Goal: Task Accomplishment & Management: Manage account settings

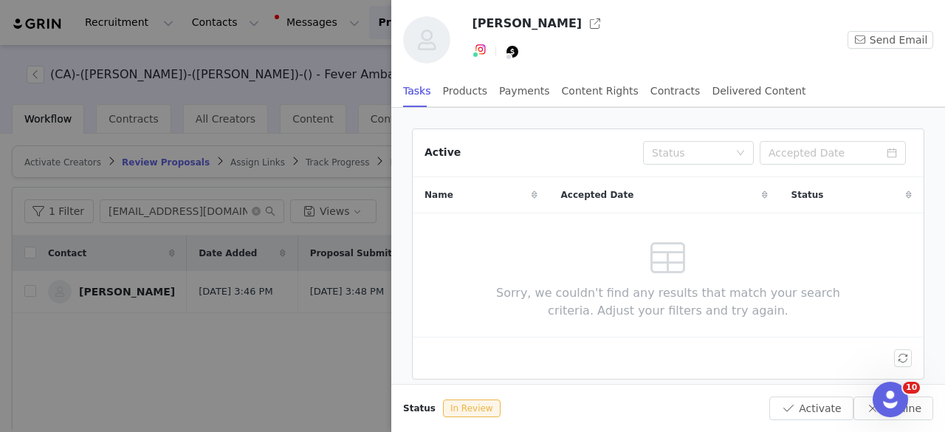
click at [291, 318] on div at bounding box center [472, 216] width 945 height 432
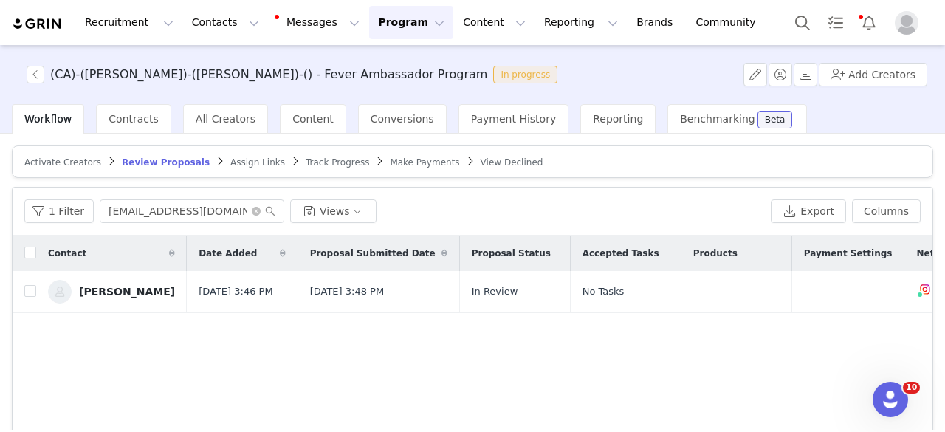
click at [380, 17] on button "Program Program" at bounding box center [411, 22] width 84 height 33
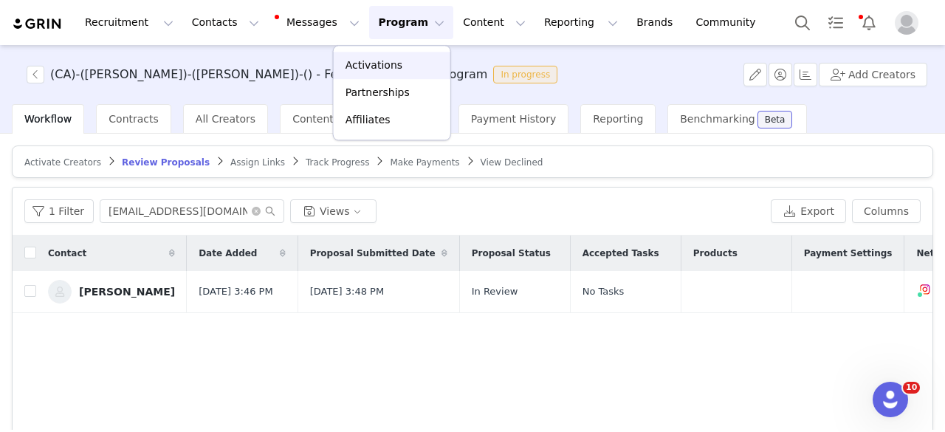
click at [368, 64] on p "Activations" at bounding box center [374, 66] width 57 height 16
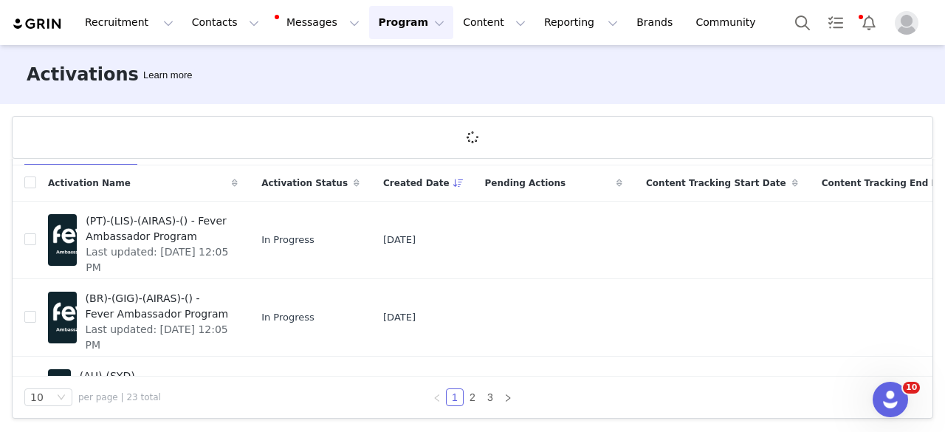
scroll to position [74, 0]
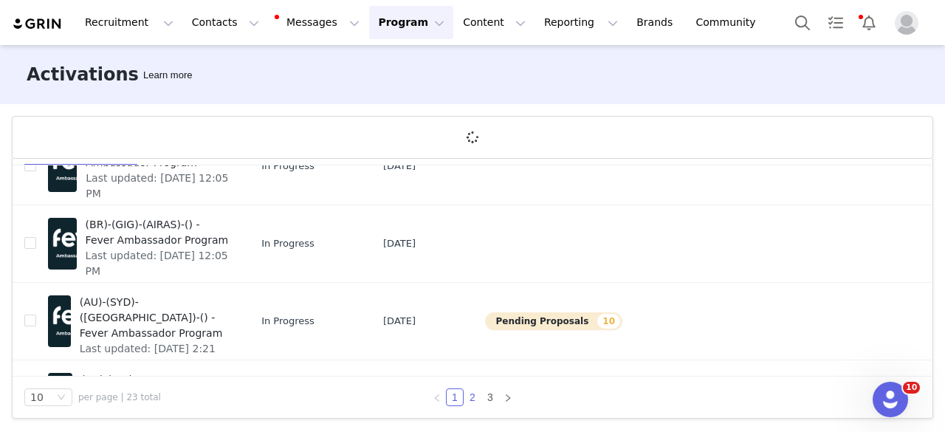
click at [467, 398] on link "2" at bounding box center [472, 397] width 16 height 16
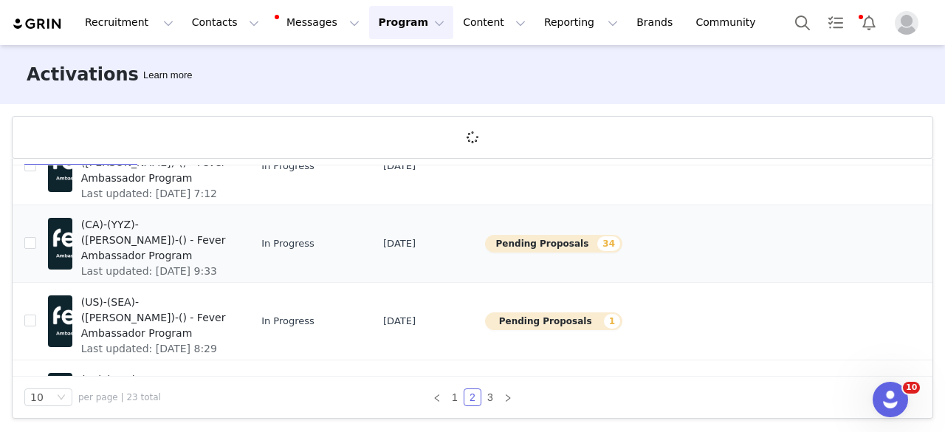
click at [117, 238] on span "(CA)-(YYZ)-([PERSON_NAME])-() - Fever Ambassador Program" at bounding box center [155, 240] width 148 height 47
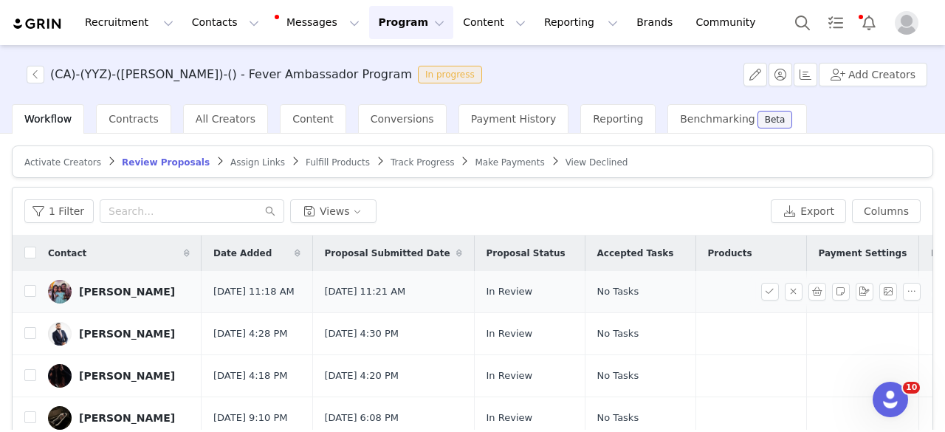
click at [137, 292] on div "Charan Kedarisetty" at bounding box center [127, 292] width 96 height 12
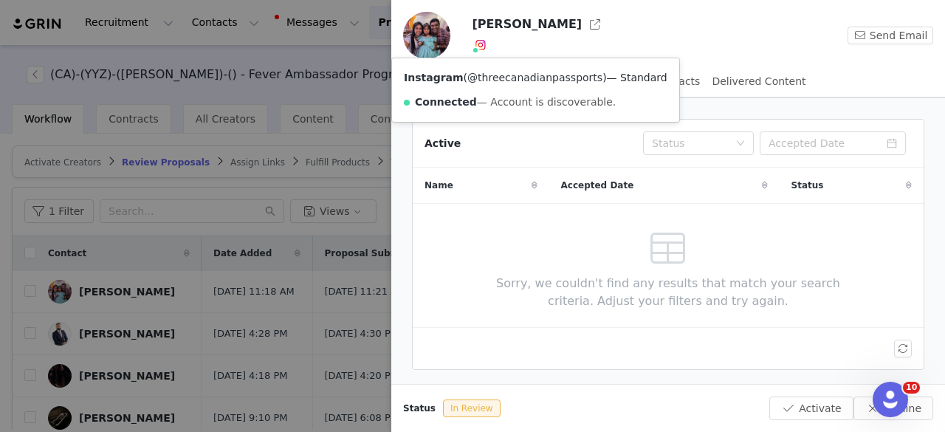
click at [488, 78] on link "@threecanadianpassports" at bounding box center [534, 78] width 135 height 12
click at [326, 258] on div at bounding box center [472, 216] width 945 height 432
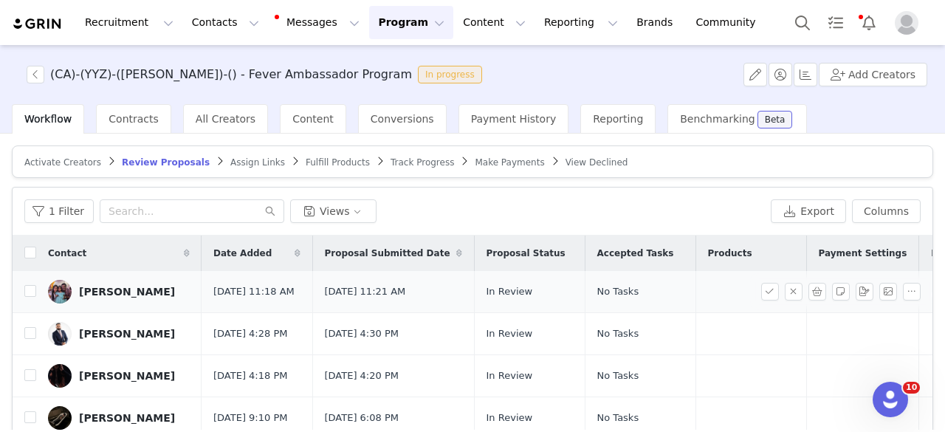
click at [118, 298] on div "Charan Kedarisetty" at bounding box center [127, 292] width 96 height 12
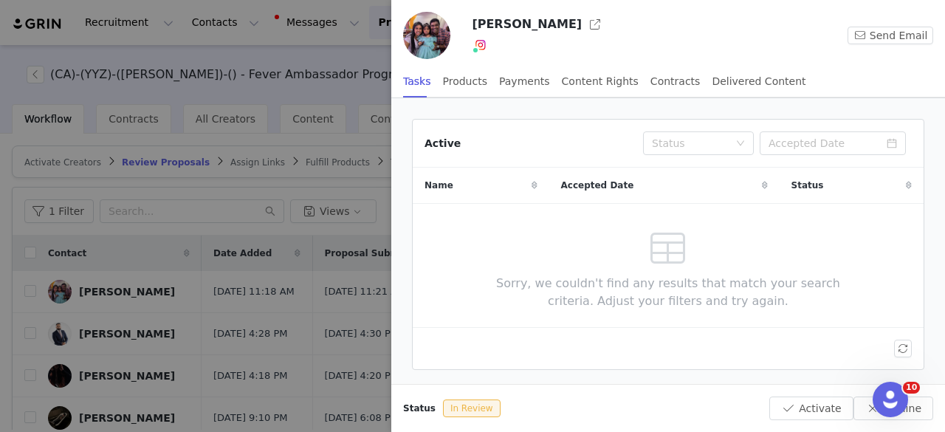
click at [346, 271] on div at bounding box center [472, 216] width 945 height 432
click at [382, 33] on div "Charan Kedarisetty Instagram ( @threecanadianpassports ) — Standard Connected —…" at bounding box center [472, 216] width 945 height 432
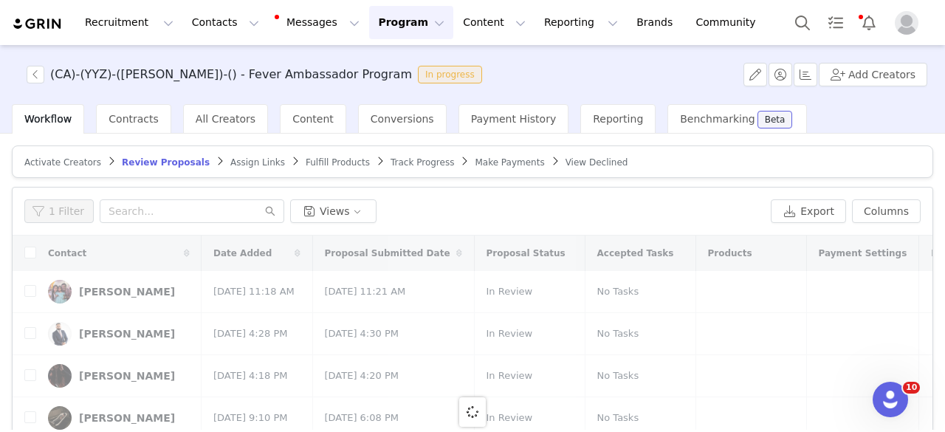
drag, startPoint x: 359, startPoint y: 26, endPoint x: 366, endPoint y: 44, distance: 19.2
click at [369, 26] on button "Program Program" at bounding box center [411, 22] width 84 height 33
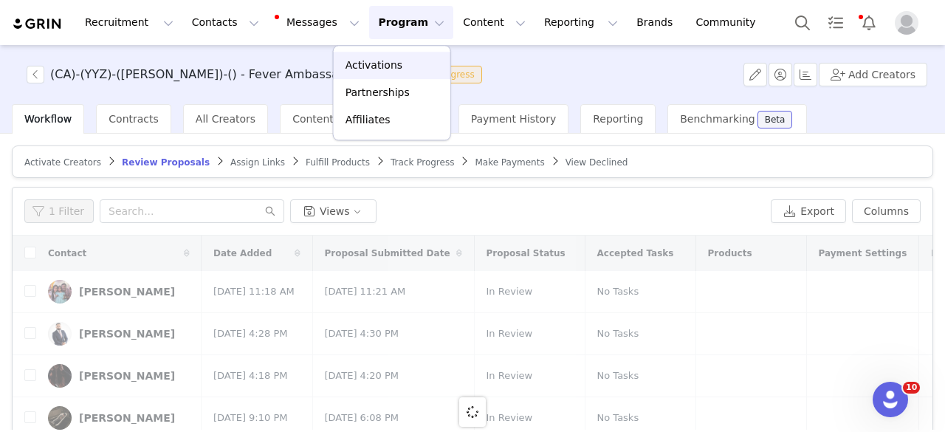
click at [381, 63] on p "Activations" at bounding box center [374, 66] width 57 height 16
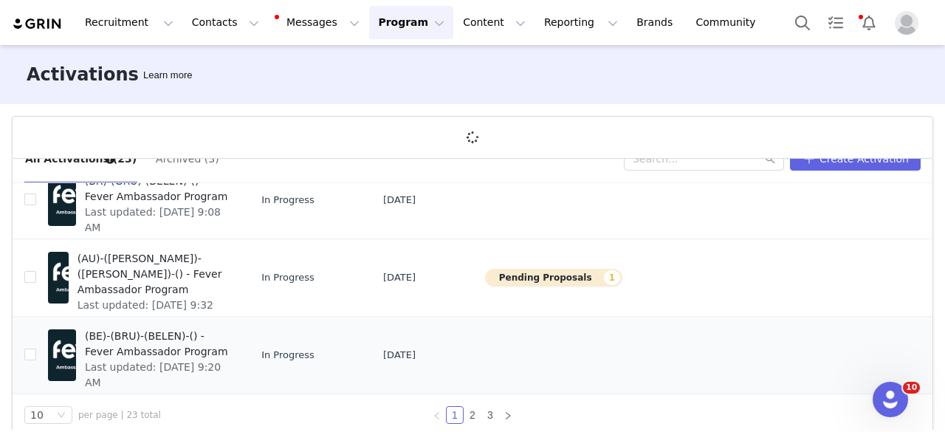
scroll to position [54, 0]
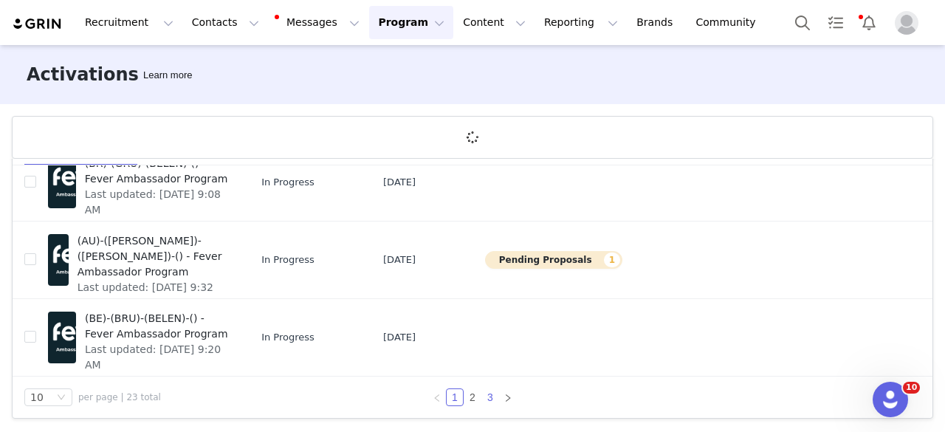
click at [488, 402] on link "3" at bounding box center [490, 397] width 16 height 16
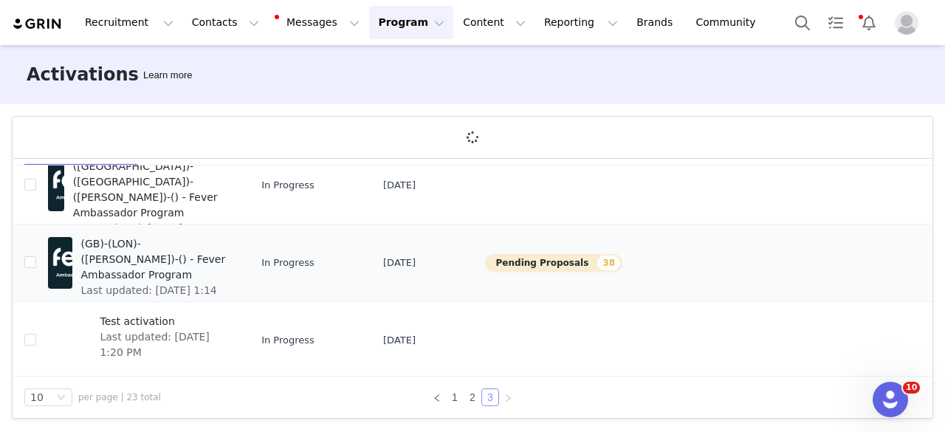
scroll to position [56, 0]
click at [151, 260] on span "(GB)-(LON)-([PERSON_NAME])-() - Fever Ambassador Program" at bounding box center [155, 258] width 148 height 47
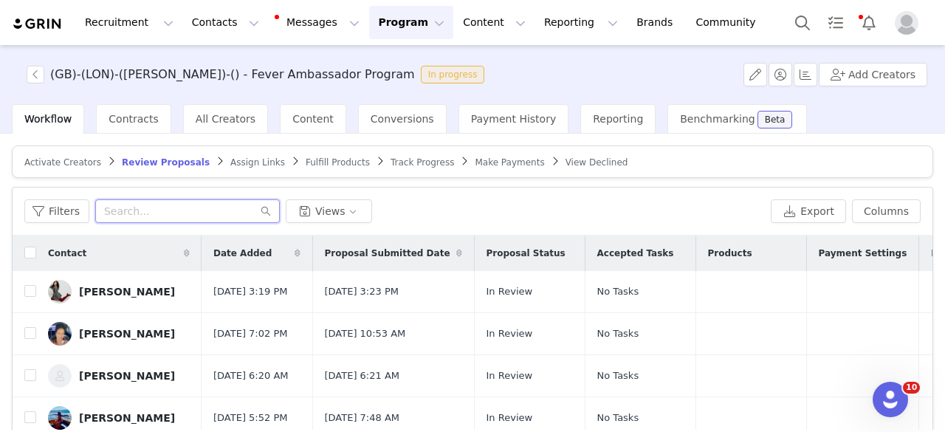
click at [220, 210] on input "text" at bounding box center [187, 211] width 185 height 24
paste input "u.anukiraha@gmail.com"
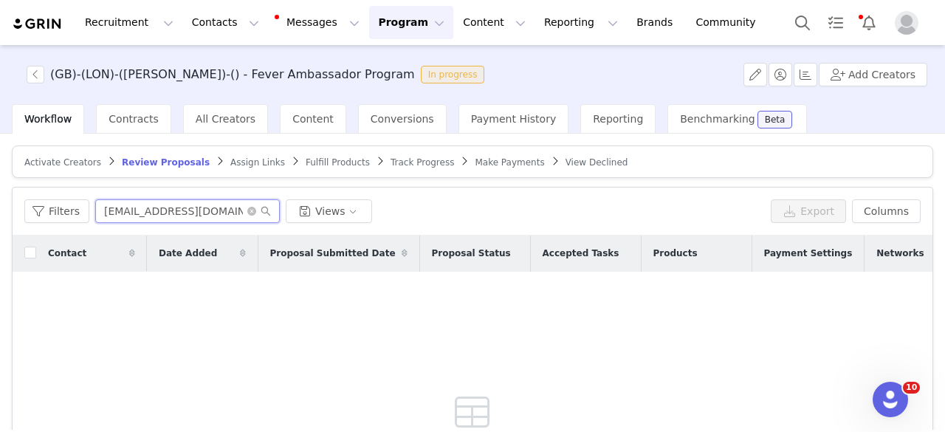
type input "u.anukiraha@gmail.com"
click at [566, 157] on span "View Declined" at bounding box center [597, 162] width 63 height 10
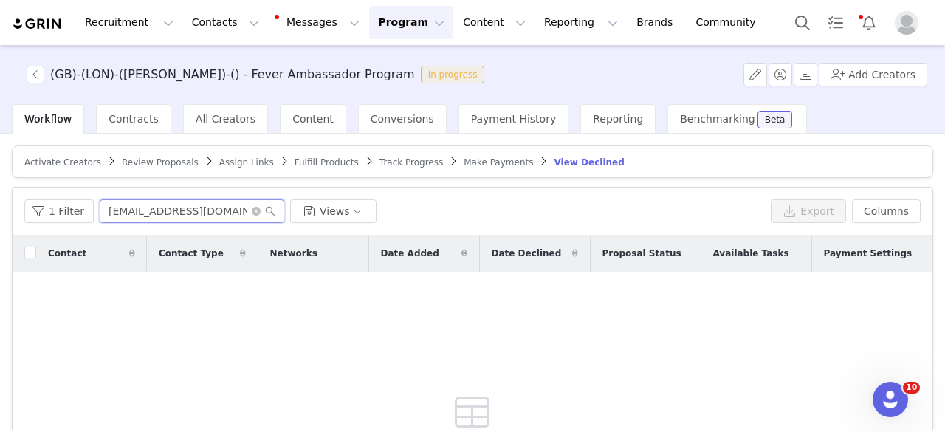
click at [188, 213] on input "Herwestmidlands@gmail.com" at bounding box center [192, 211] width 185 height 24
paste input "u.anukiraha"
type input "u.anukiraha@gmail.com"
click at [44, 159] on span "Activate Creators" at bounding box center [62, 162] width 77 height 10
click at [168, 207] on input "Herwestmidlands@gmail.com" at bounding box center [192, 211] width 185 height 24
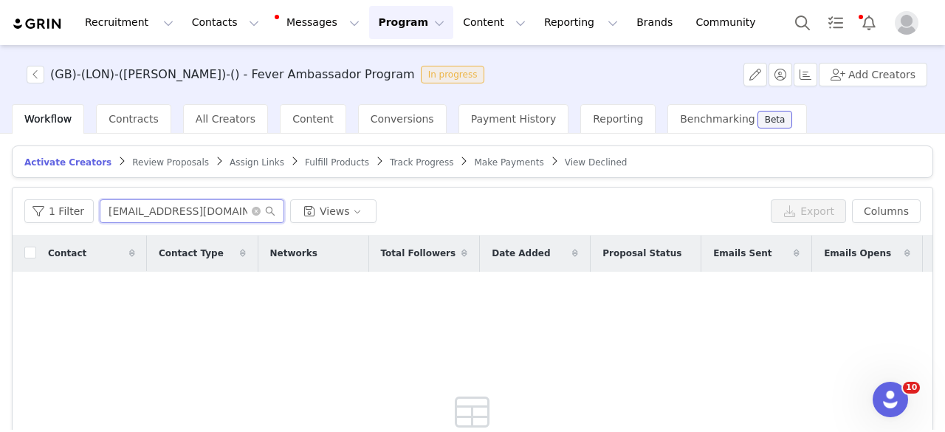
paste input "u.anukiraha"
click at [100, 212] on input "u.anukiraha@gmail.com" at bounding box center [192, 211] width 185 height 24
type input "u.anukiraha@gmail.com"
click at [154, 160] on span "Review Proposals" at bounding box center [170, 162] width 77 height 10
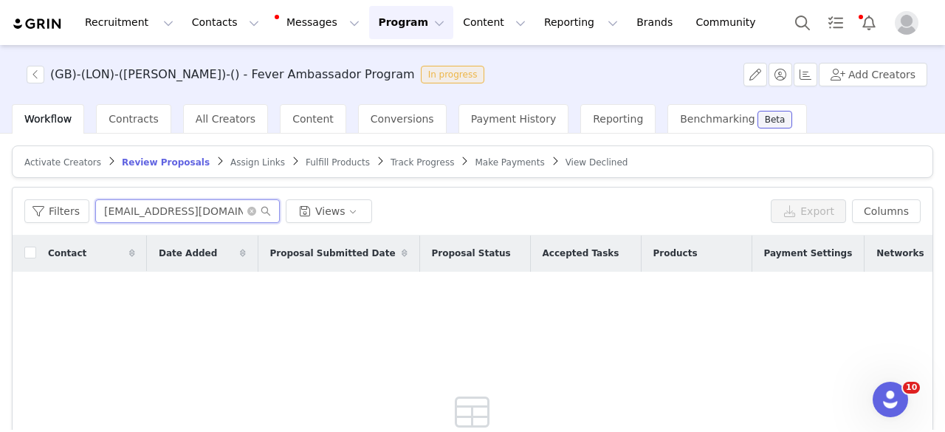
click at [180, 206] on input "u.anukiraha@gmail.com" at bounding box center [187, 211] width 185 height 24
click at [360, 168] on article "Activate Creators Review Proposals Assign Links Fulfill Products Track Progress…" at bounding box center [472, 161] width 921 height 32
click at [391, 157] on span "Track Progress" at bounding box center [422, 162] width 63 height 10
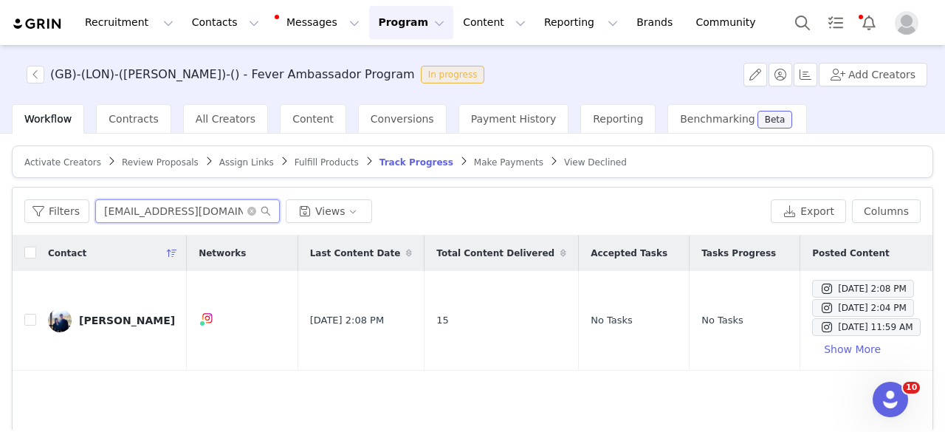
click at [148, 212] on input "tasteofsurprise@outlook.com" at bounding box center [187, 211] width 185 height 24
paste input "anukiraha"
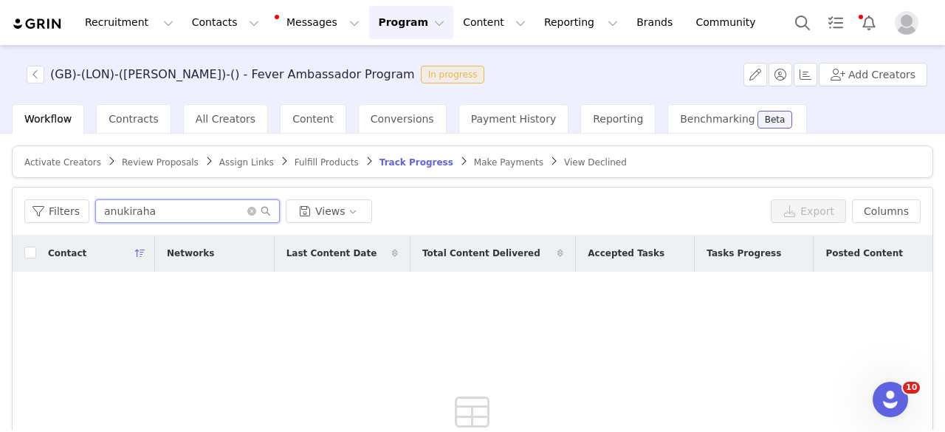
type input "anukiraha"
click at [128, 162] on span "Review Proposals" at bounding box center [160, 162] width 77 height 10
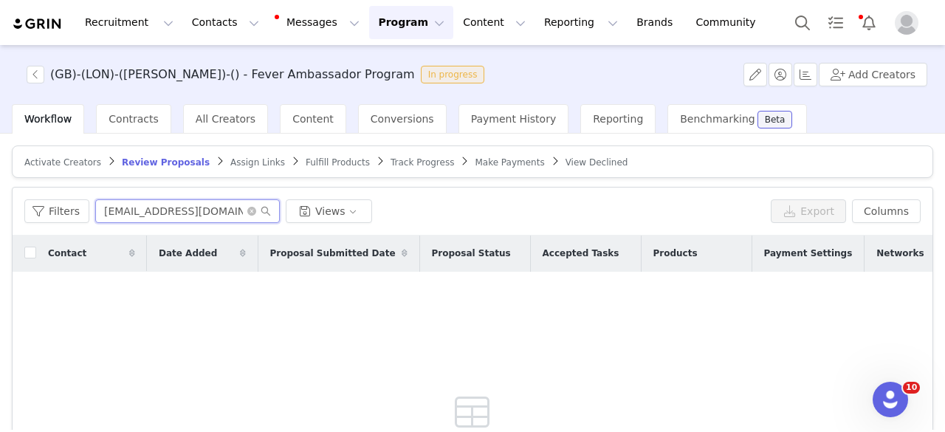
click at [164, 206] on input "u.anukiraha@gmail.com" at bounding box center [187, 211] width 185 height 24
paste input "anukiraha"
type input "anukiraha"
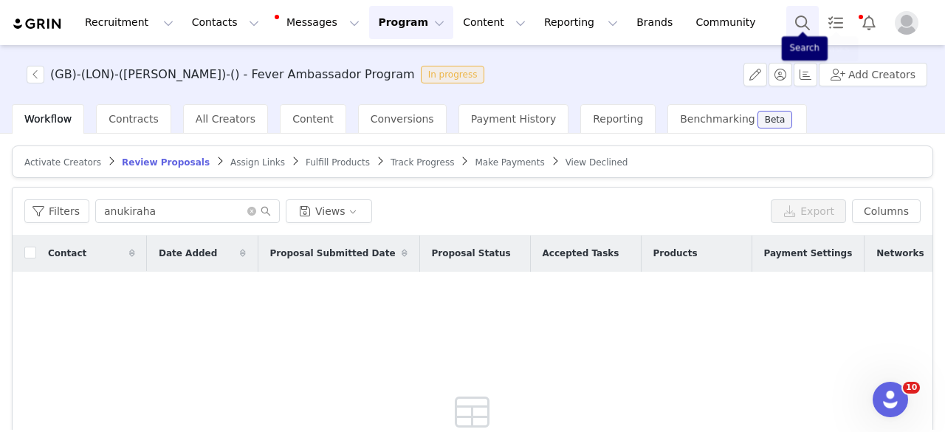
click at [802, 18] on button "Search" at bounding box center [802, 22] width 32 height 33
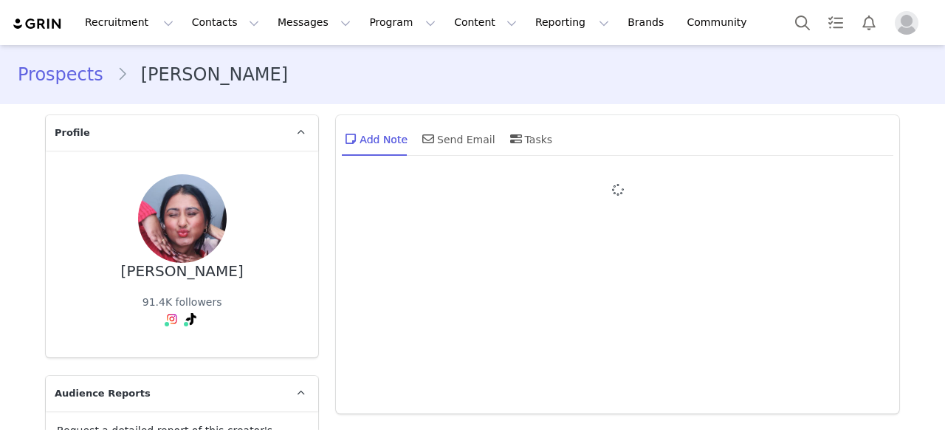
type input "+1 ([GEOGRAPHIC_DATA])"
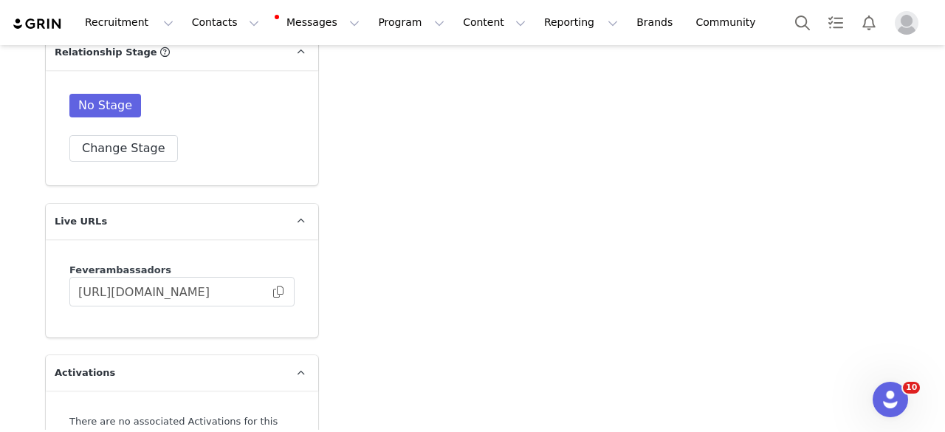
scroll to position [3156, 0]
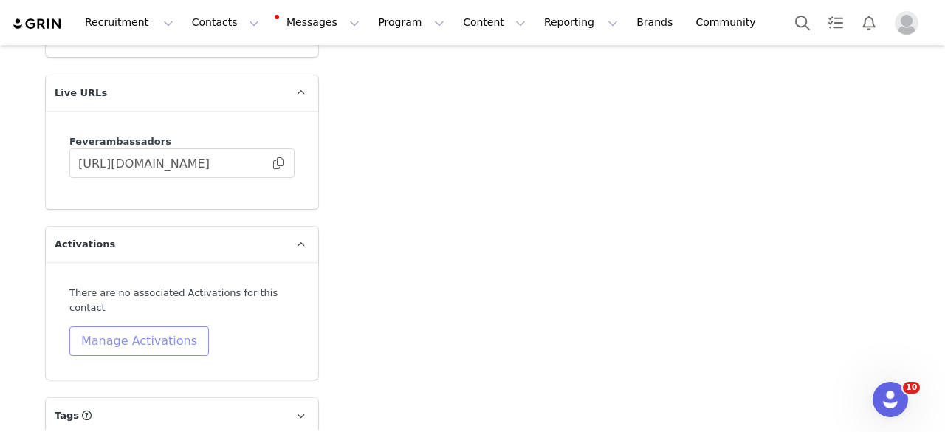
click at [154, 329] on button "Manage Activations" at bounding box center [139, 341] width 140 height 30
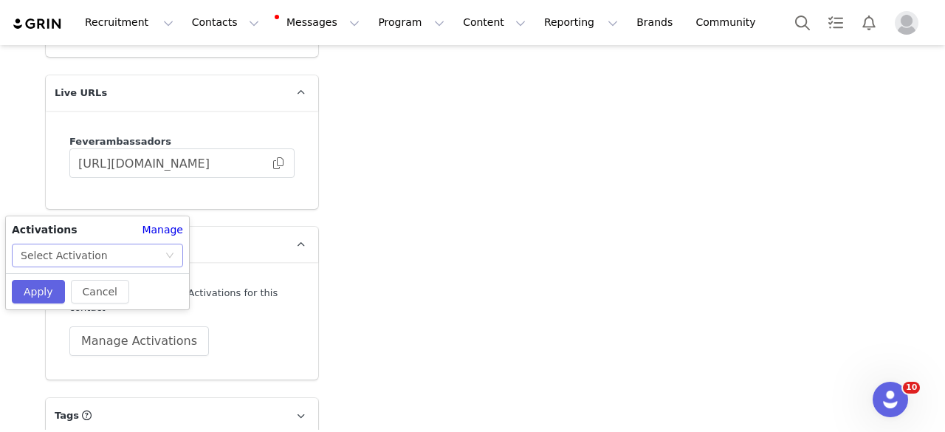
click at [49, 250] on div "Select Activation" at bounding box center [64, 255] width 87 height 22
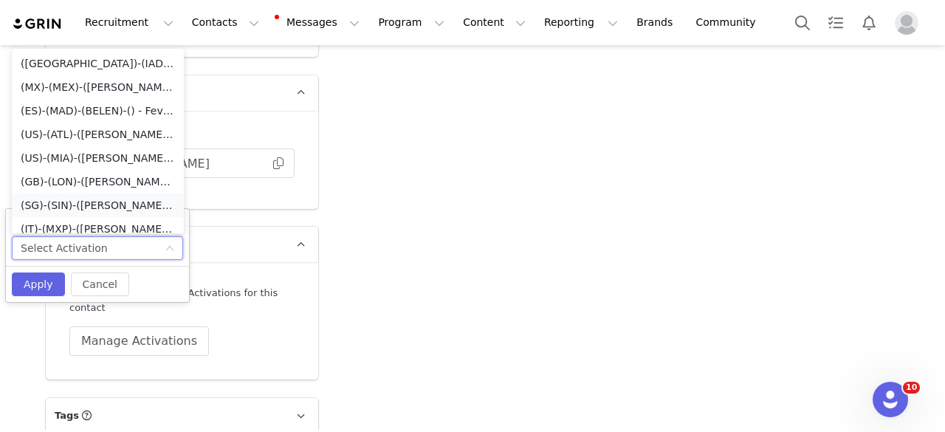
scroll to position [7, 0]
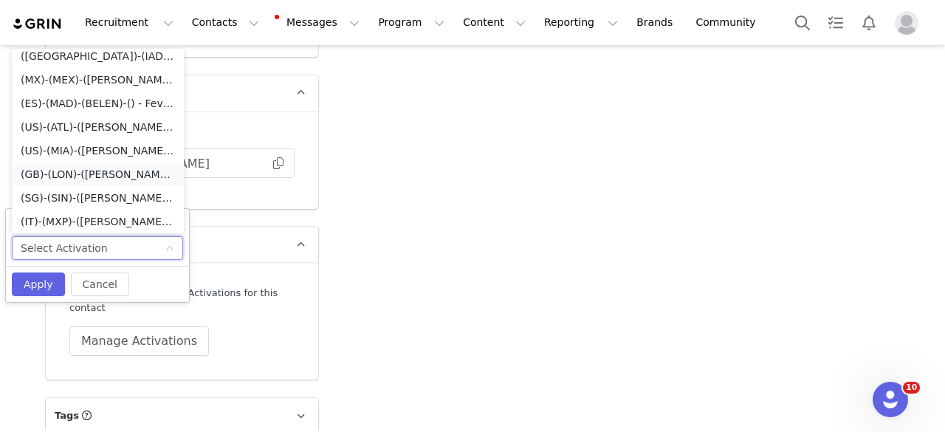
click at [66, 169] on li "(GB)-(LON)-([PERSON_NAME])-() - Fever Ambassador Program" at bounding box center [98, 174] width 172 height 24
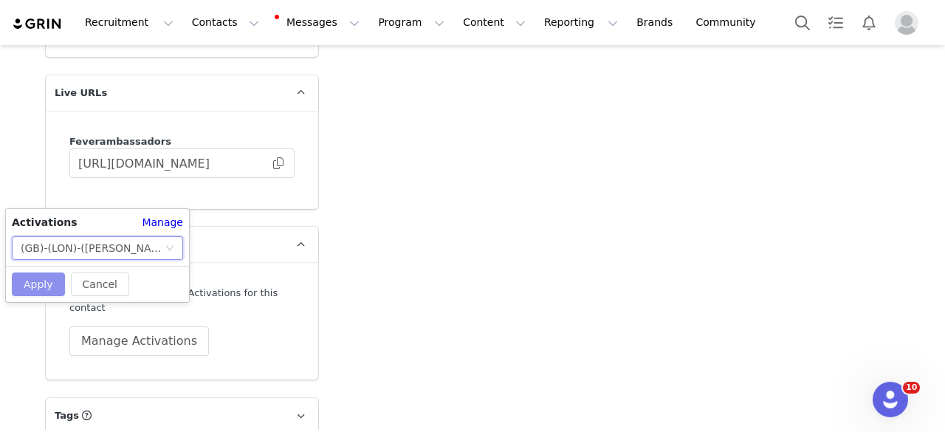
click at [44, 280] on button "Apply" at bounding box center [38, 284] width 53 height 24
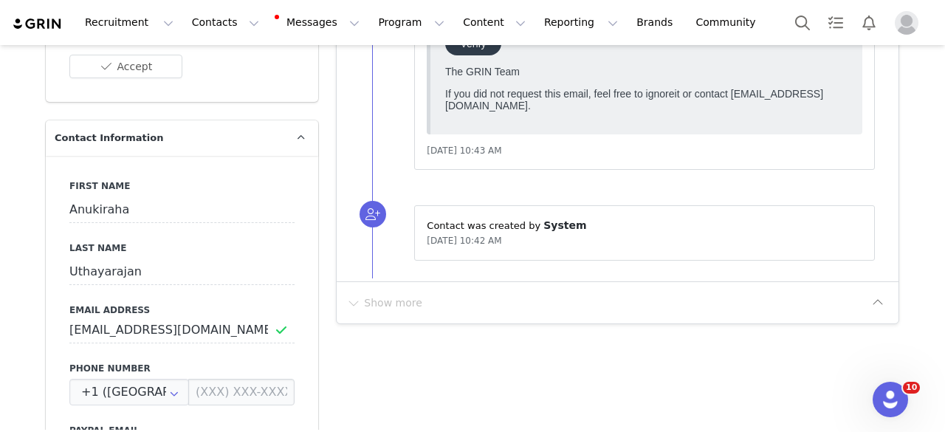
scroll to position [591, 0]
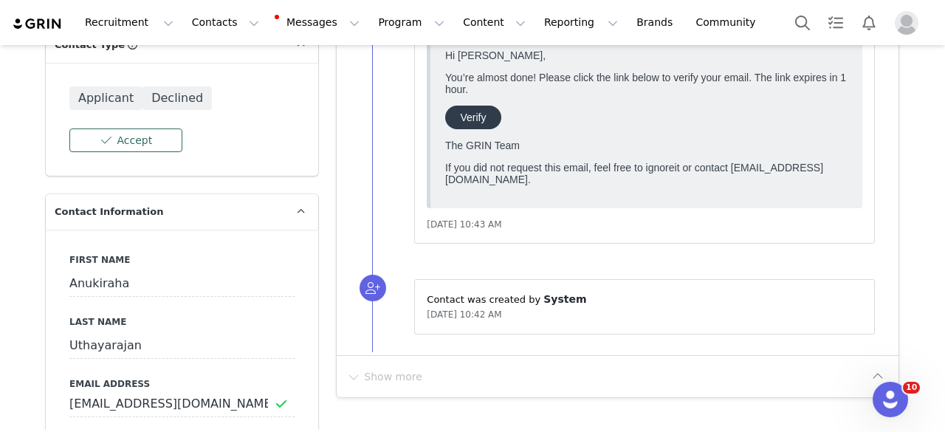
click at [78, 128] on button "Accept" at bounding box center [125, 140] width 113 height 24
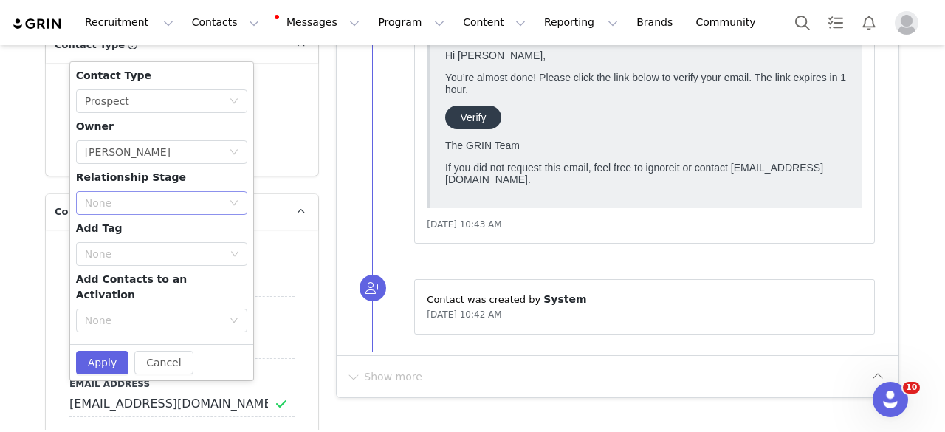
click at [162, 196] on div "None" at bounding box center [153, 203] width 137 height 15
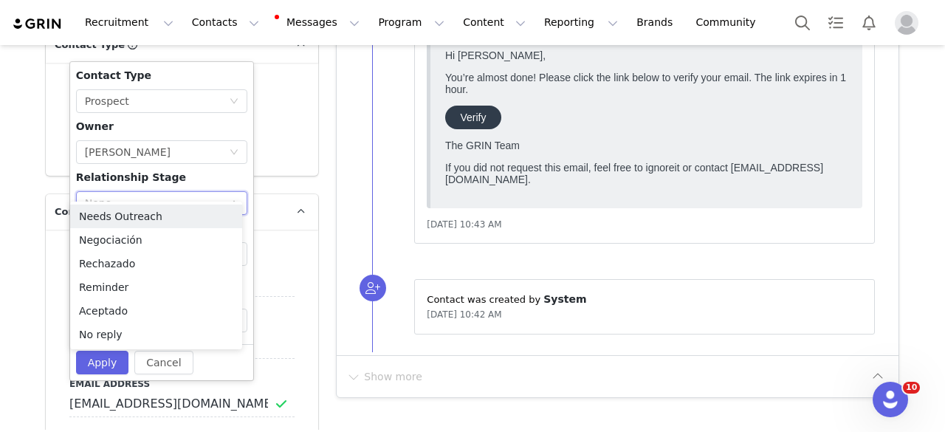
click at [162, 196] on div "None" at bounding box center [153, 203] width 137 height 15
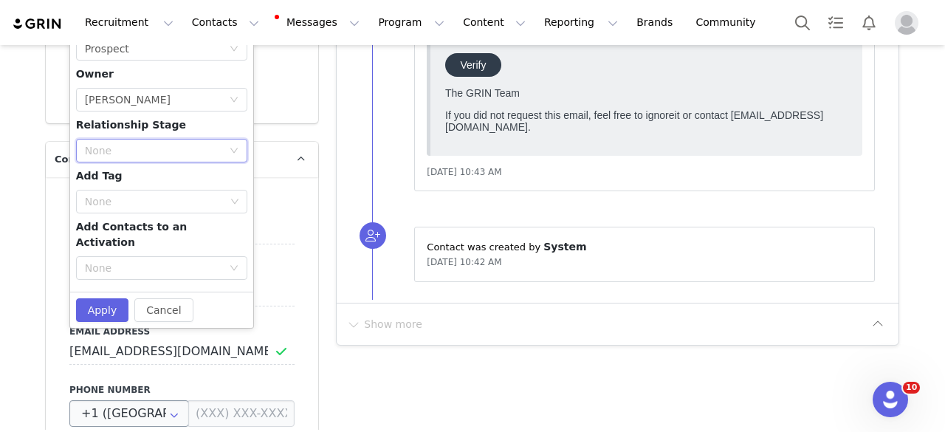
scroll to position [738, 0]
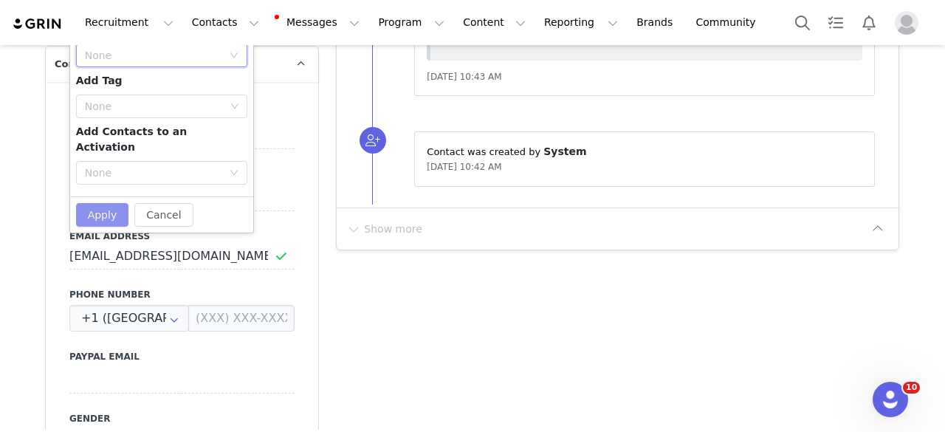
click at [106, 203] on button "Apply" at bounding box center [102, 215] width 53 height 24
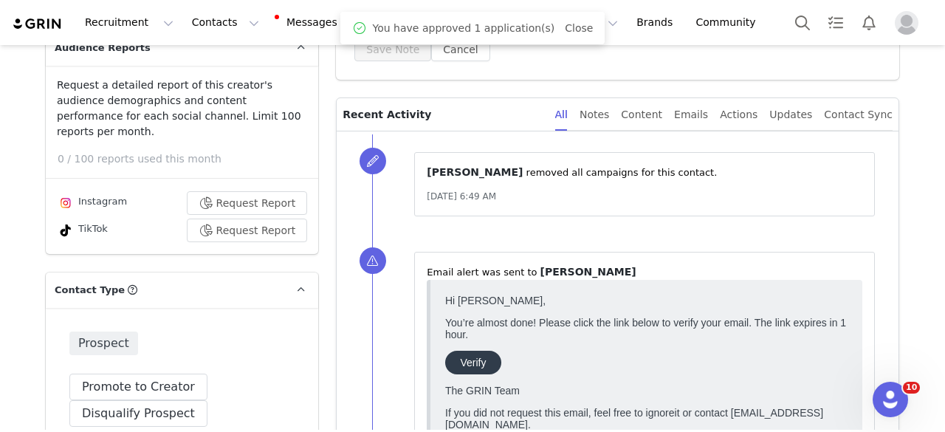
scroll to position [369, 0]
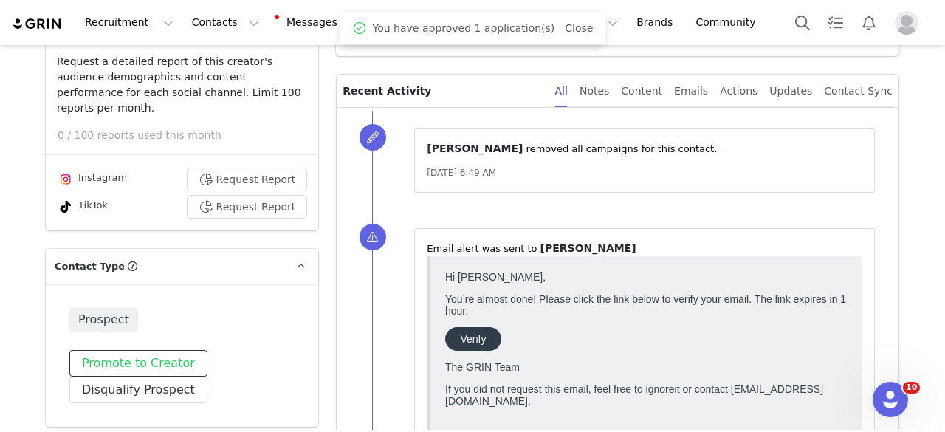
click at [150, 350] on button "Promote to Creator" at bounding box center [138, 363] width 138 height 27
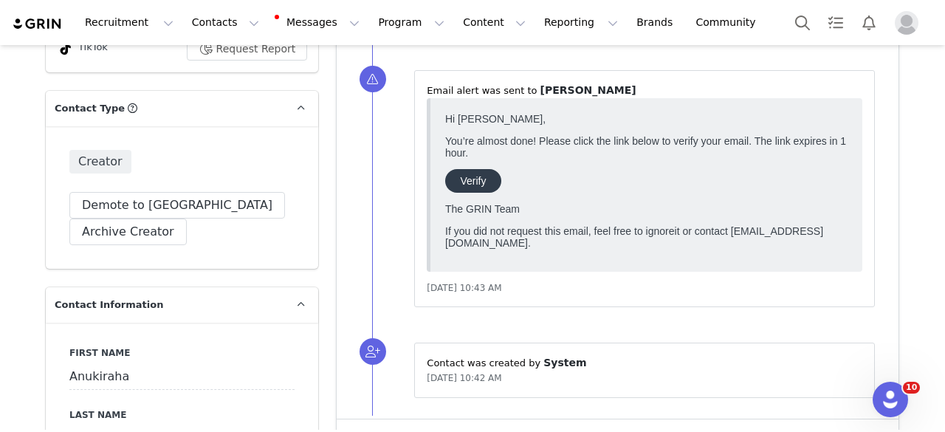
scroll to position [517, 0]
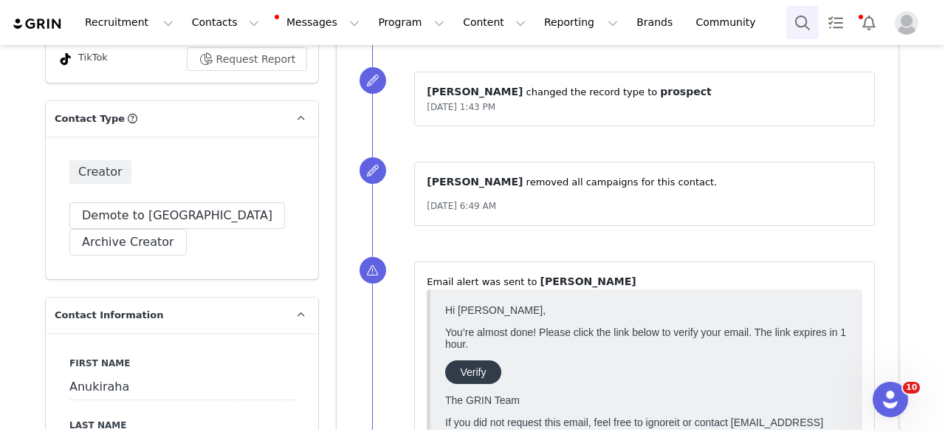
click at [809, 24] on button "Search" at bounding box center [802, 22] width 32 height 33
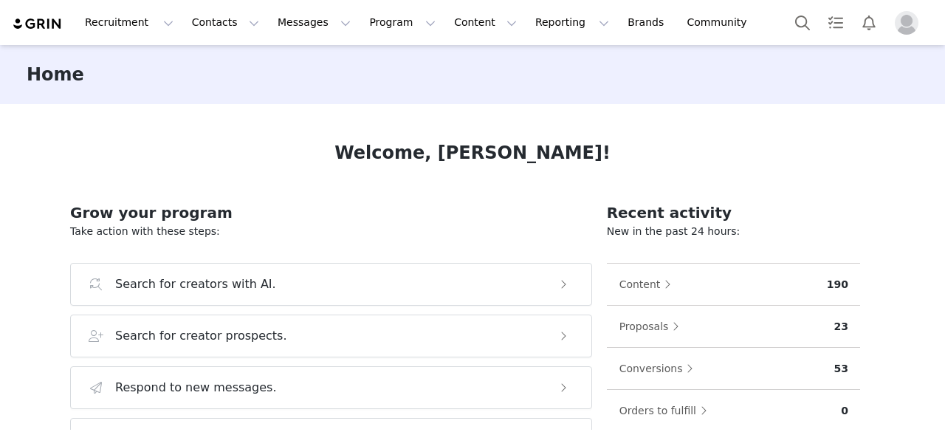
click at [363, 23] on button "Program Program" at bounding box center [402, 22] width 84 height 33
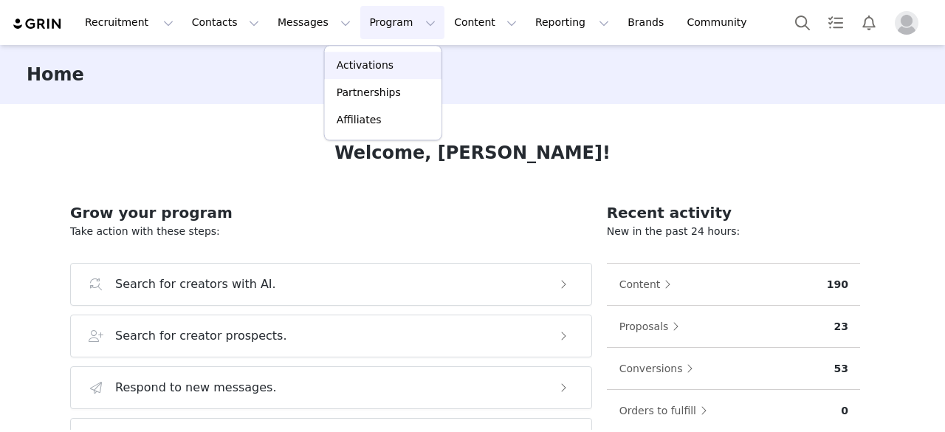
click at [381, 60] on p "Activations" at bounding box center [365, 66] width 57 height 16
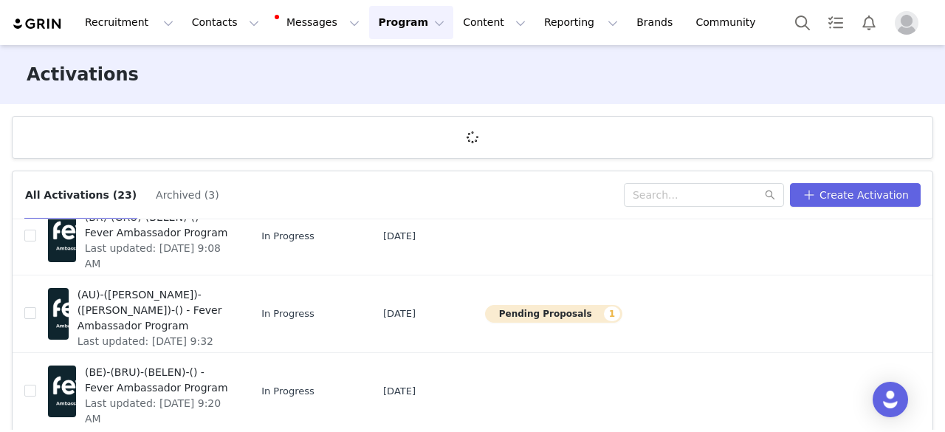
scroll to position [54, 0]
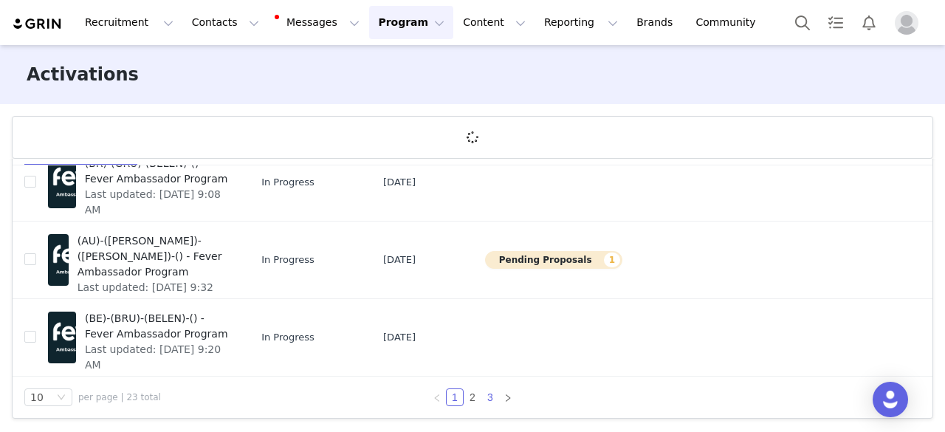
click at [491, 404] on link "3" at bounding box center [490, 397] width 16 height 16
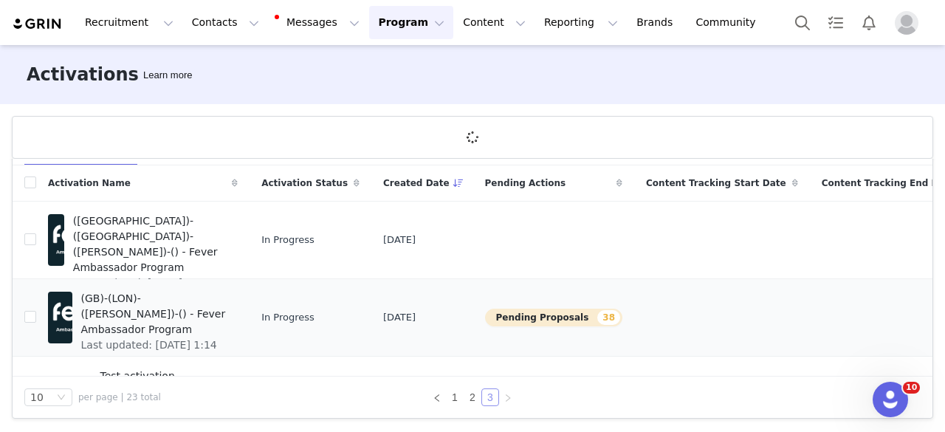
scroll to position [56, 0]
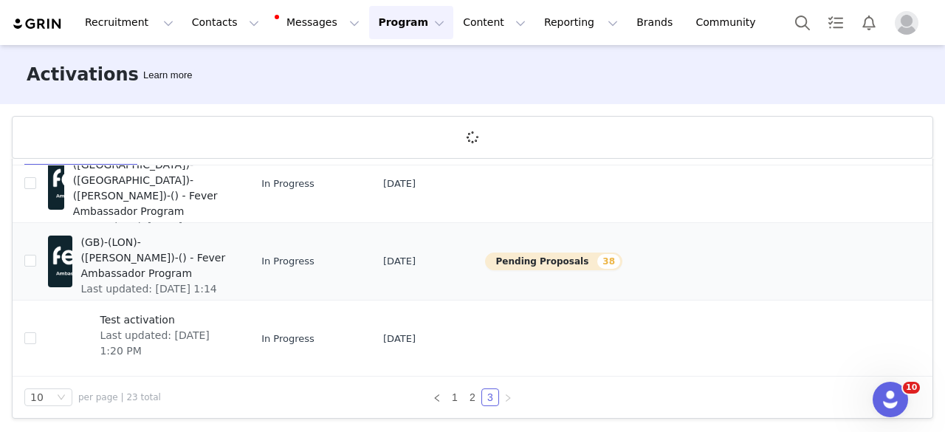
click at [117, 265] on span "(GB)-(LON)-([PERSON_NAME])-() - Fever Ambassador Program" at bounding box center [155, 258] width 148 height 47
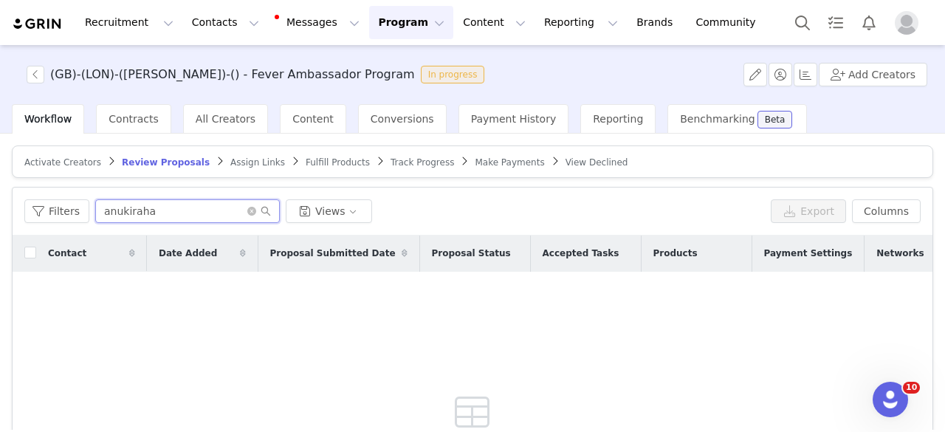
click at [155, 218] on input "anukiraha" at bounding box center [187, 211] width 185 height 24
drag, startPoint x: 317, startPoint y: 186, endPoint x: 378, endPoint y: 165, distance: 64.2
click at [386, 174] on div "Activate Creators Review Proposals Assign Links Fulfill Products Track Progress…" at bounding box center [472, 387] width 921 height 484
click at [386, 173] on article "Activate Creators Review Proposals Assign Links Fulfill Products Track Progress…" at bounding box center [472, 161] width 921 height 32
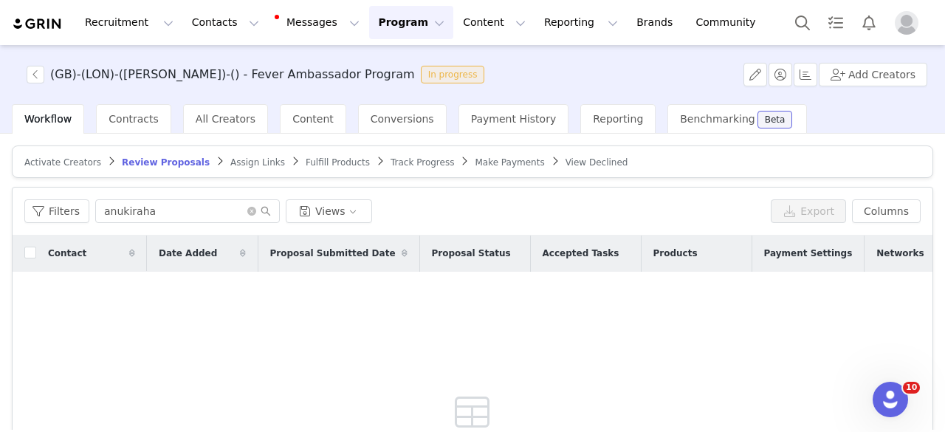
drag, startPoint x: 75, startPoint y: 157, endPoint x: 192, endPoint y: 216, distance: 131.1
click at [75, 158] on span "Activate Creators" at bounding box center [62, 162] width 77 height 10
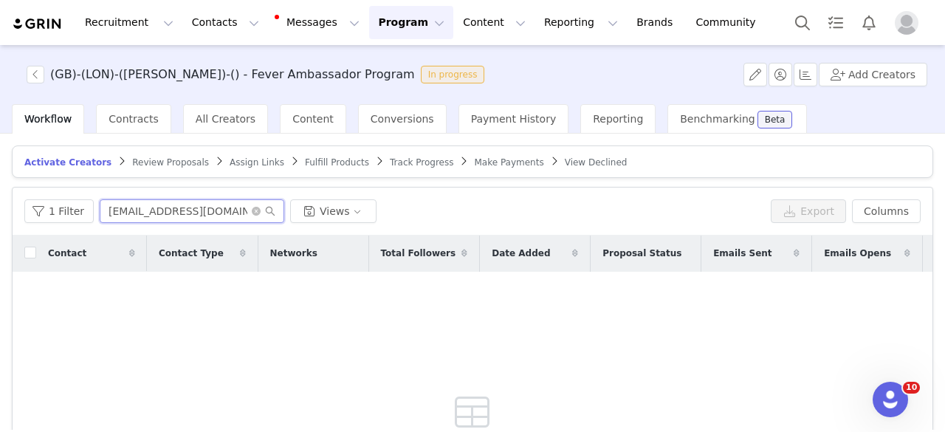
click at [154, 209] on input "[EMAIL_ADDRESS][DOMAIN_NAME]" at bounding box center [192, 211] width 185 height 24
paste input "anukiraha"
type input "anukiraha"
click at [186, 202] on input "anukiraha" at bounding box center [192, 211] width 185 height 24
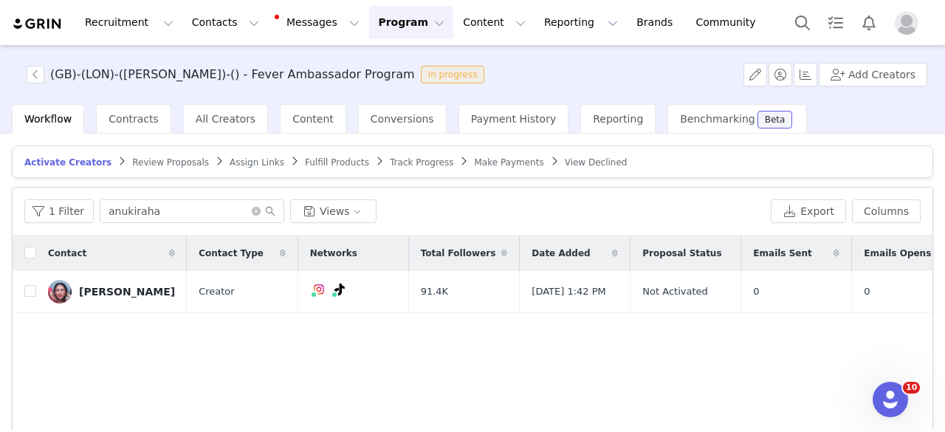
drag, startPoint x: 151, startPoint y: 162, endPoint x: 144, endPoint y: 185, distance: 23.3
click at [151, 162] on span "Review Proposals" at bounding box center [170, 162] width 77 height 10
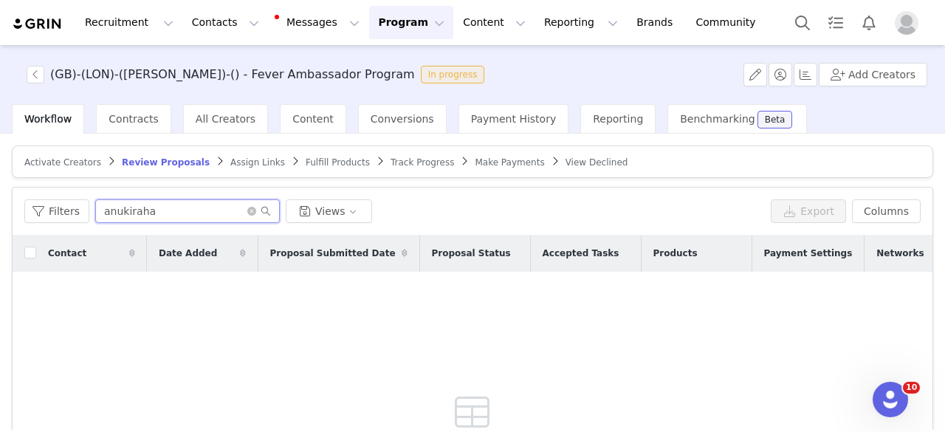
click at [149, 212] on input "anukiraha" at bounding box center [187, 211] width 185 height 24
click at [71, 162] on span "Activate Creators" at bounding box center [62, 162] width 77 height 10
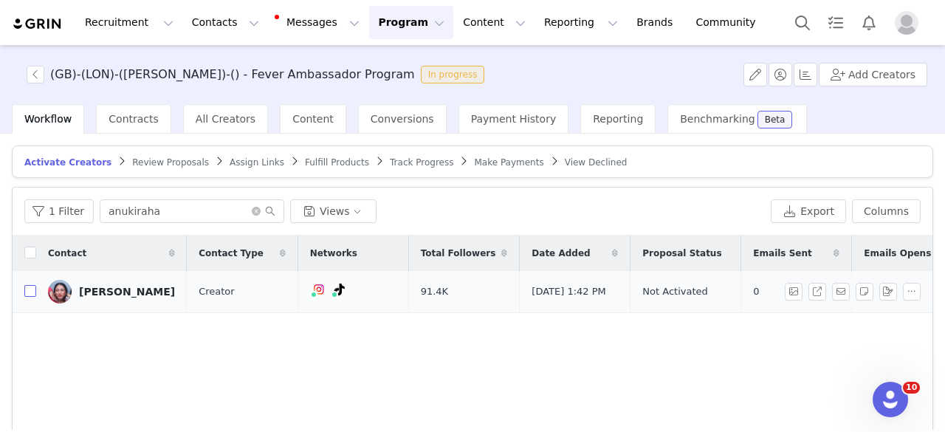
click at [32, 290] on input "checkbox" at bounding box center [30, 291] width 12 height 12
checkbox input "true"
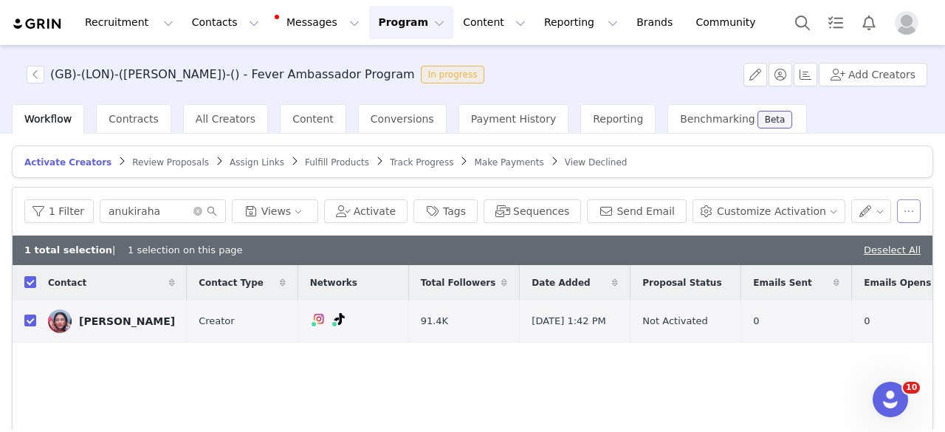
click at [900, 212] on button "button" at bounding box center [909, 211] width 24 height 24
click at [89, 335] on td "Anukiraha Uthayarajan" at bounding box center [111, 322] width 151 height 42
click at [391, 209] on button "Activate" at bounding box center [365, 211] width 83 height 24
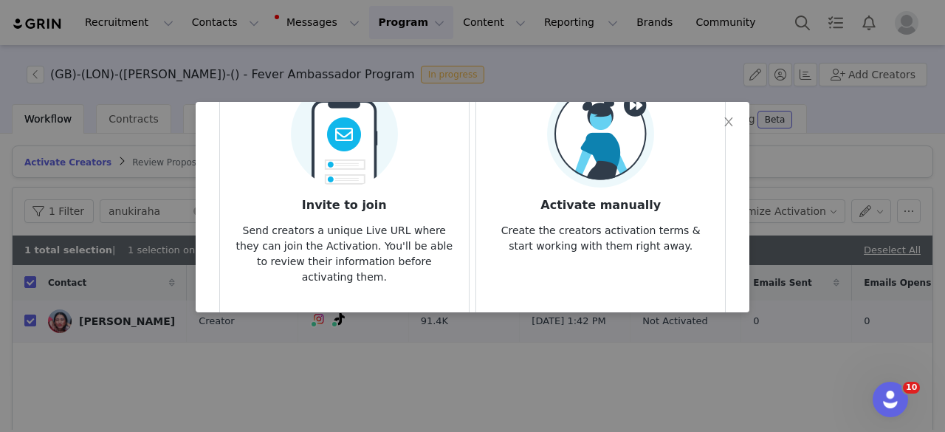
scroll to position [164, 0]
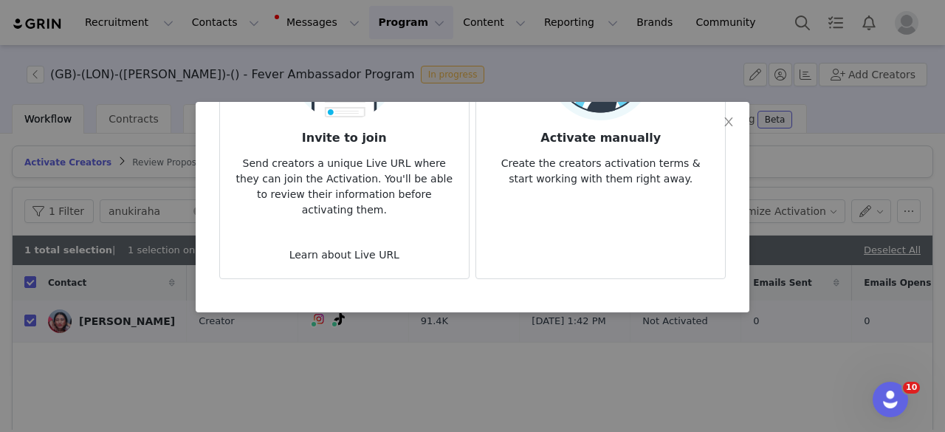
click at [543, 216] on article "Activate manually Create the creators activation terms & start working with the…" at bounding box center [601, 135] width 250 height 287
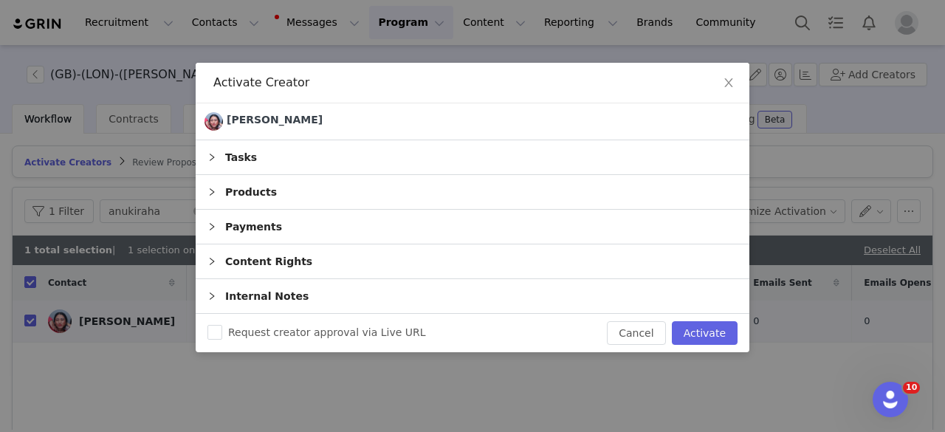
scroll to position [0, 0]
click at [721, 333] on button "Activate" at bounding box center [705, 333] width 66 height 24
checkbox input "false"
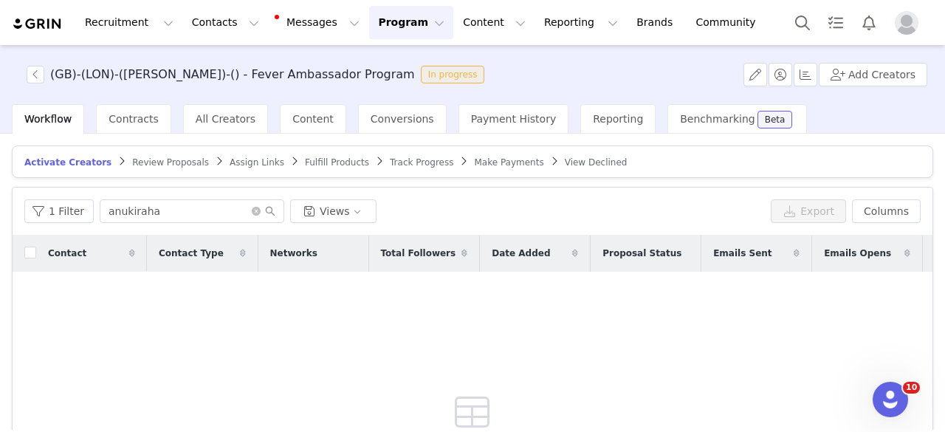
click at [162, 151] on article "Activate Creators Review Proposals Assign Links Fulfill Products Track Progress…" at bounding box center [472, 161] width 921 height 32
click at [390, 164] on span "Track Progress" at bounding box center [421, 162] width 63 height 10
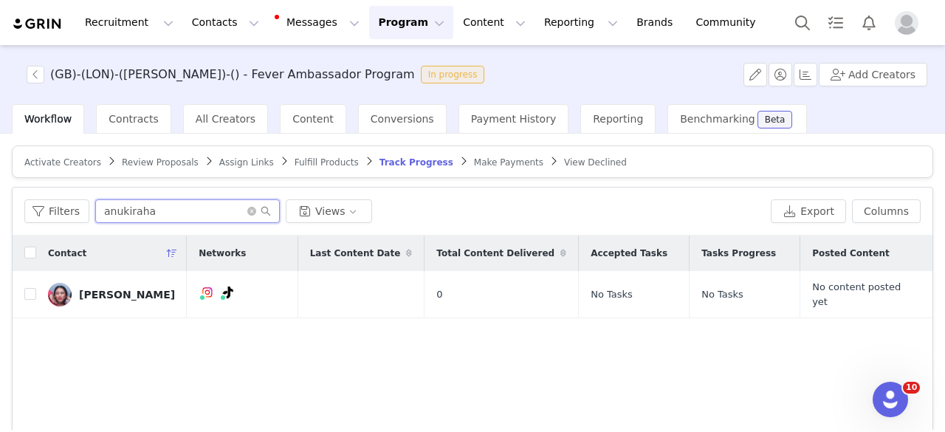
click at [179, 207] on input "anukiraha" at bounding box center [187, 211] width 185 height 24
click at [219, 160] on span "Assign Links" at bounding box center [246, 162] width 55 height 10
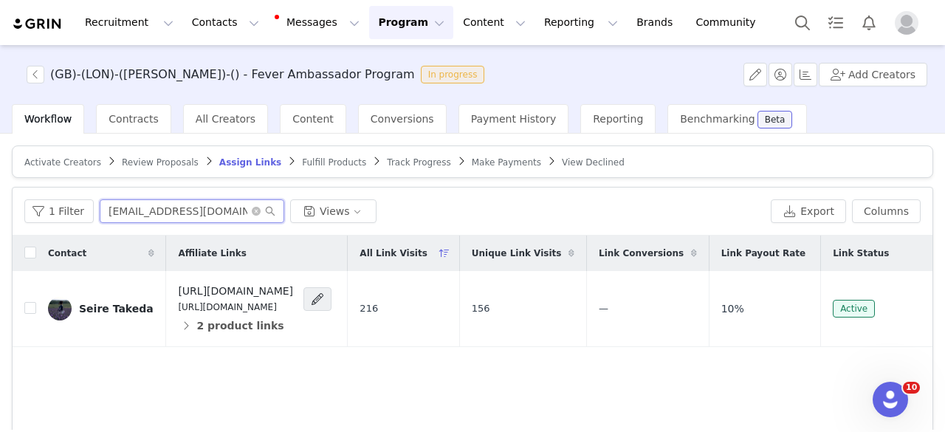
click at [209, 213] on input "takedaseire@gmail.com" at bounding box center [192, 211] width 185 height 24
paste input "anukiraha"
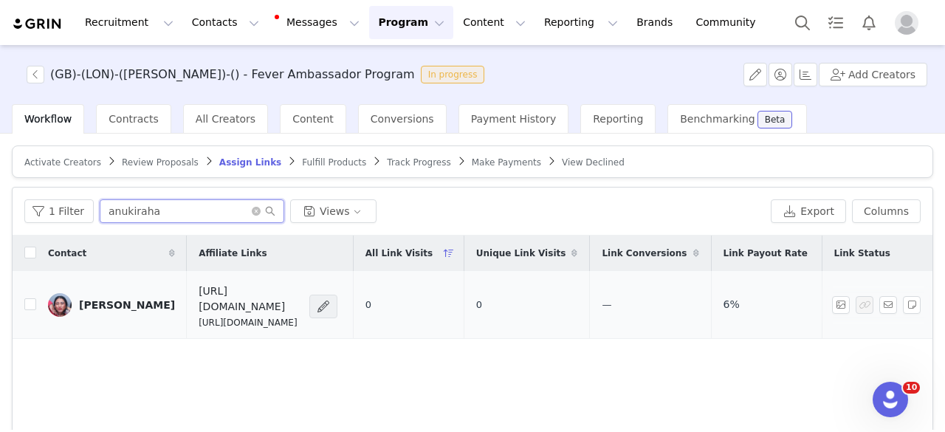
type input "anukiraha"
click at [331, 298] on span at bounding box center [323, 307] width 15 height 18
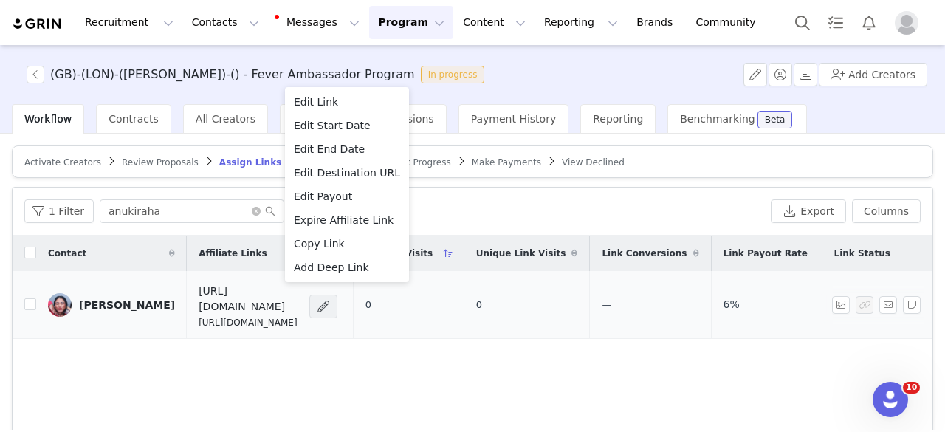
click at [331, 298] on span at bounding box center [323, 307] width 15 height 18
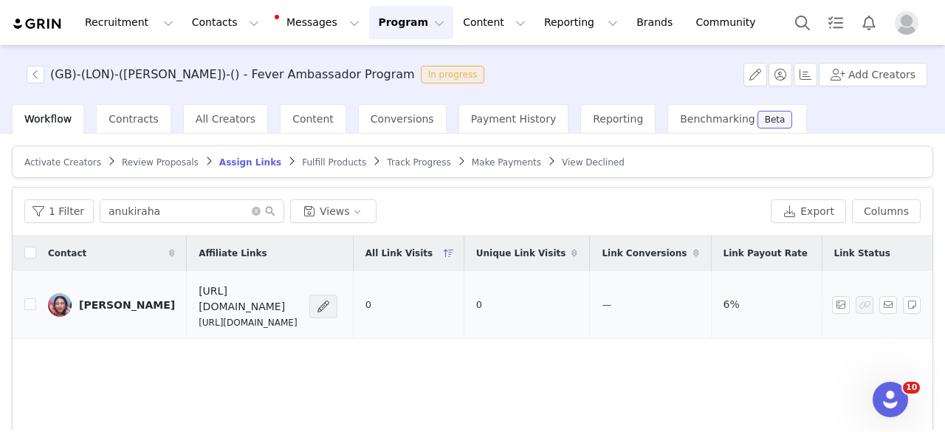
click at [331, 302] on span at bounding box center [323, 307] width 15 height 18
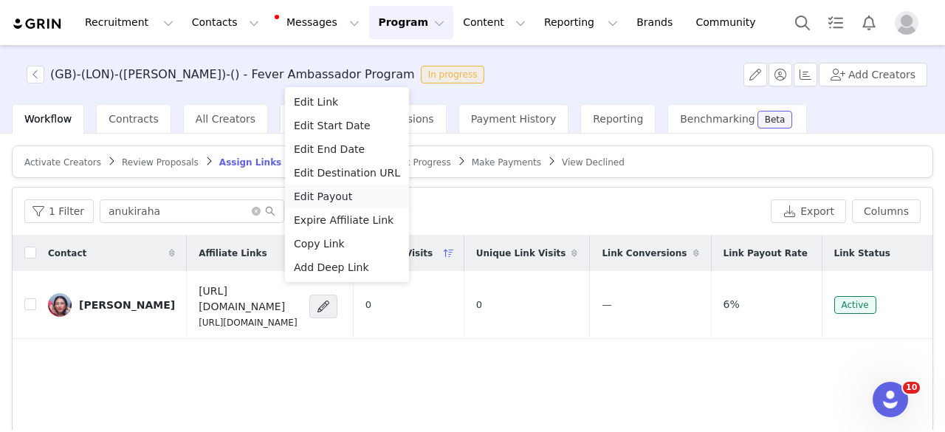
click at [329, 202] on span "Edit Payout" at bounding box center [323, 196] width 58 height 16
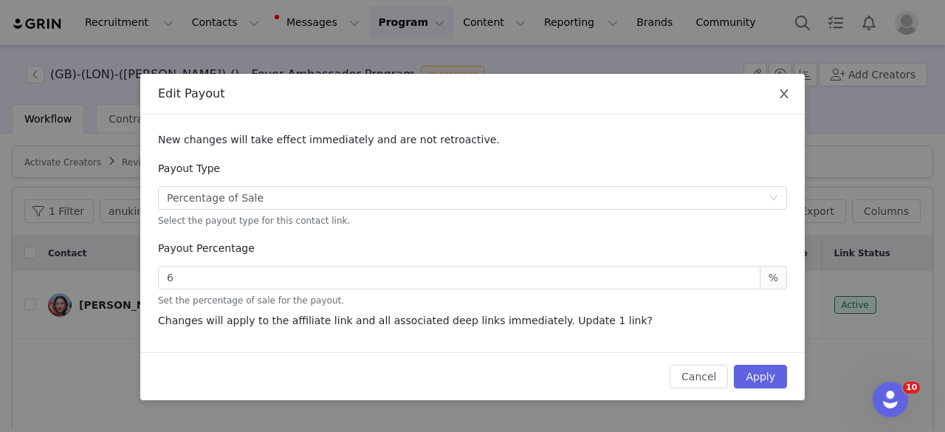
click at [779, 95] on icon "icon: close" at bounding box center [784, 94] width 12 height 12
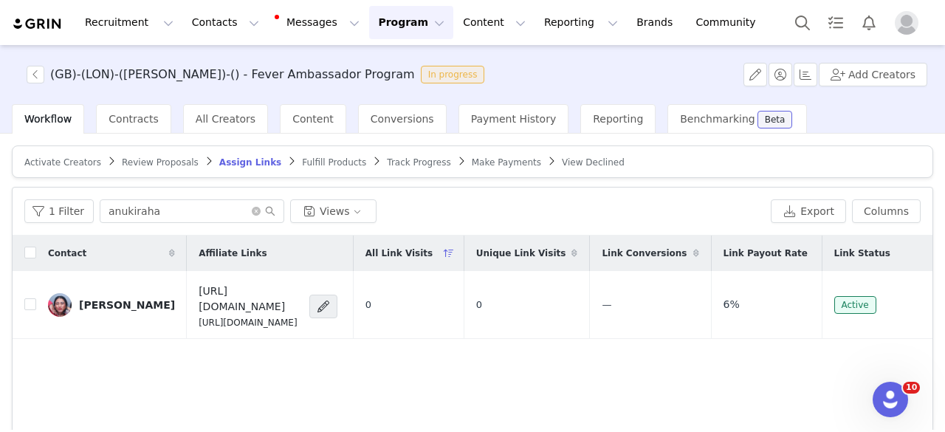
click at [141, 158] on span "Review Proposals" at bounding box center [160, 162] width 77 height 10
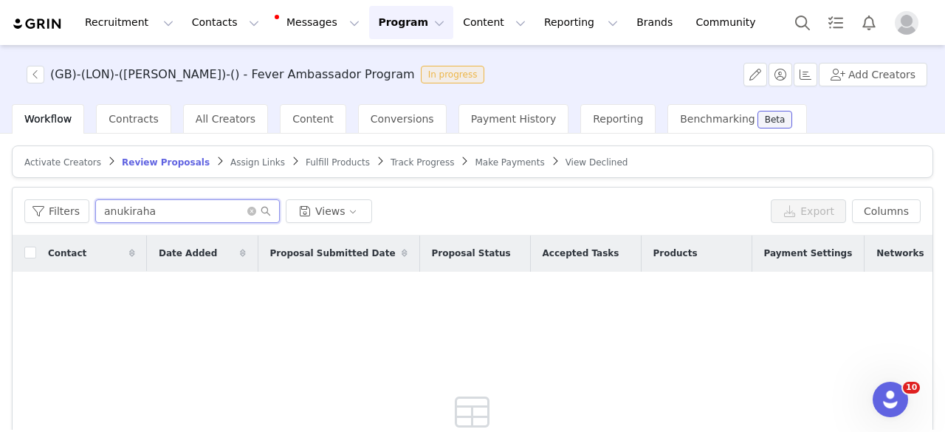
click at [165, 209] on input "anukiraha" at bounding box center [187, 211] width 185 height 24
paste input "family_footstep@outlook.com"
click at [247, 215] on input "family_footstep@outlook.com" at bounding box center [187, 211] width 185 height 24
type input "family_footstep@outlook.com"
click at [247, 207] on icon "icon: close-circle" at bounding box center [251, 211] width 9 height 9
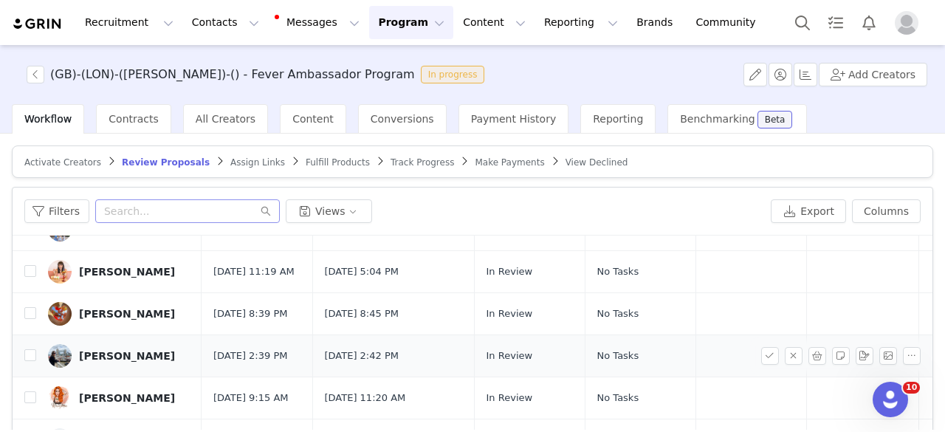
scroll to position [210, 0]
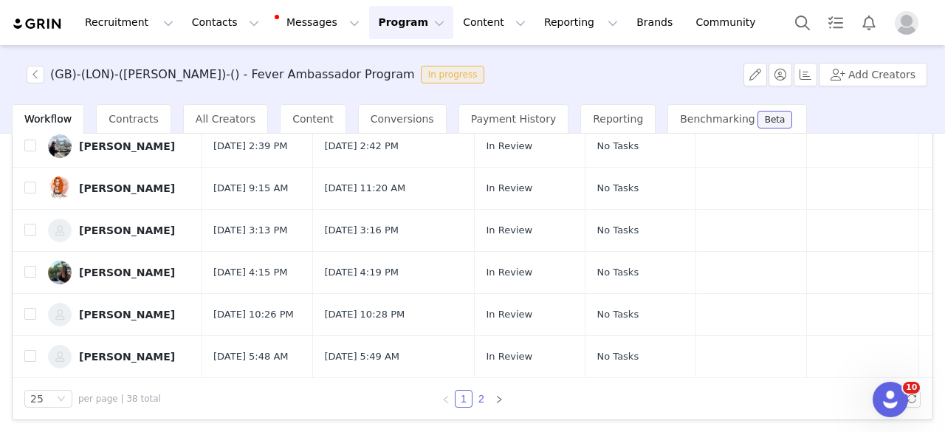
click at [473, 394] on link "2" at bounding box center [481, 399] width 16 height 16
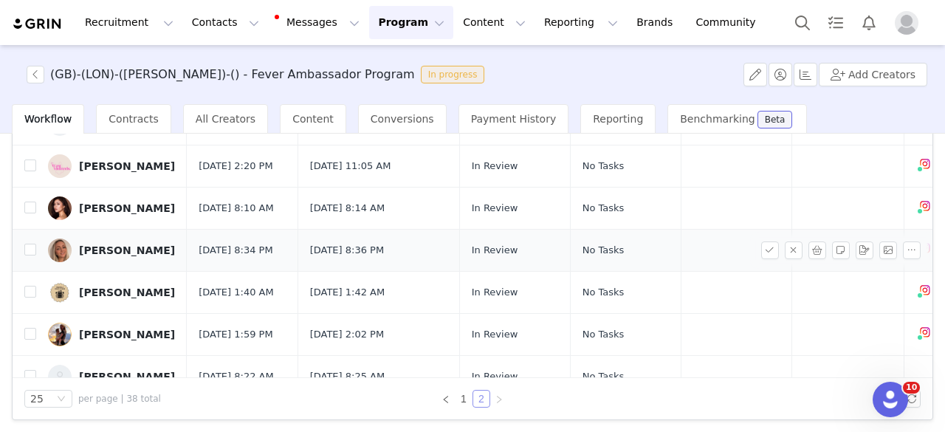
scroll to position [0, 0]
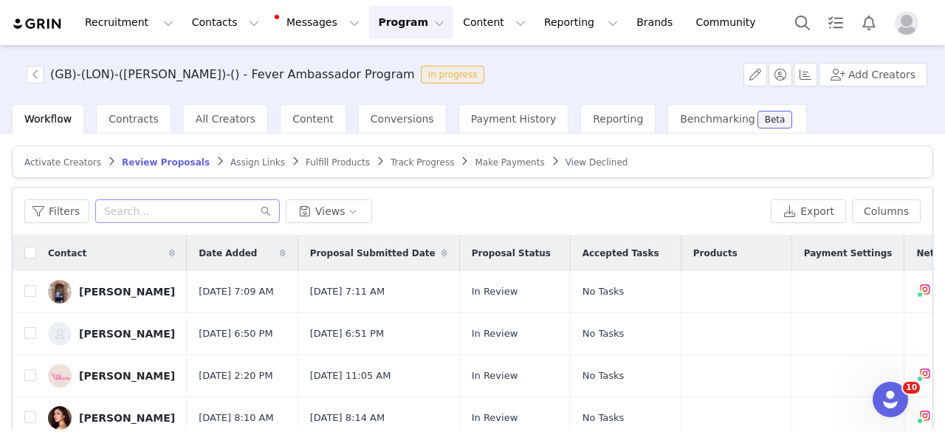
click at [162, 197] on div "Filters Views Export Columns" at bounding box center [473, 212] width 920 height 48
click at [158, 207] on input "text" at bounding box center [187, 211] width 185 height 24
paste input "family_footstep@outlook.com"
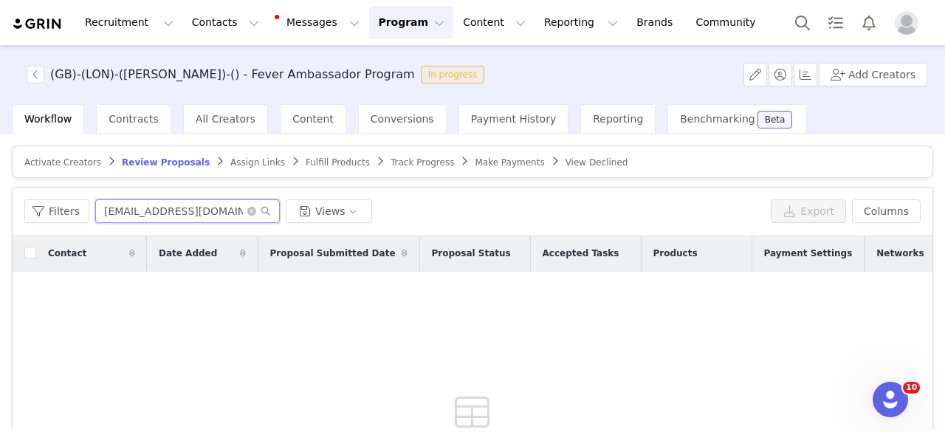
type input "family_footstep@outlook.com"
click at [88, 162] on span "Activate Creators" at bounding box center [62, 162] width 77 height 10
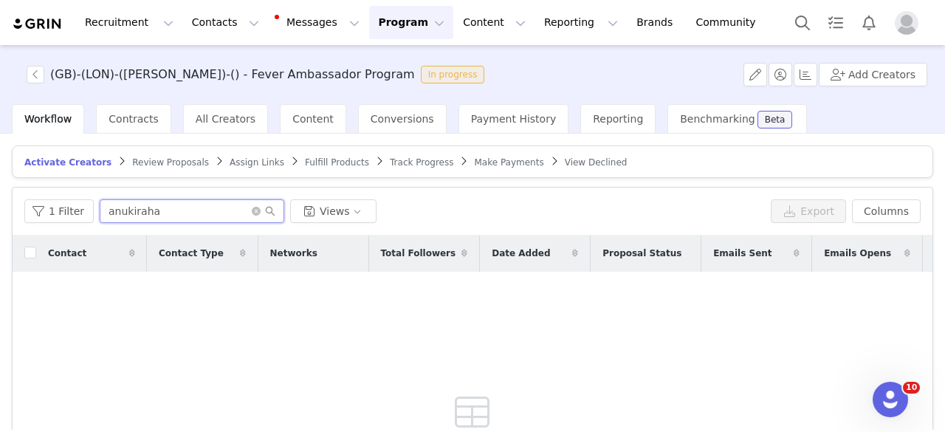
click at [180, 215] on input "anukiraha" at bounding box center [192, 211] width 185 height 24
paste input "family_footstep@outlook.com"
click at [252, 215] on input "family_footstep@outlook.com" at bounding box center [192, 211] width 185 height 24
type input "family_footstep@outlook.com"
click at [565, 163] on span "View Declined" at bounding box center [596, 162] width 63 height 10
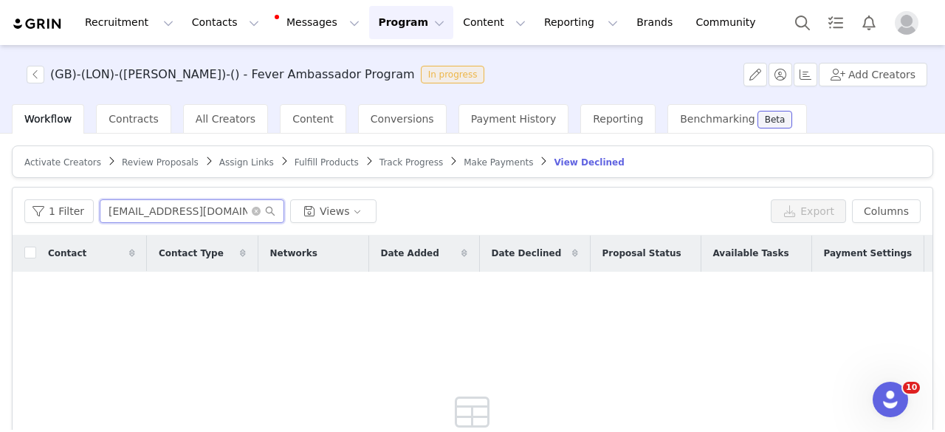
click at [219, 216] on input "u.anukiraha@gmail.com" at bounding box center [192, 211] width 185 height 24
paste input "family_footstep@outlook"
type input "family_footstep@outlook.com"
click at [77, 157] on span "Activate Creators" at bounding box center [62, 162] width 77 height 10
click at [192, 214] on input "family_footstep@outlook.com" at bounding box center [192, 211] width 185 height 24
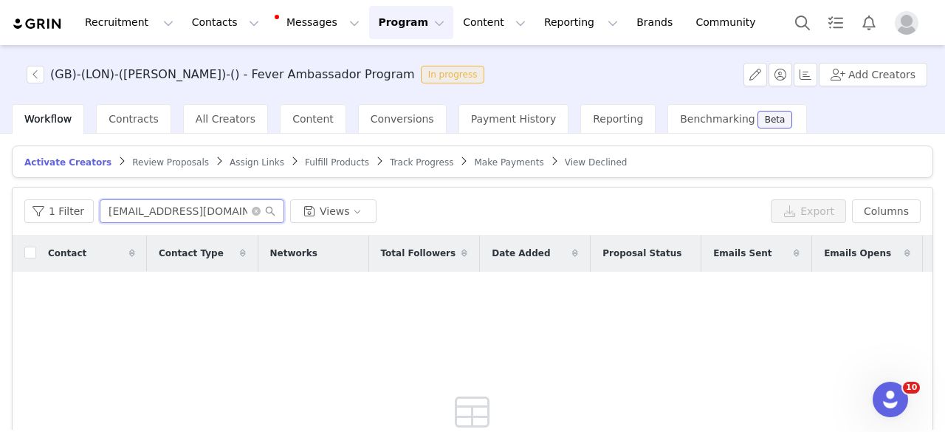
paste input "s"
click at [164, 212] on input "family_footsteps" at bounding box center [192, 211] width 185 height 24
paste input "_the_watts_family"
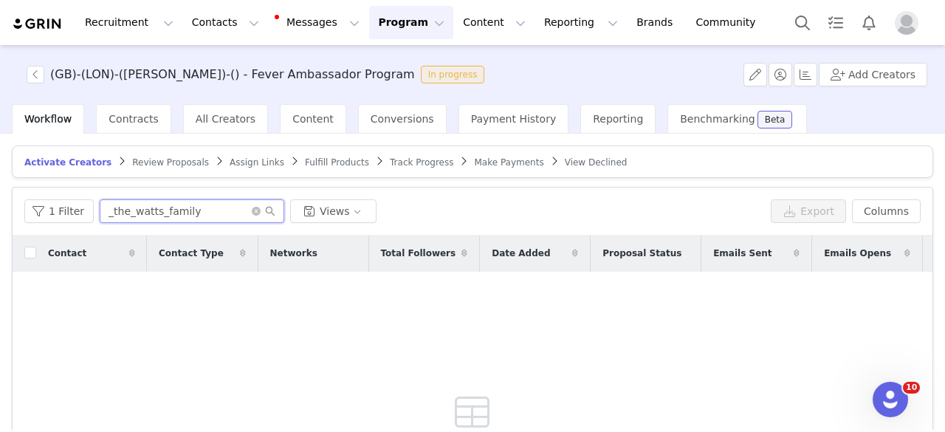
type input "_the_watts_family"
click at [142, 178] on div "Activate Creators Review Proposals Assign Links Fulfill Products Track Progress…" at bounding box center [472, 387] width 921 height 484
click at [142, 164] on span "Review Proposals" at bounding box center [170, 162] width 77 height 10
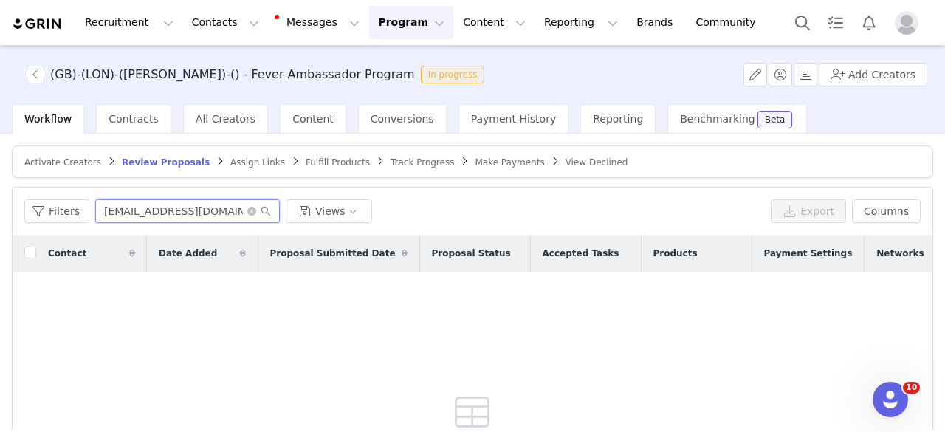
click at [167, 214] on input "family_footstep@outlook.com" at bounding box center [187, 211] width 185 height 24
paste input "_the_watts_family"
type input "_the_watts_family"
click at [186, 214] on input "_the_watts_family" at bounding box center [187, 211] width 185 height 24
click at [74, 157] on span "Activate Creators" at bounding box center [62, 162] width 77 height 10
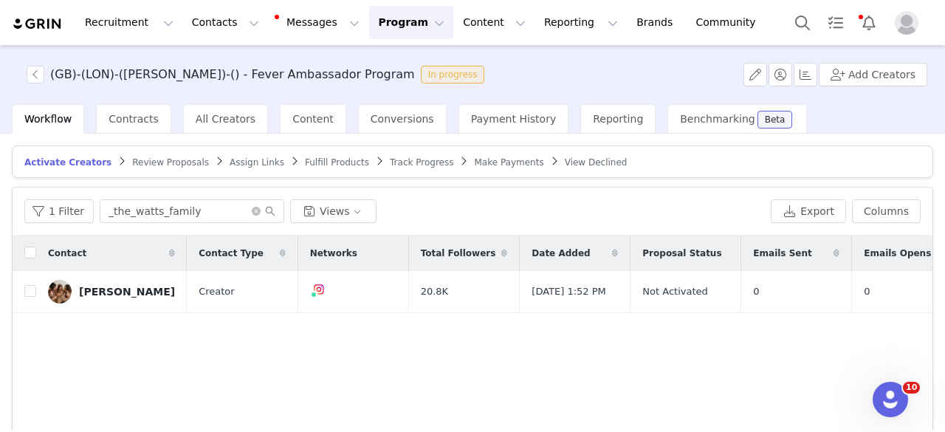
click at [168, 166] on span "Review Proposals" at bounding box center [170, 162] width 77 height 10
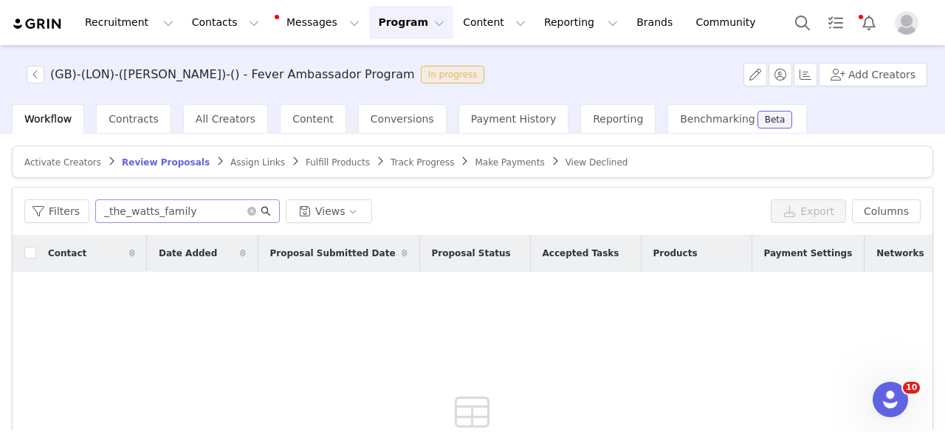
click at [261, 213] on icon "icon: search" at bounding box center [266, 211] width 10 height 10
click at [247, 209] on icon "icon: close-circle" at bounding box center [251, 211] width 9 height 9
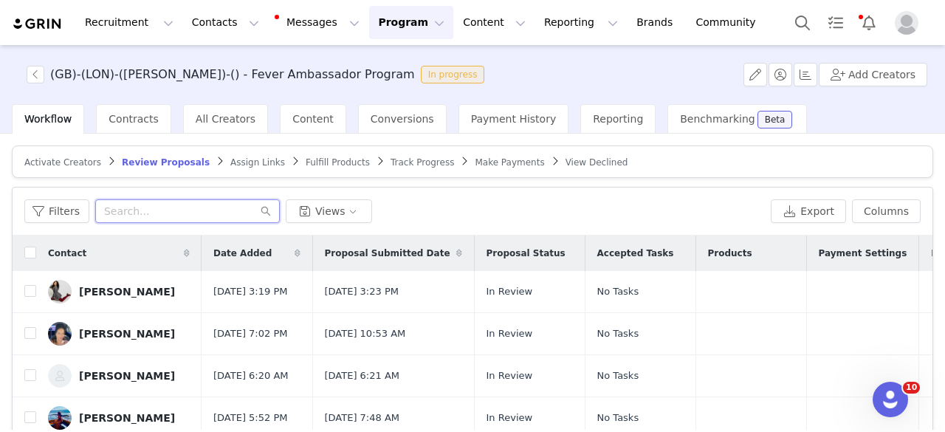
click at [159, 210] on input "text" at bounding box center [187, 211] width 185 height 24
paste input "/valeria.zhu.travels"
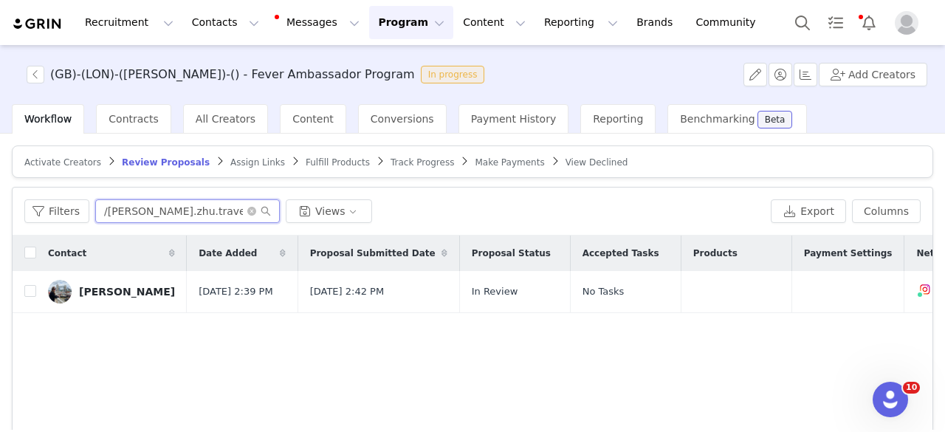
click at [106, 207] on input "/valeria.zhu.travels" at bounding box center [187, 211] width 185 height 24
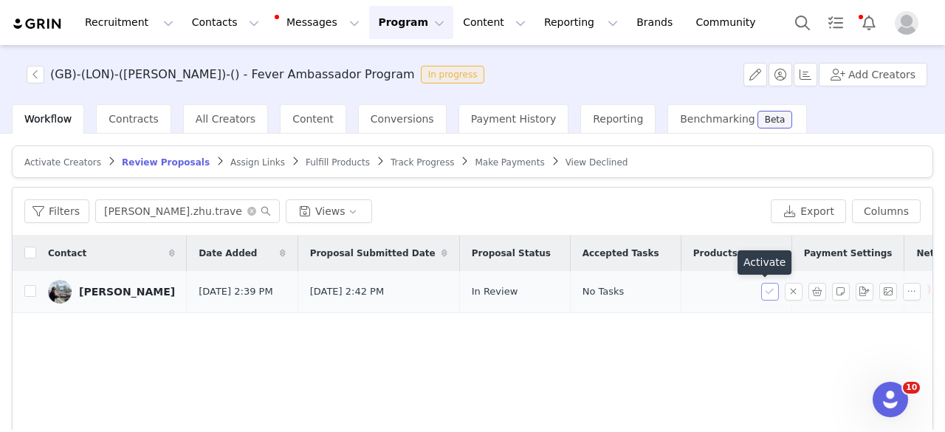
click at [761, 287] on button "button" at bounding box center [770, 292] width 18 height 18
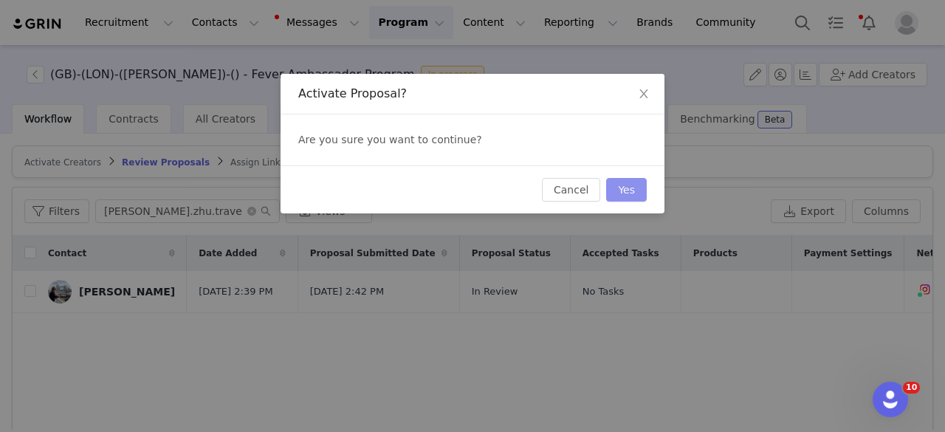
click at [636, 189] on button "Yes" at bounding box center [626, 190] width 41 height 24
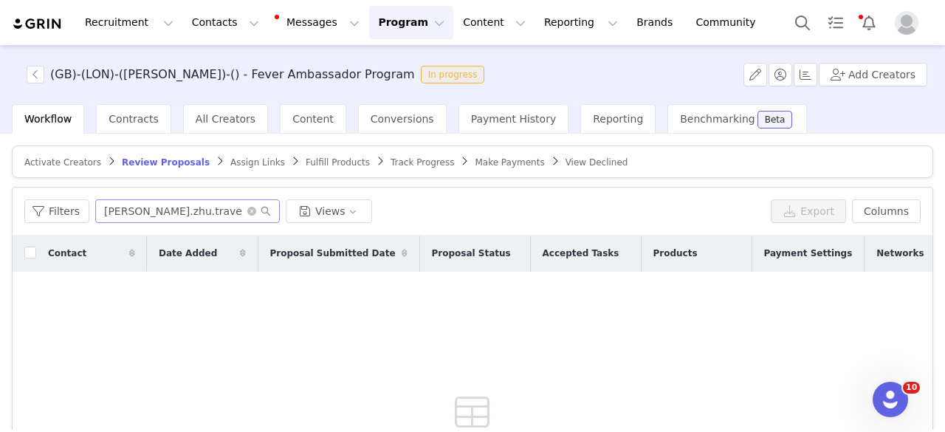
click at [137, 222] on div "Filters valeria.zhu.travels Views Export Columns" at bounding box center [473, 212] width 920 height 48
click at [137, 218] on input "valeria.zhu.travels" at bounding box center [187, 211] width 185 height 24
paste input "AdamTMirza.business@gmail.com"
type input "AdamTMirza.business@gmail.com"
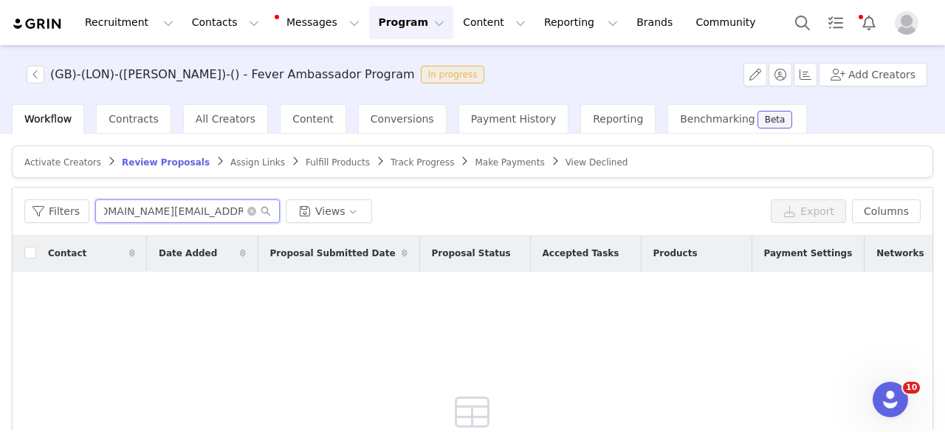
click at [145, 207] on input "AdamTMirza.business@gmail.com" at bounding box center [187, 211] width 185 height 24
paste input "text"
click at [145, 207] on input "AdamTMirza.business@gmail.com" at bounding box center [187, 211] width 185 height 24
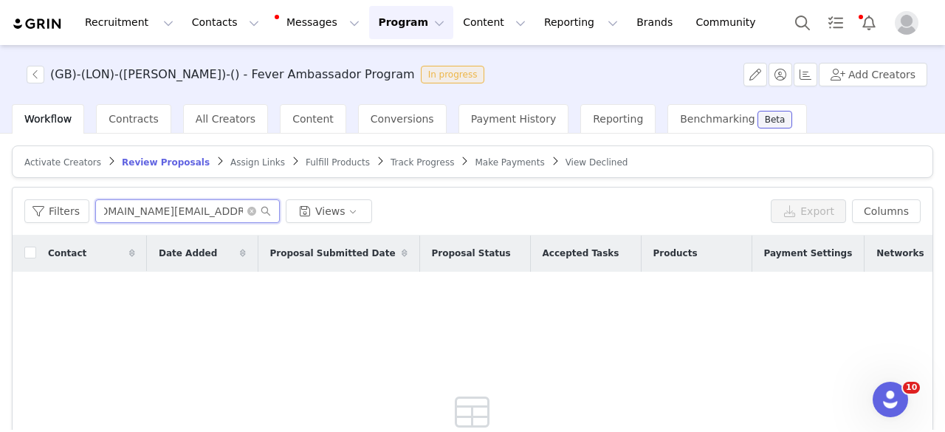
click at [145, 207] on input "AdamTMirza.business@gmail.com" at bounding box center [187, 211] width 185 height 24
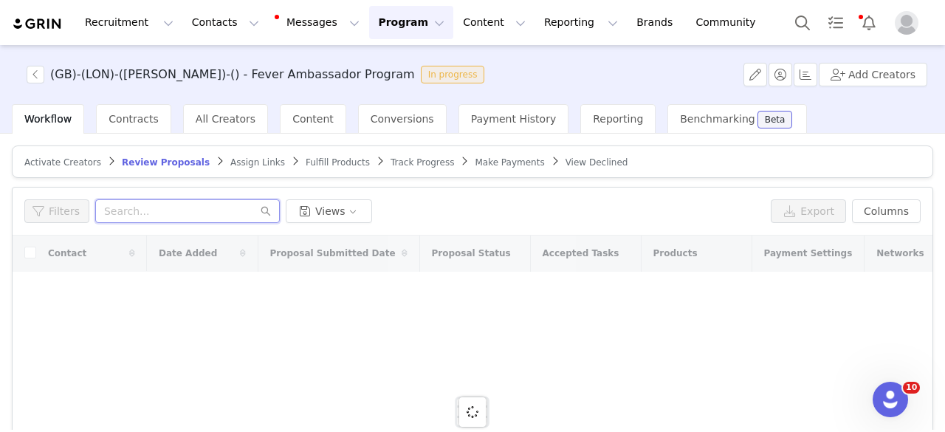
paste input "AdamTMirza.business@gmail.com"
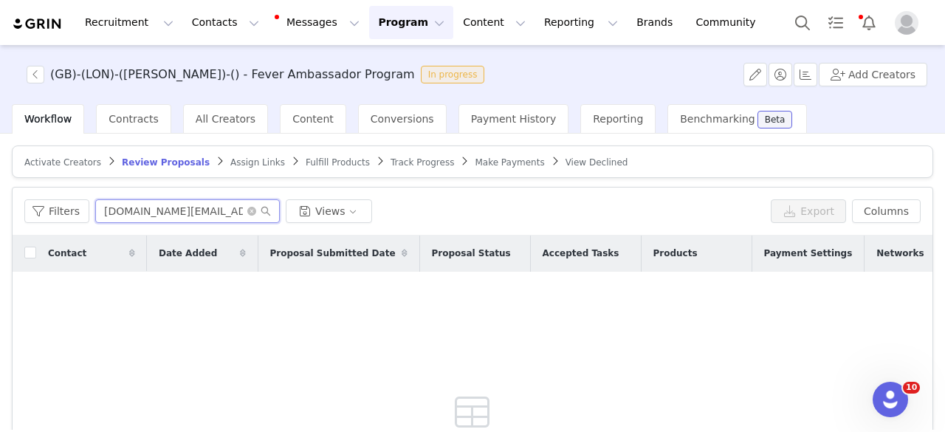
click at [188, 206] on input "AdamTMirza.business@gmail.com" at bounding box center [187, 211] width 185 height 24
paste input "adamtmirza"
type input "adamtmirza"
click at [72, 162] on span "Activate Creators" at bounding box center [62, 162] width 77 height 10
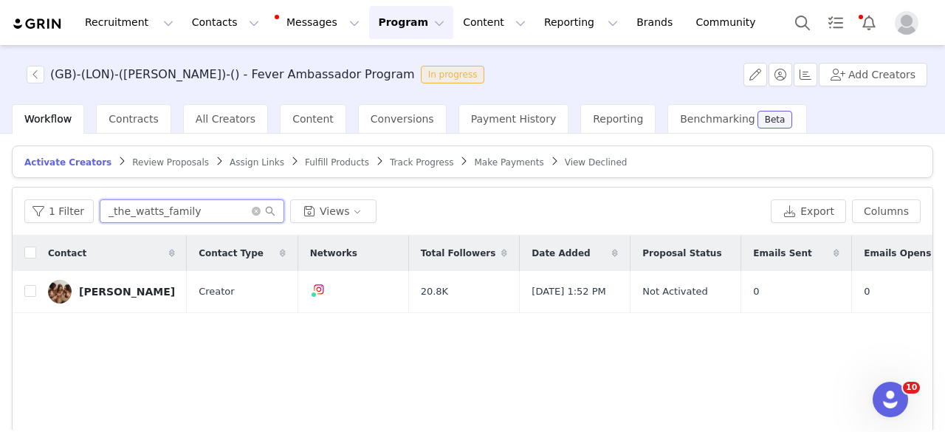
click at [159, 207] on input "_the_watts_family" at bounding box center [192, 211] width 185 height 24
paste input "adamtmirza"
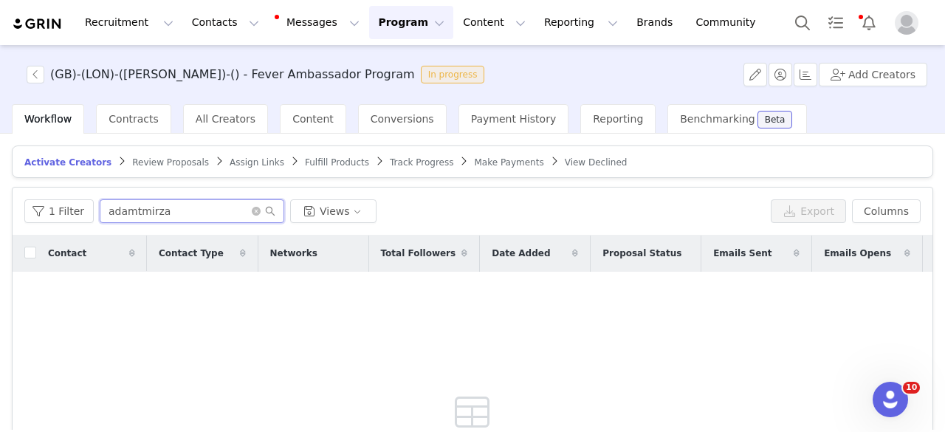
type input "adamtmirza"
click at [132, 163] on span "Review Proposals" at bounding box center [170, 162] width 77 height 10
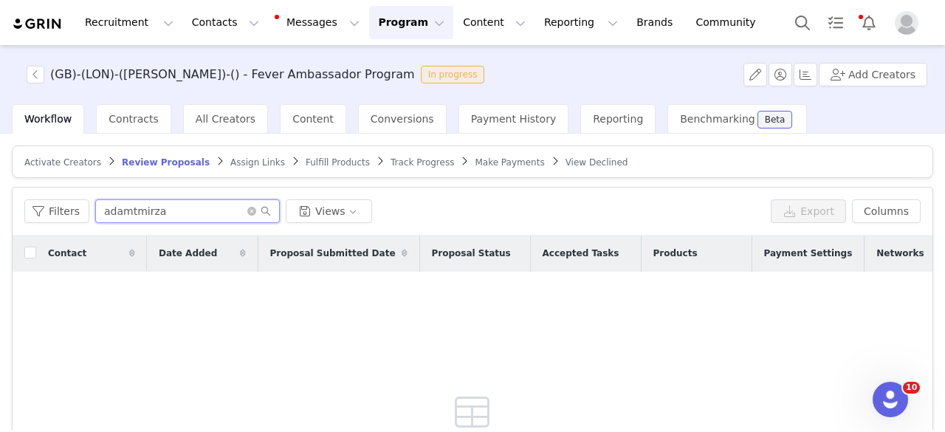
click at [239, 215] on input "adamtmirza" at bounding box center [187, 211] width 185 height 24
click at [247, 208] on icon "icon: close-circle" at bounding box center [251, 211] width 9 height 9
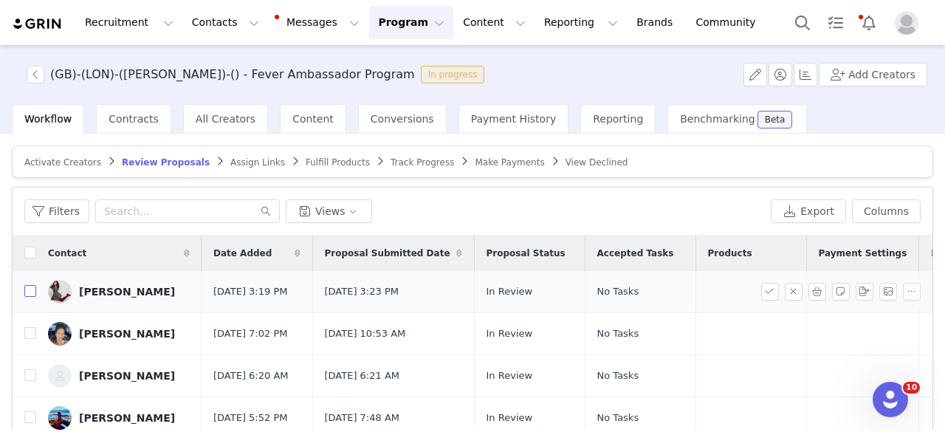
click at [27, 294] on input "checkbox" at bounding box center [30, 291] width 12 height 12
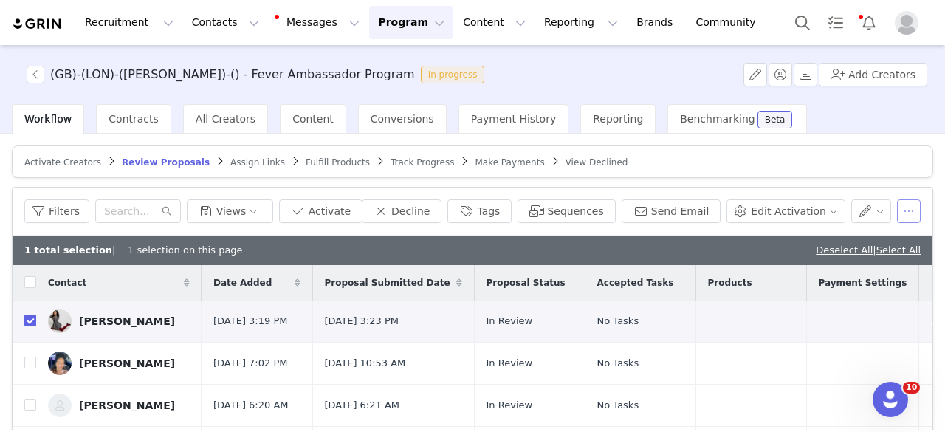
click at [897, 208] on button "button" at bounding box center [909, 211] width 24 height 24
click at [796, 172] on article "Activate Creators Review Proposals Assign Links Fulfill Products Track Progress…" at bounding box center [472, 161] width 921 height 32
click at [34, 322] on input "checkbox" at bounding box center [30, 321] width 12 height 12
checkbox input "false"
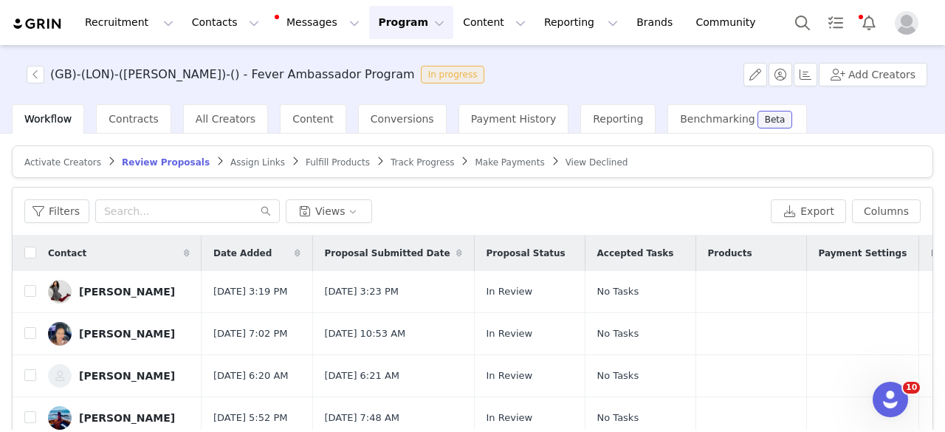
click at [61, 165] on span "Activate Creators" at bounding box center [62, 162] width 77 height 10
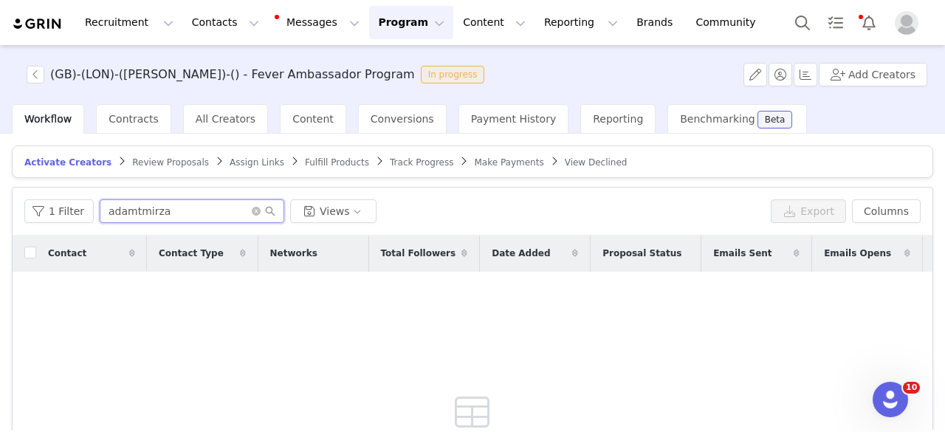
click at [253, 215] on input "adamtmirza" at bounding box center [192, 211] width 185 height 24
click at [253, 213] on icon "icon: close-circle" at bounding box center [256, 211] width 9 height 9
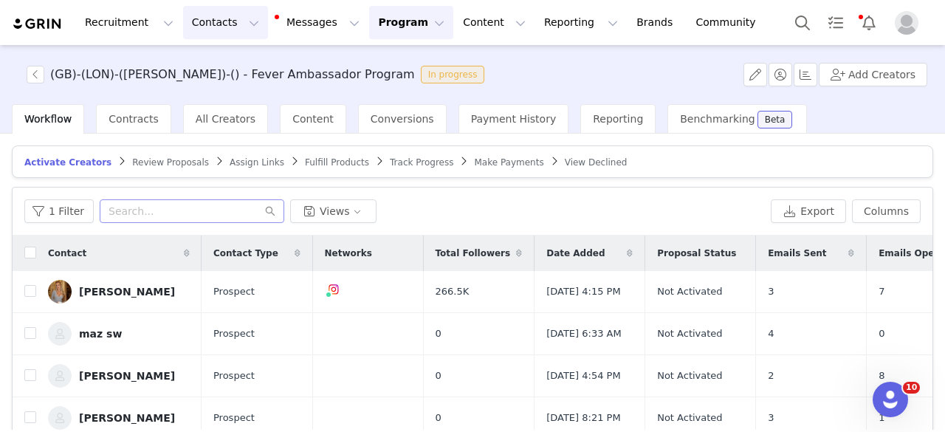
click at [220, 24] on button "Contacts Contacts" at bounding box center [225, 22] width 85 height 33
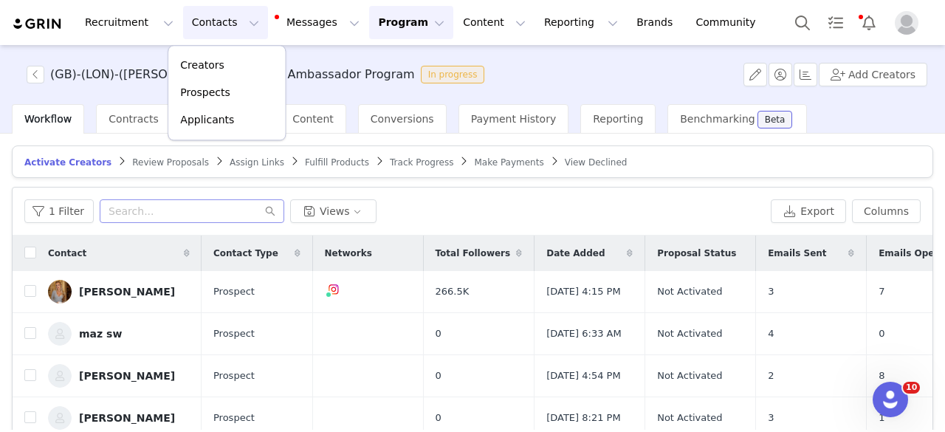
click at [565, 161] on span "View Declined" at bounding box center [596, 162] width 63 height 10
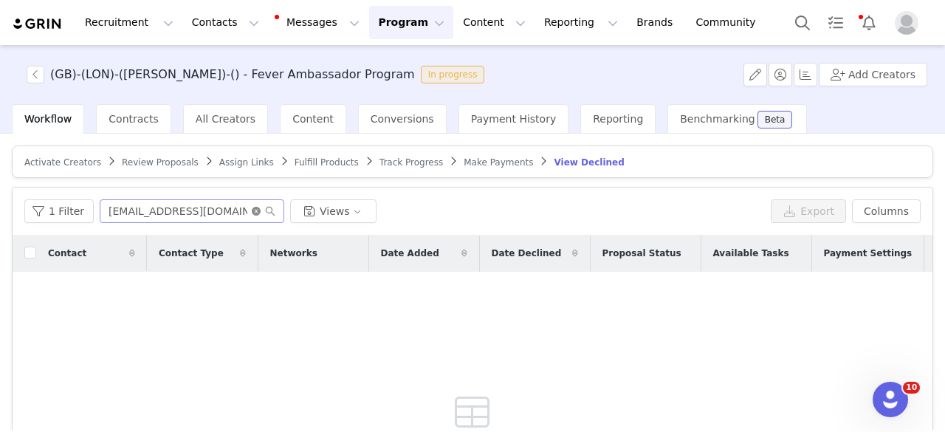
click at [252, 207] on icon "icon: close-circle" at bounding box center [256, 211] width 9 height 9
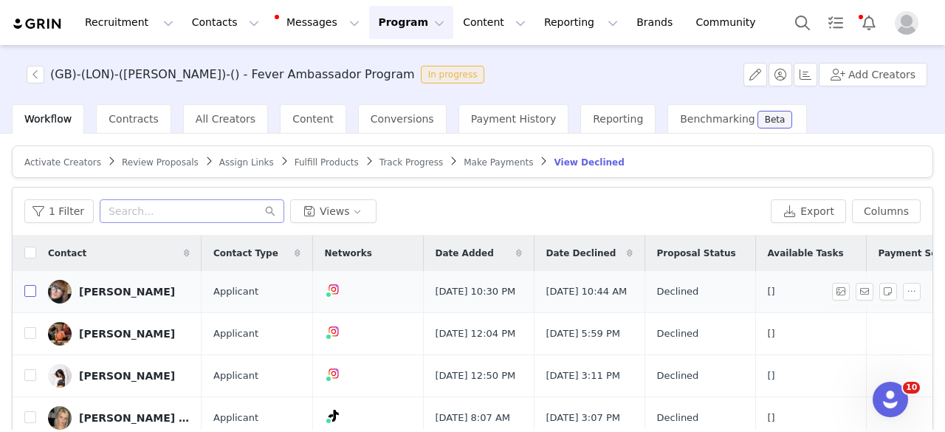
click at [31, 295] on input "checkbox" at bounding box center [30, 291] width 12 height 12
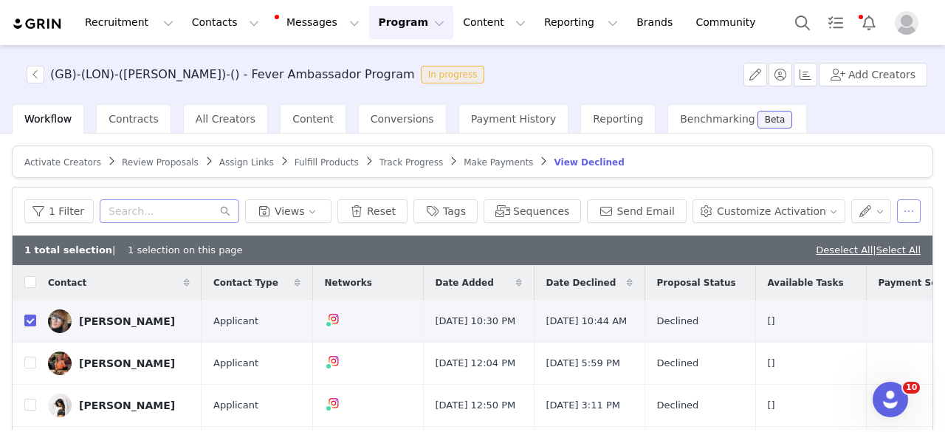
click at [905, 213] on button "button" at bounding box center [909, 211] width 24 height 24
click at [30, 321] on input "checkbox" at bounding box center [30, 321] width 12 height 12
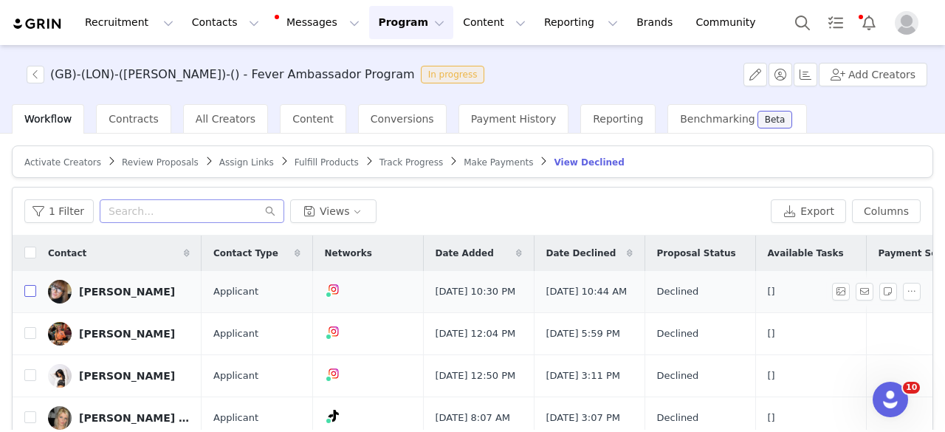
click at [31, 290] on input "checkbox" at bounding box center [30, 291] width 12 height 12
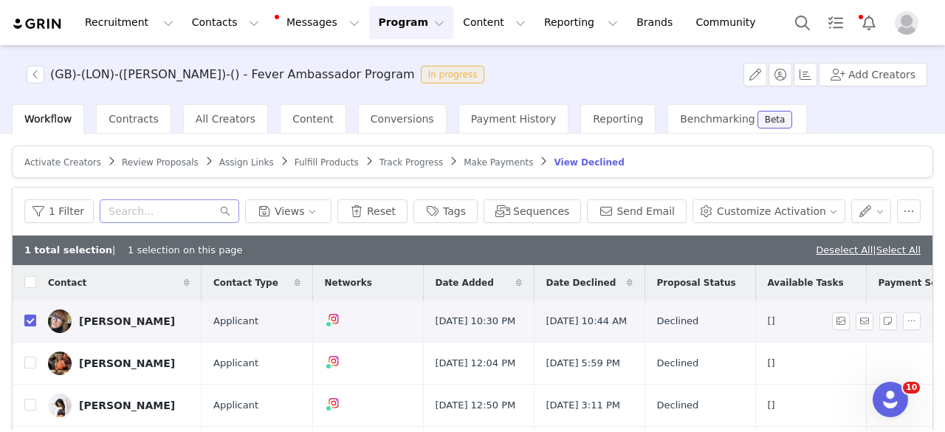
click at [30, 322] on input "checkbox" at bounding box center [30, 321] width 12 height 12
checkbox input "false"
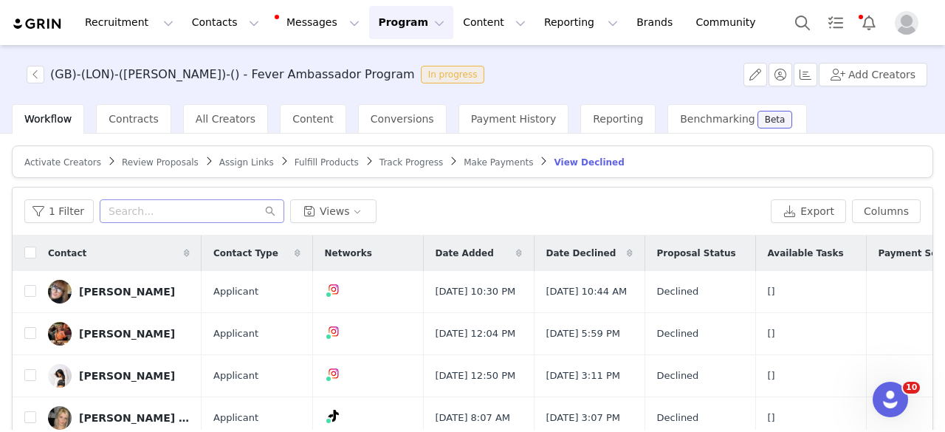
click at [66, 159] on span "Activate Creators" at bounding box center [62, 162] width 77 height 10
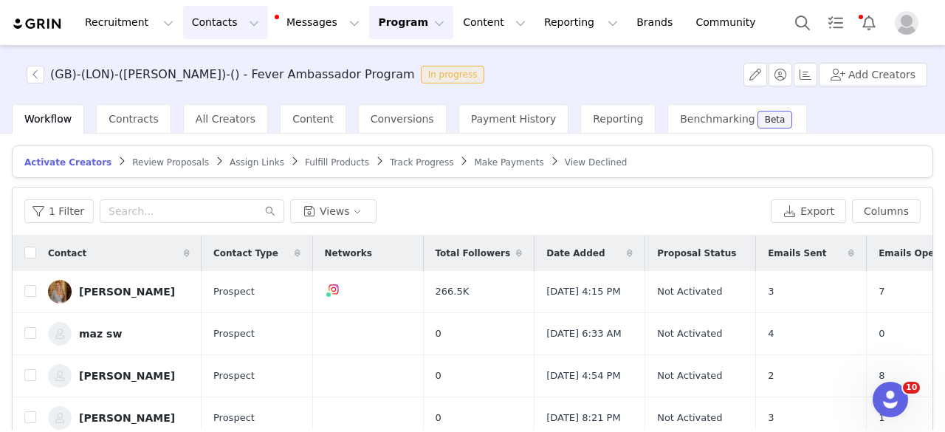
click at [208, 28] on button "Contacts Contacts" at bounding box center [225, 22] width 85 height 33
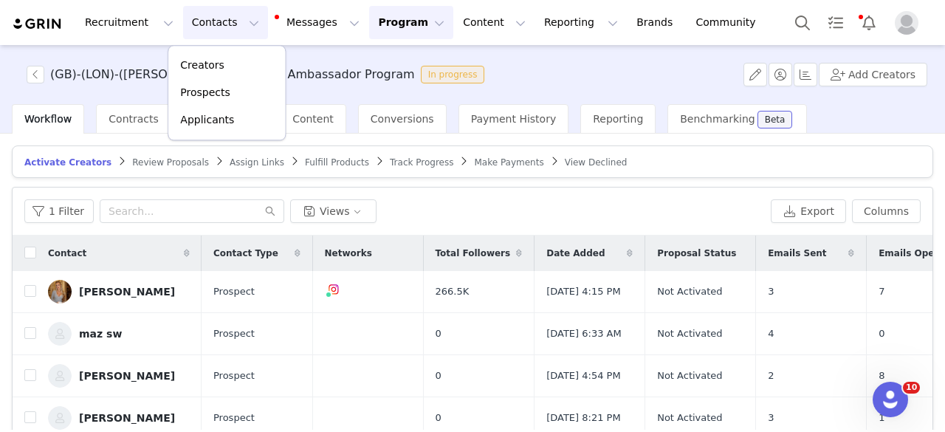
click at [145, 157] on span "Review Proposals" at bounding box center [170, 162] width 77 height 10
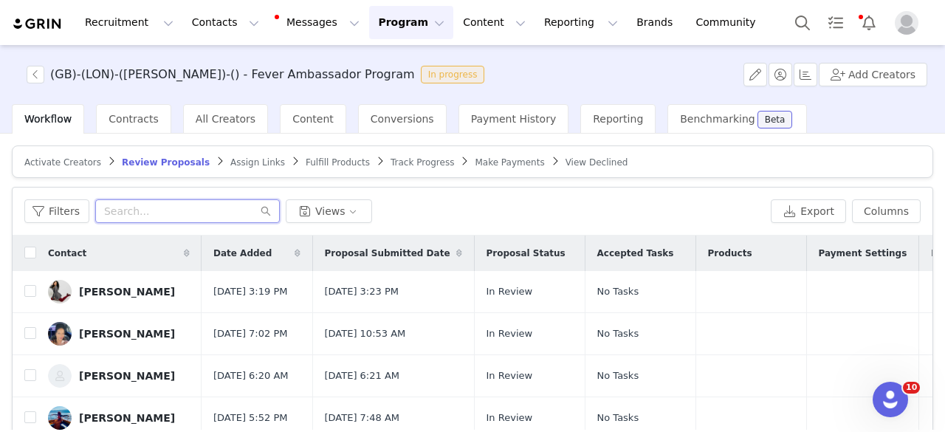
click at [165, 219] on input "text" at bounding box center [187, 211] width 185 height 24
paste input "family_footsteps"
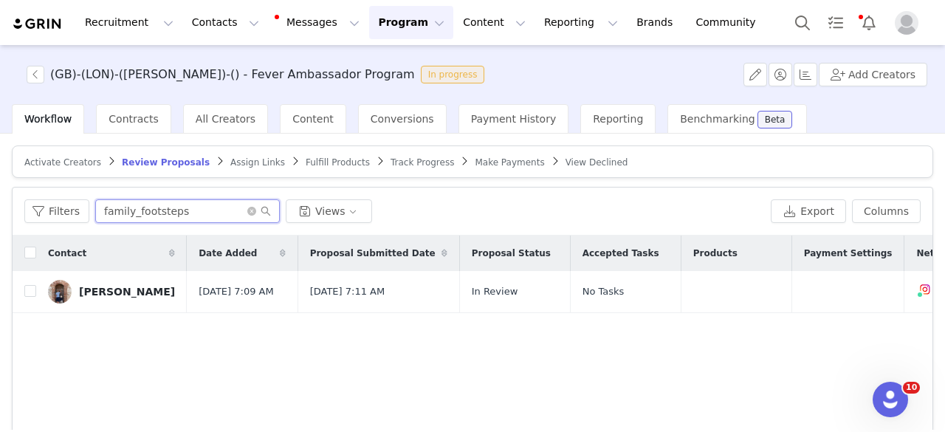
click at [164, 211] on input "family_footsteps" at bounding box center [187, 211] width 185 height 24
paste input "_the_watts_family"
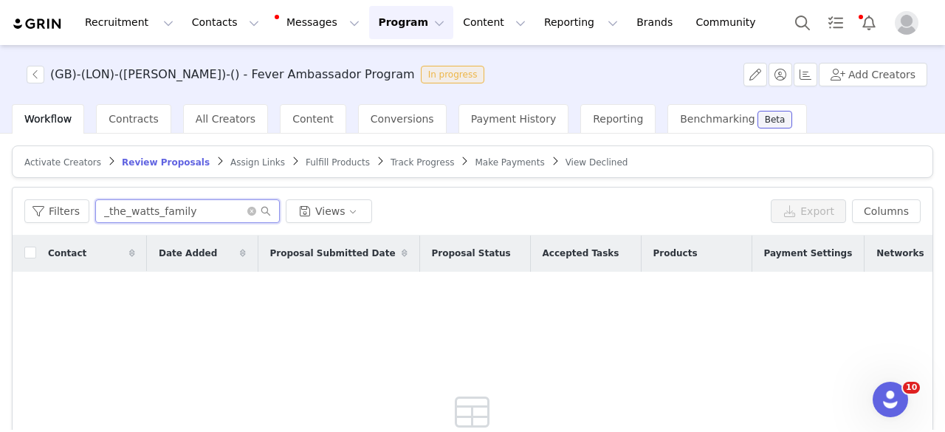
type input "_the_watts_family"
click at [38, 159] on span "Activate Creators" at bounding box center [62, 162] width 77 height 10
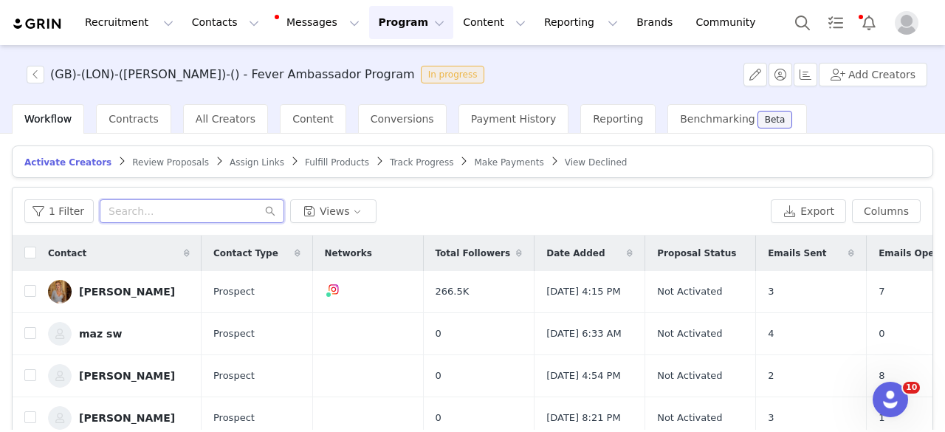
click at [172, 216] on input "text" at bounding box center [192, 211] width 185 height 24
paste input "_the_watts_family"
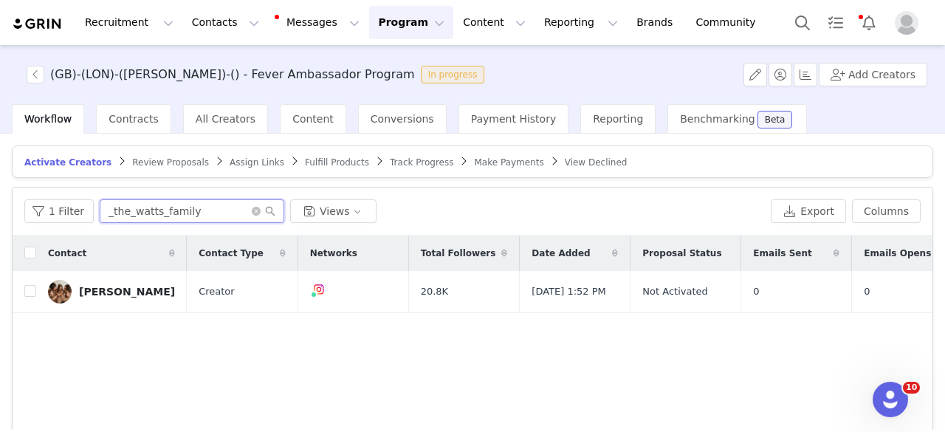
type input "_the_watts_family"
click at [195, 211] on input "_the_watts_family" at bounding box center [192, 211] width 185 height 24
click at [25, 290] on input "checkbox" at bounding box center [30, 291] width 12 height 12
checkbox input "true"
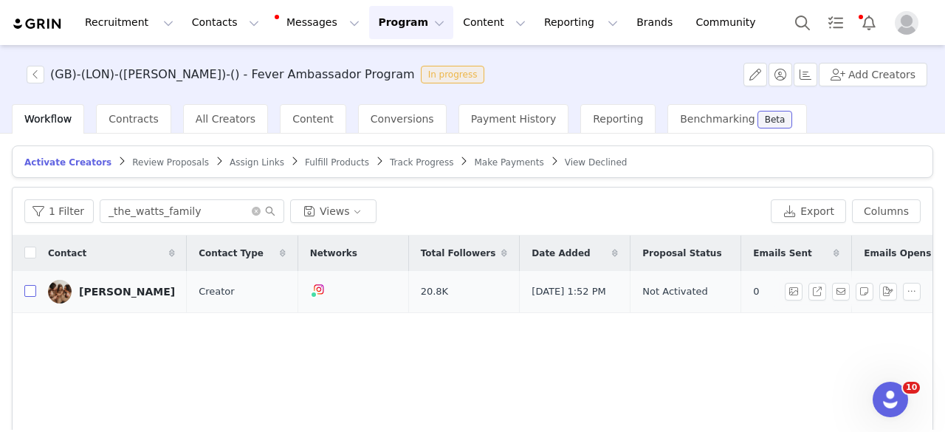
checkbox input "true"
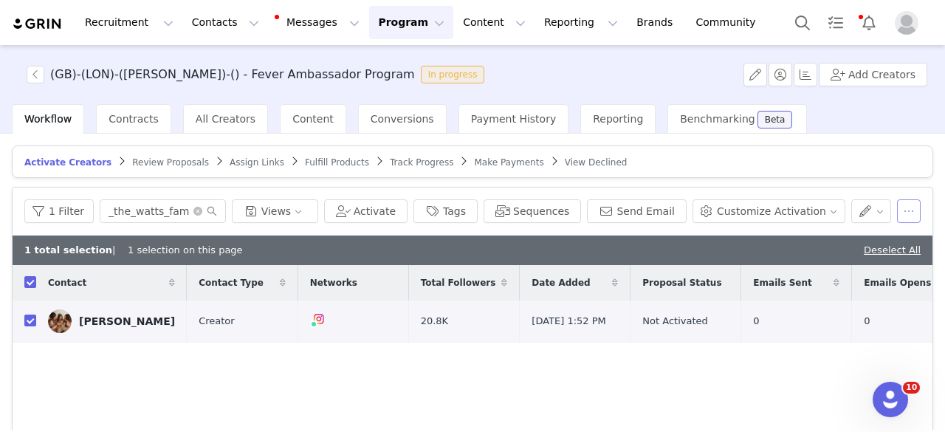
click at [897, 203] on button "button" at bounding box center [909, 211] width 24 height 24
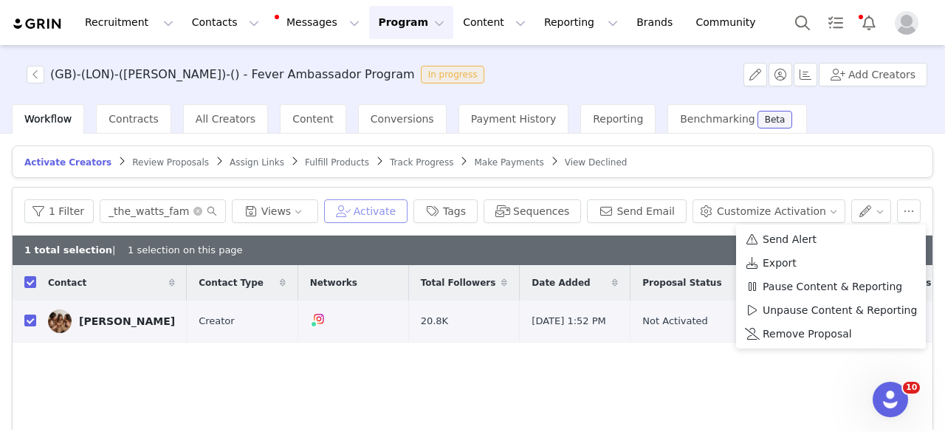
click at [395, 209] on button "Activate" at bounding box center [365, 211] width 83 height 24
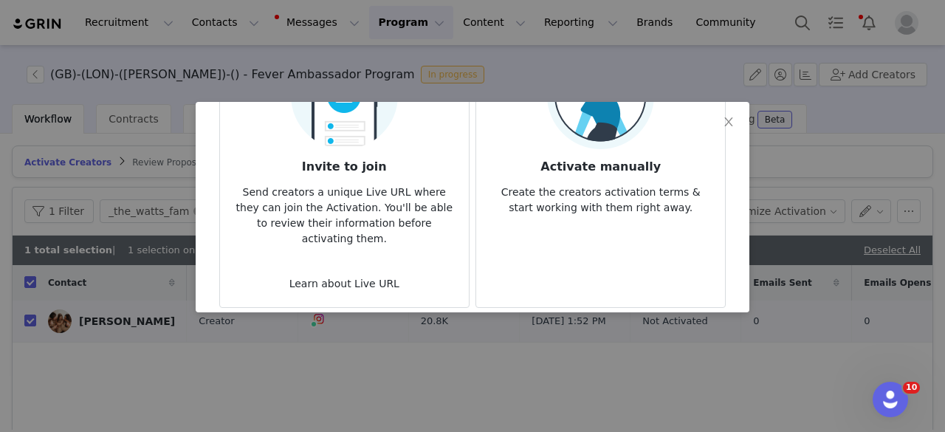
scroll to position [148, 0]
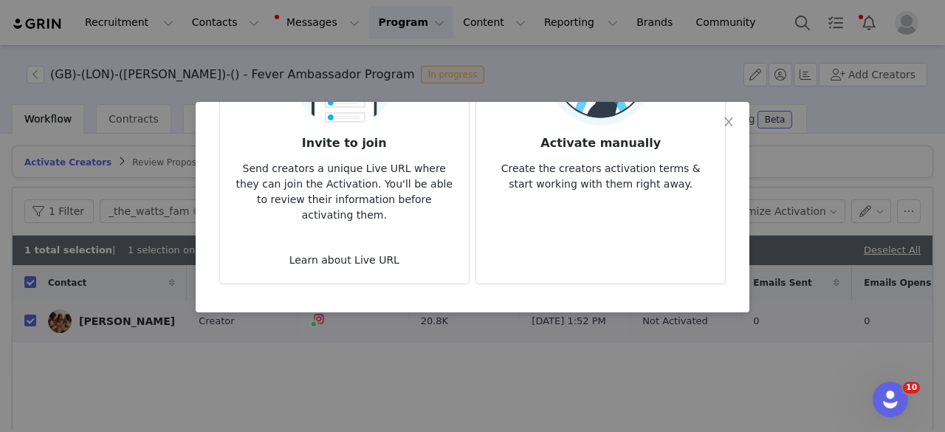
click at [583, 156] on p "Create the creators activation terms & start working with them right away." at bounding box center [600, 172] width 225 height 40
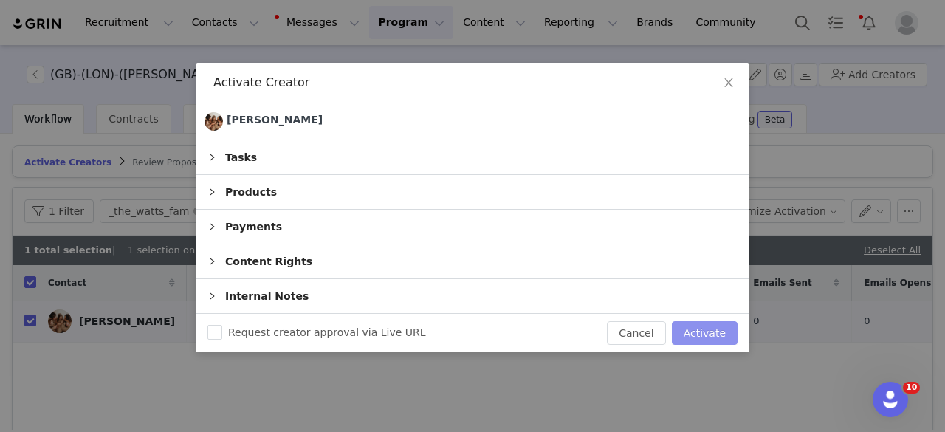
click at [712, 329] on button "Activate" at bounding box center [705, 333] width 66 height 24
checkbox input "false"
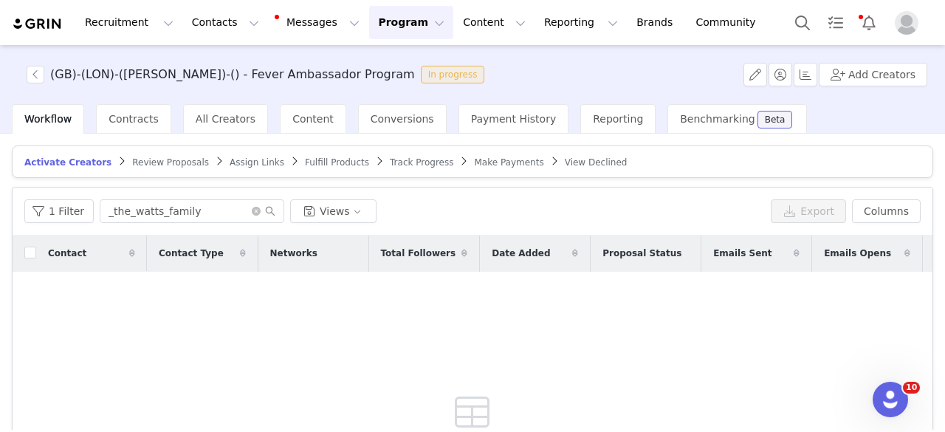
click at [360, 349] on div "Sorry, we couldn't find any results that match your search criteria. Adjust you…" at bounding box center [473, 430] width 425 height 316
click at [221, 169] on article "Activate Creators Review Proposals Assign Links Fulfill Products Track Progress…" at bounding box center [472, 161] width 921 height 32
click at [230, 157] on span "Assign Links" at bounding box center [257, 162] width 55 height 10
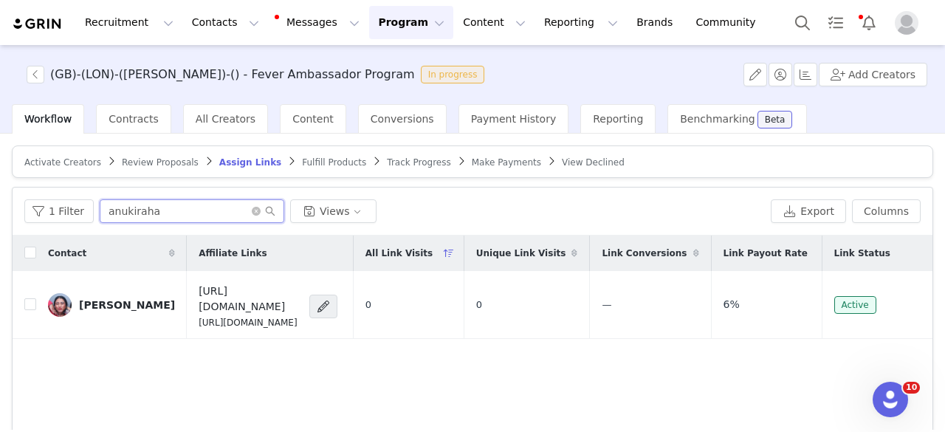
click at [182, 202] on input "anukiraha" at bounding box center [192, 211] width 185 height 24
paste input "valeria.zhu.travels"
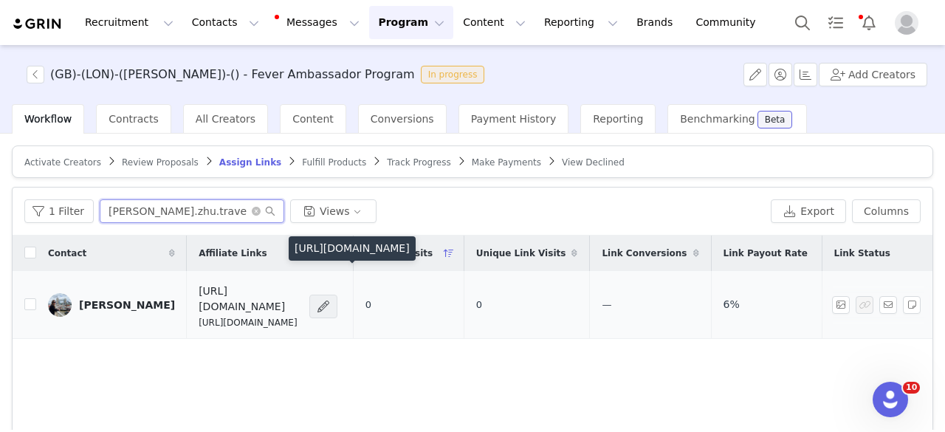
type input "valeria.zhu.travels"
click at [331, 299] on span at bounding box center [323, 307] width 15 height 18
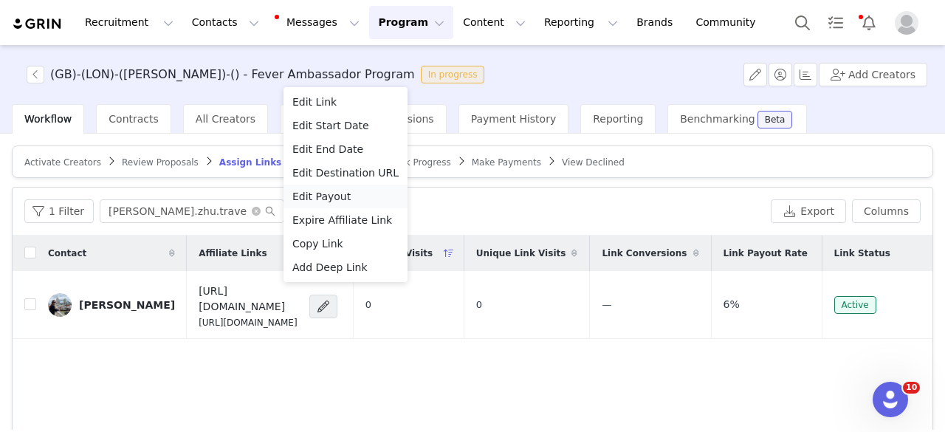
click at [326, 197] on span "Edit Payout" at bounding box center [321, 196] width 58 height 16
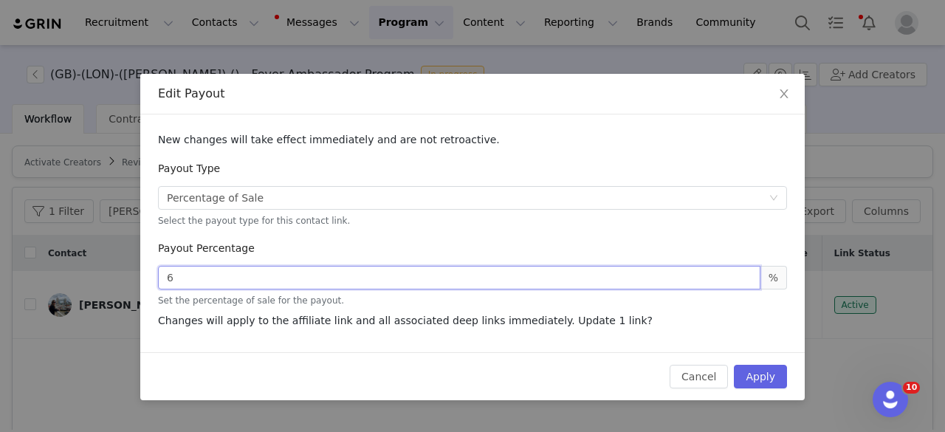
click at [190, 271] on input "6" at bounding box center [459, 278] width 603 height 24
type input "10"
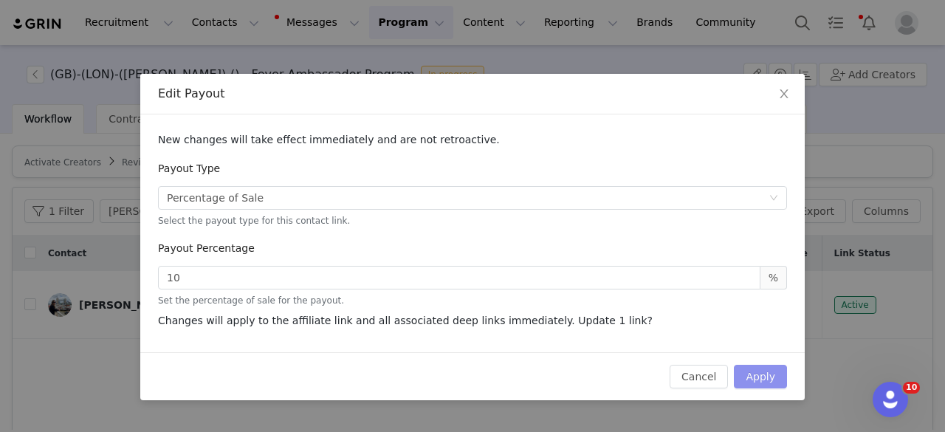
click at [777, 367] on button "Apply" at bounding box center [760, 377] width 53 height 24
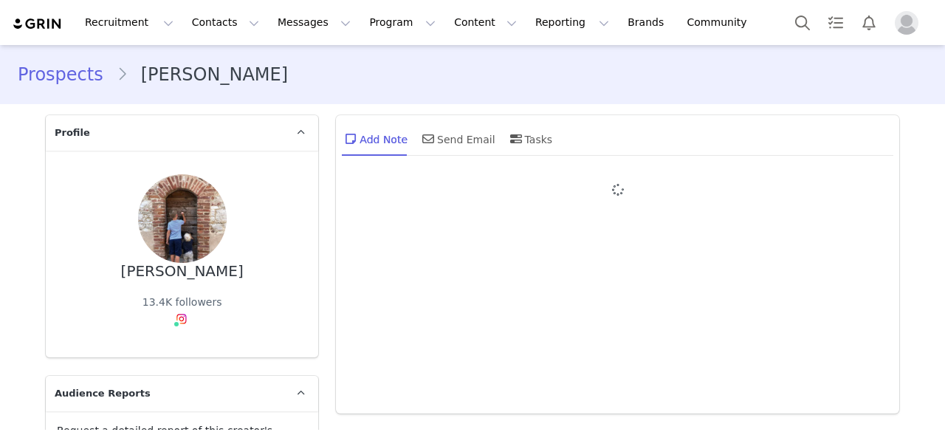
type input "+1 ([GEOGRAPHIC_DATA])"
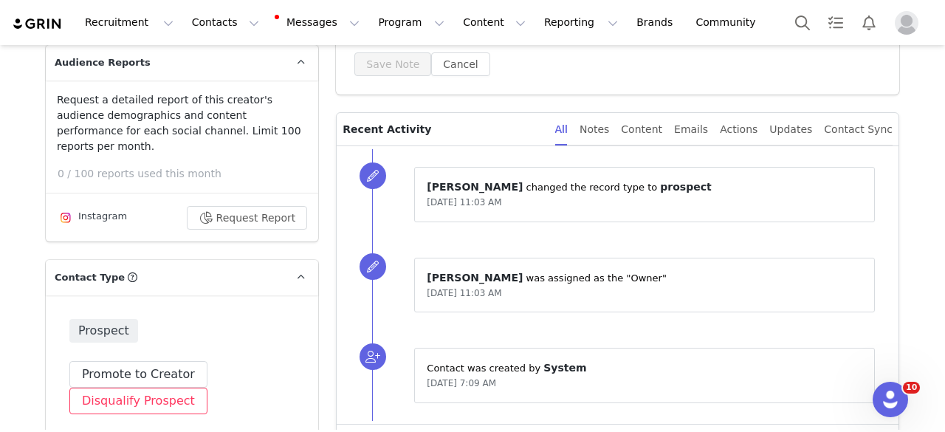
scroll to position [397, 0]
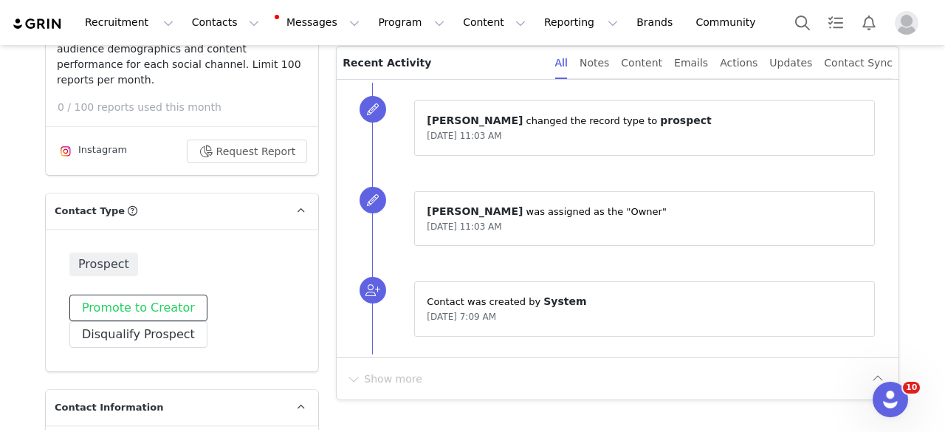
click at [106, 295] on button "Promote to Creator" at bounding box center [138, 308] width 138 height 27
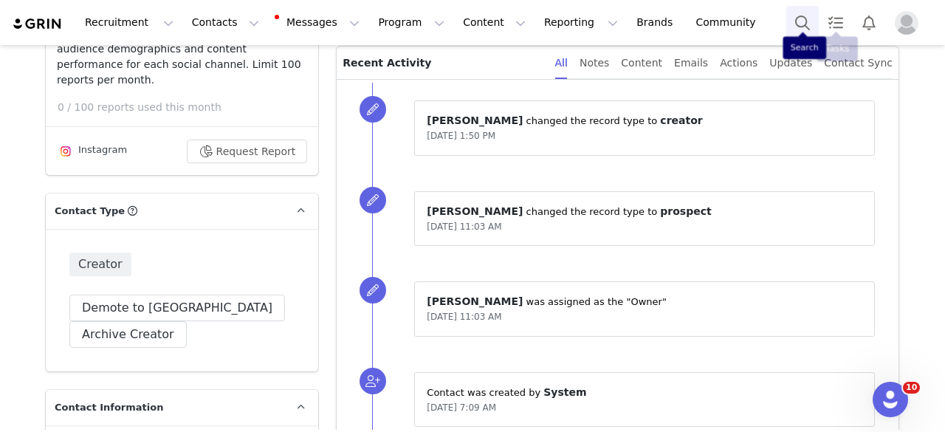
click at [806, 20] on button "Search" at bounding box center [802, 22] width 32 height 33
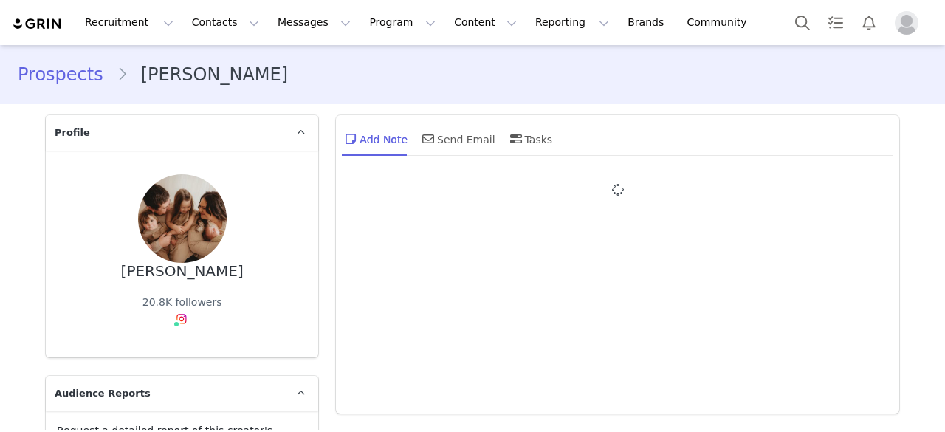
type input "+1 ([GEOGRAPHIC_DATA])"
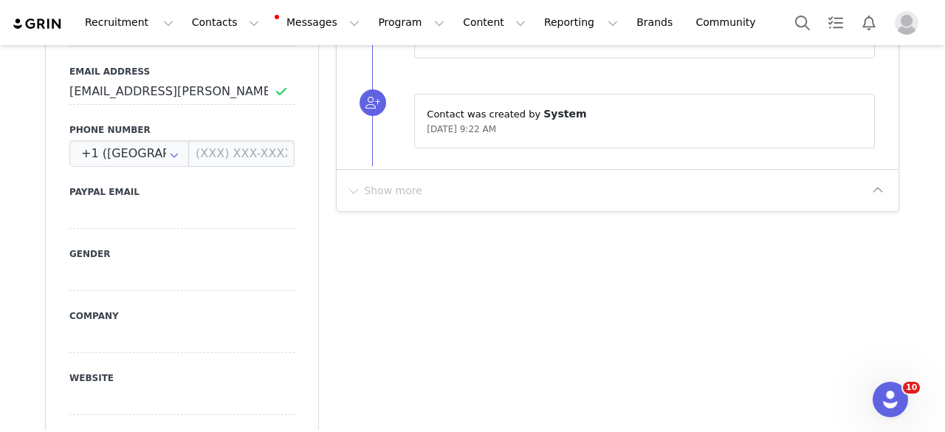
scroll to position [812, 0]
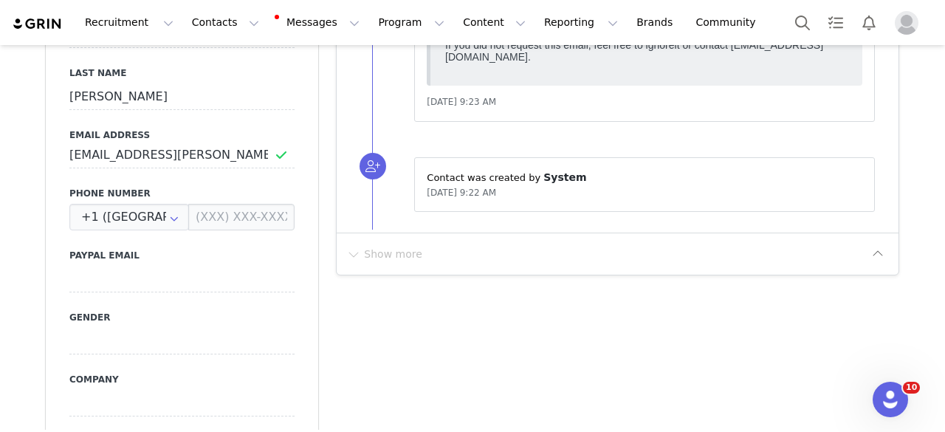
click at [450, 258] on div "Show more" at bounding box center [606, 254] width 521 height 24
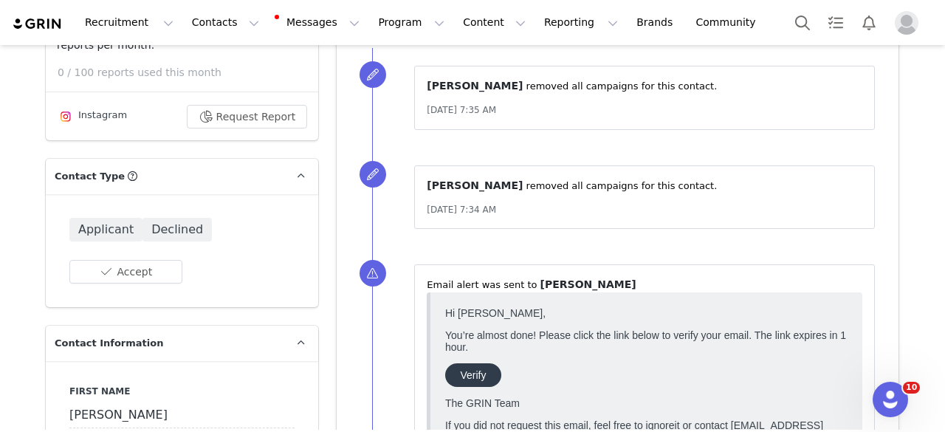
scroll to position [369, 0]
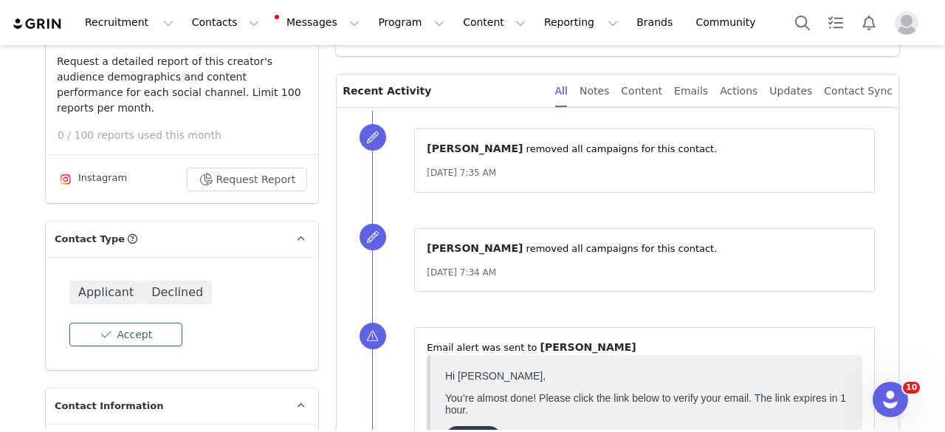
click at [155, 323] on button "Accept" at bounding box center [125, 335] width 113 height 24
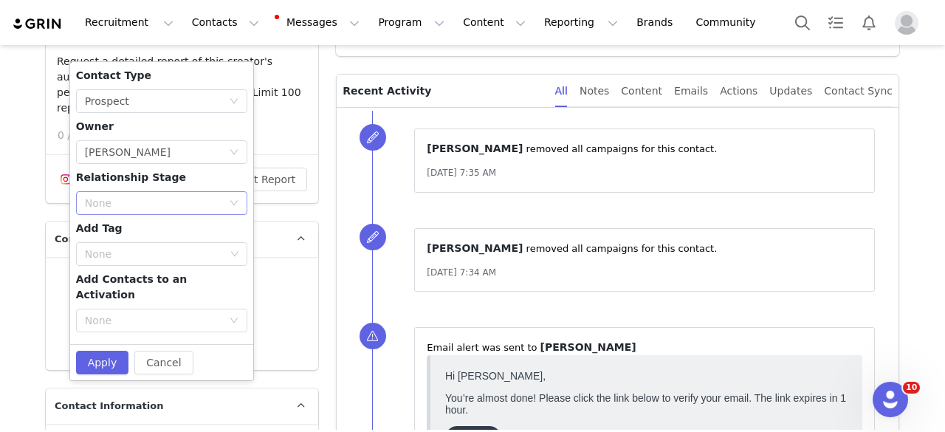
click at [155, 196] on div "None" at bounding box center [153, 203] width 137 height 15
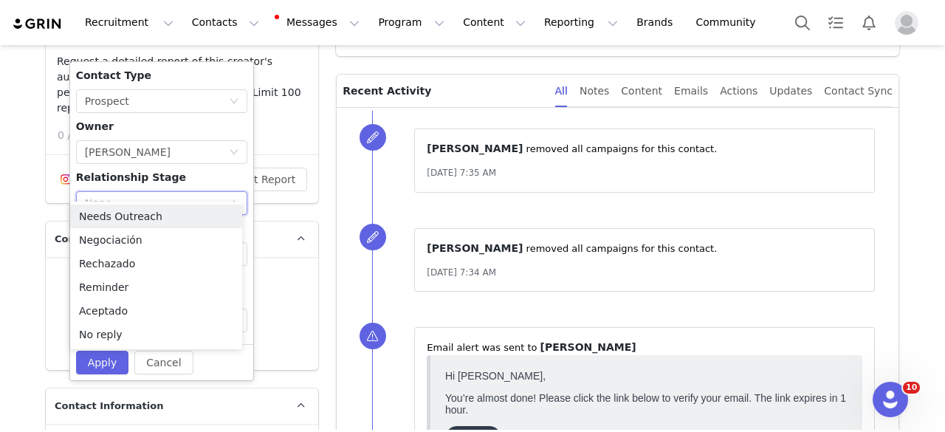
click at [155, 196] on div "None" at bounding box center [153, 203] width 137 height 15
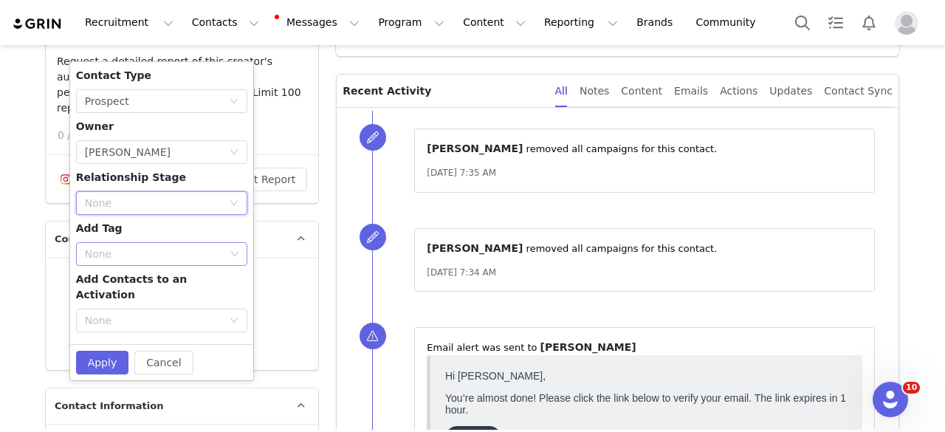
click at [151, 247] on div "None" at bounding box center [155, 254] width 140 height 15
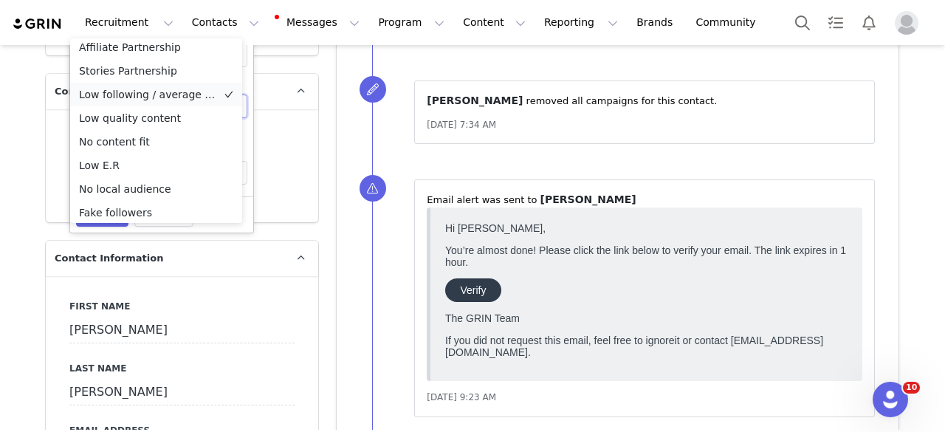
scroll to position [0, 0]
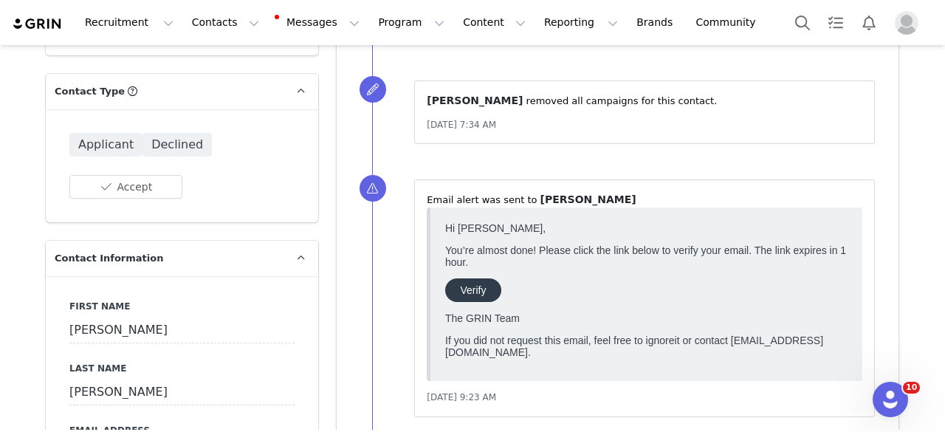
click at [275, 151] on div "Applicant Declined Accept Cancel Apply" at bounding box center [182, 165] width 272 height 113
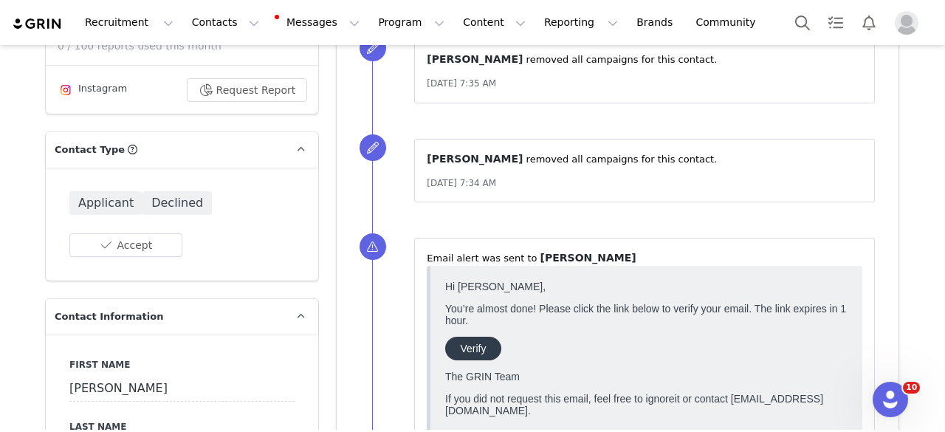
scroll to position [369, 0]
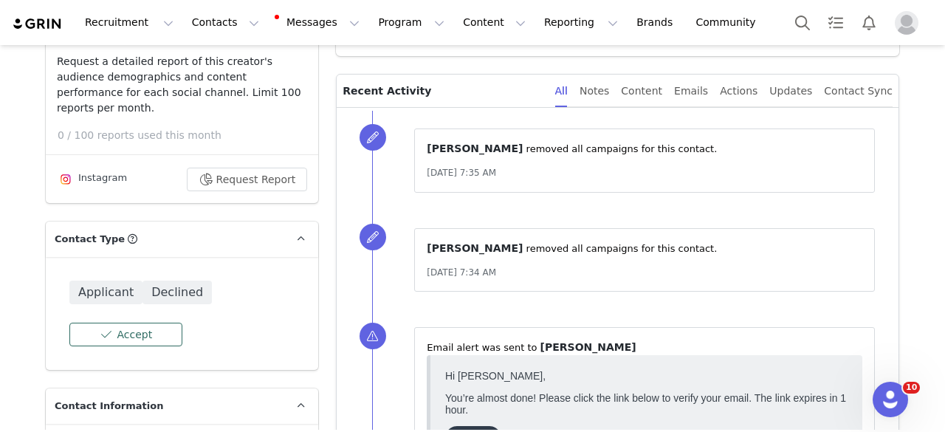
click at [113, 327] on button "Accept" at bounding box center [125, 335] width 113 height 24
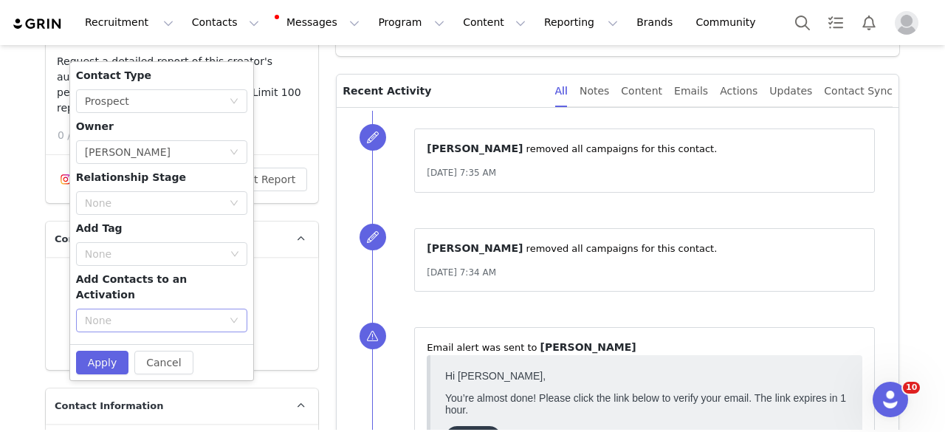
click at [126, 313] on div "None" at bounding box center [153, 320] width 137 height 15
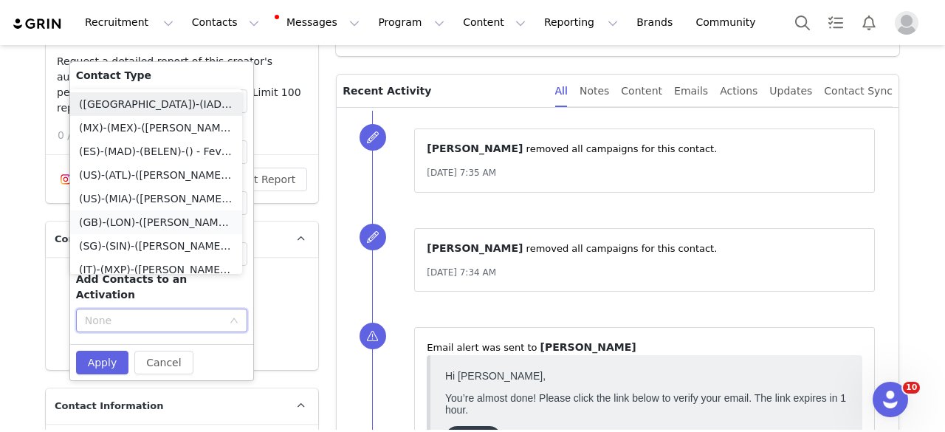
scroll to position [7, 0]
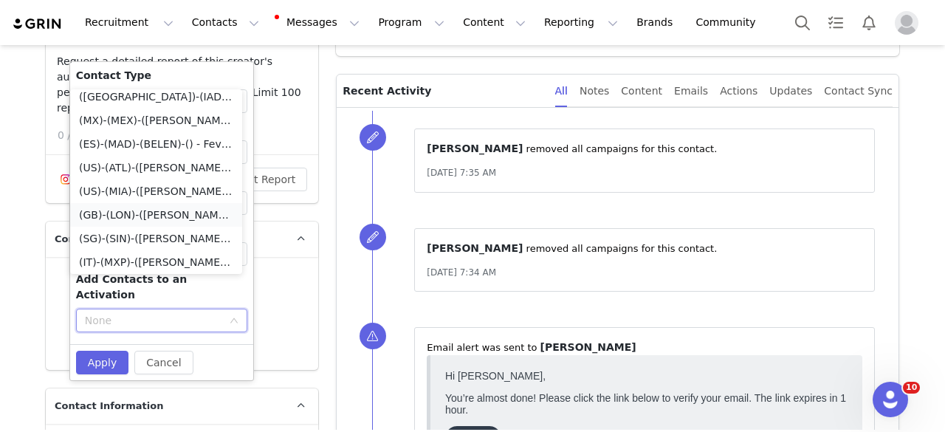
click at [123, 215] on li "(GB)-(LON)-(ANTONIETTA)-() - Fever Ambassador Program" at bounding box center [156, 215] width 172 height 24
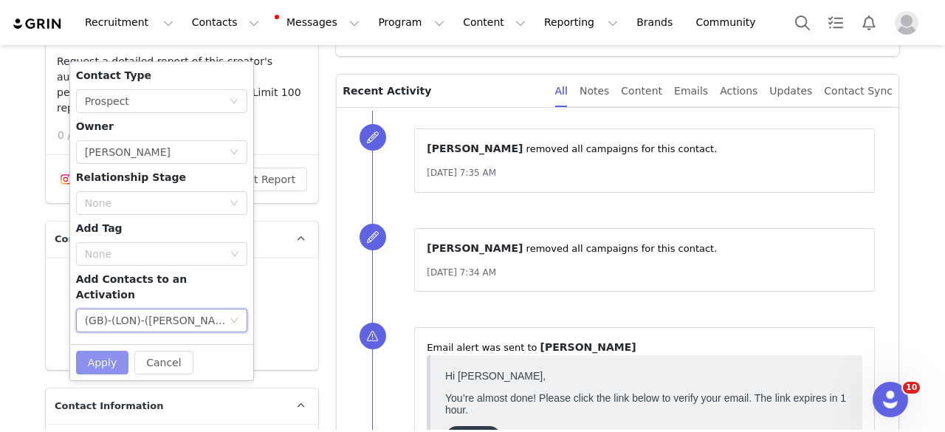
click at [106, 351] on button "Apply" at bounding box center [102, 363] width 53 height 24
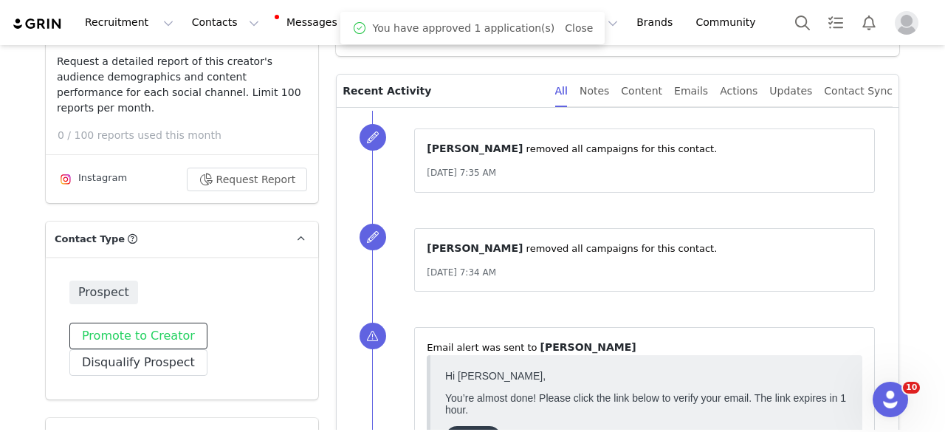
click at [171, 327] on button "Promote to Creator" at bounding box center [138, 336] width 138 height 27
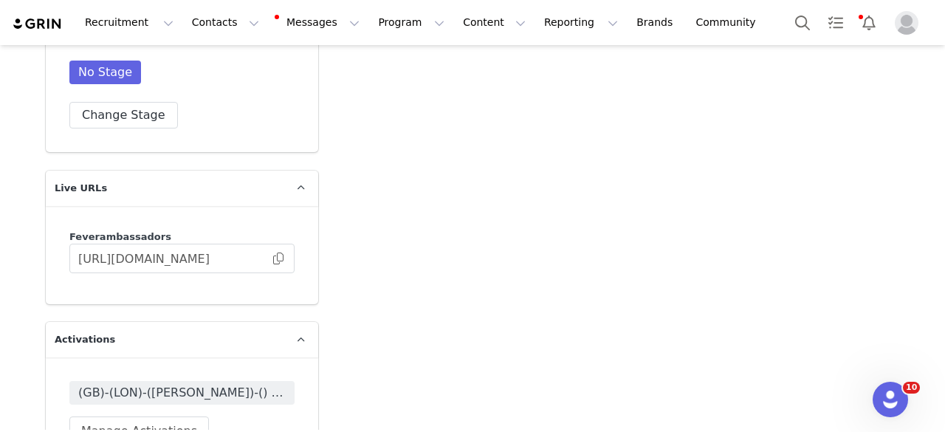
scroll to position [2880, 0]
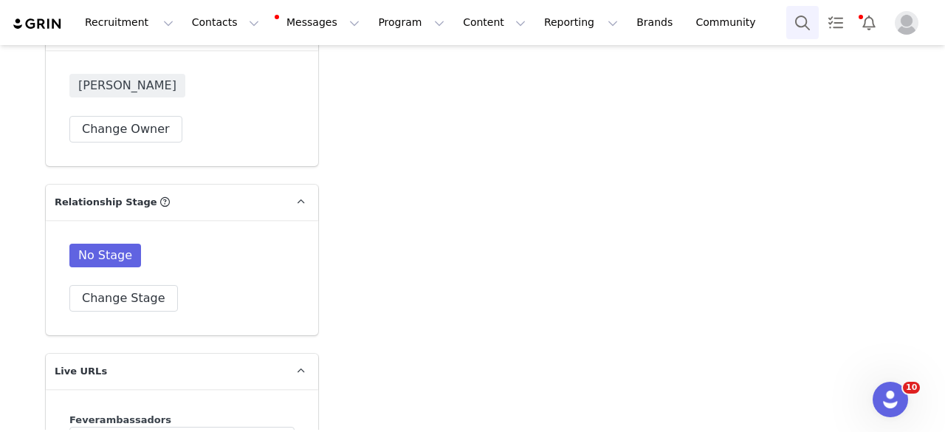
click at [806, 13] on button "Search" at bounding box center [802, 22] width 32 height 33
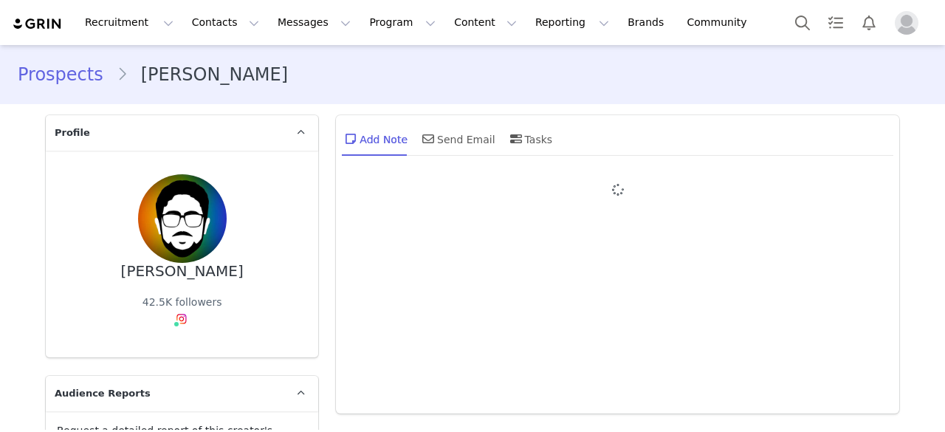
type input "+1 ([GEOGRAPHIC_DATA])"
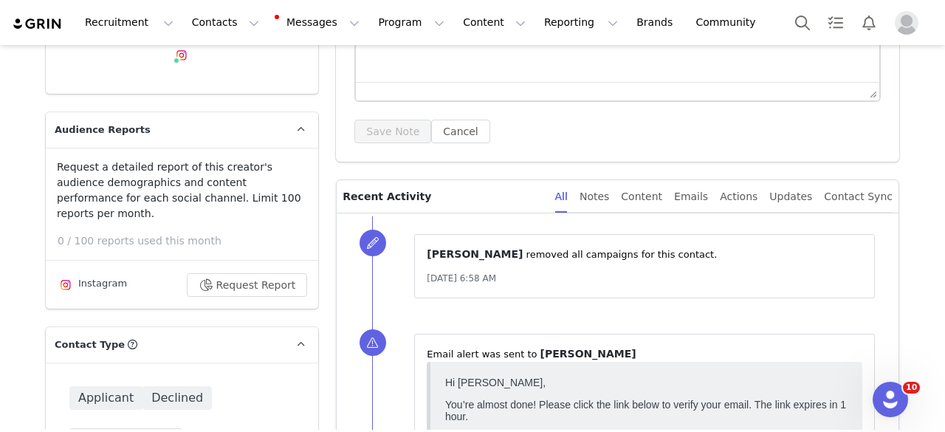
scroll to position [295, 0]
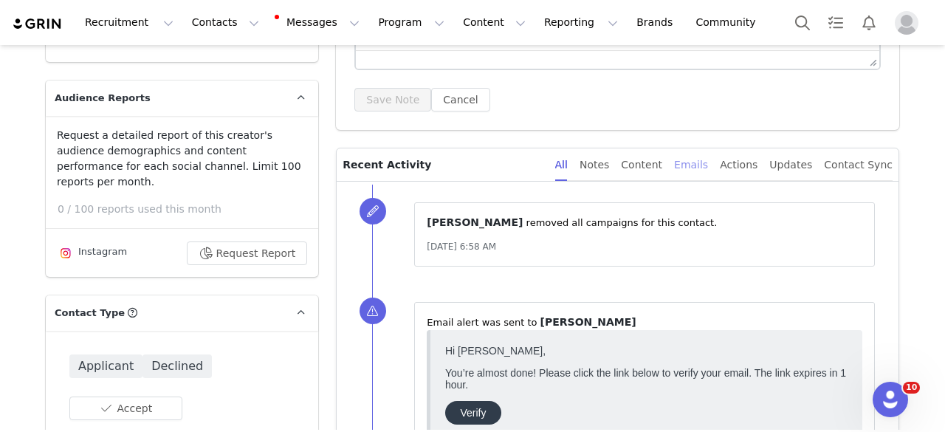
click at [703, 166] on div "Emails" at bounding box center [691, 164] width 34 height 33
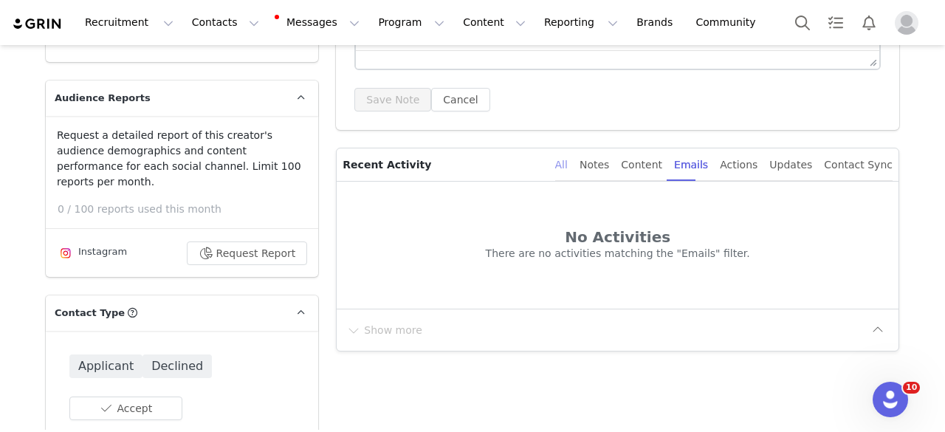
click at [568, 163] on div "All" at bounding box center [561, 164] width 13 height 33
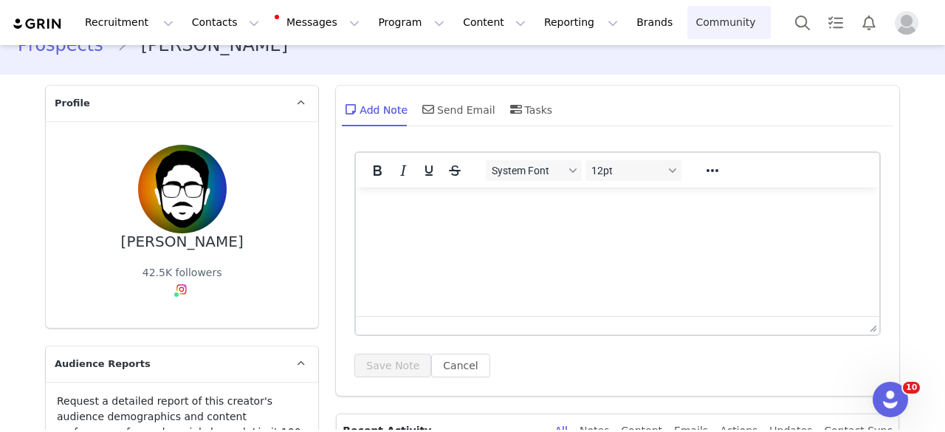
scroll to position [0, 0]
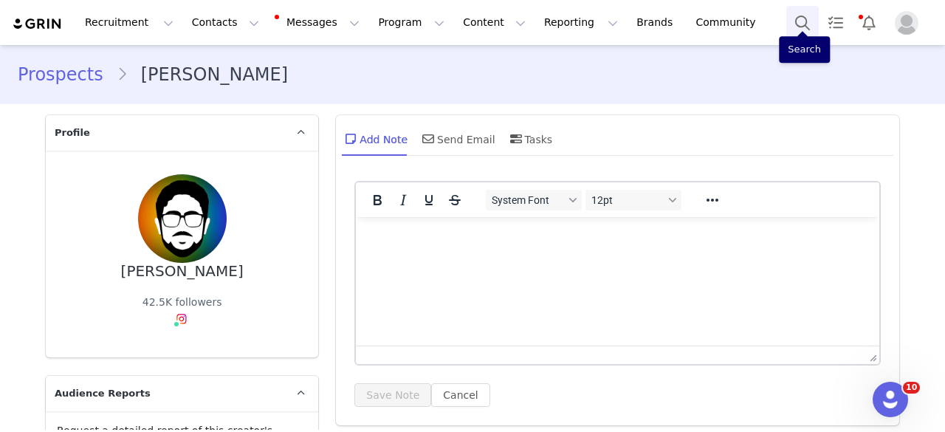
click at [807, 31] on button "Search" at bounding box center [802, 22] width 32 height 33
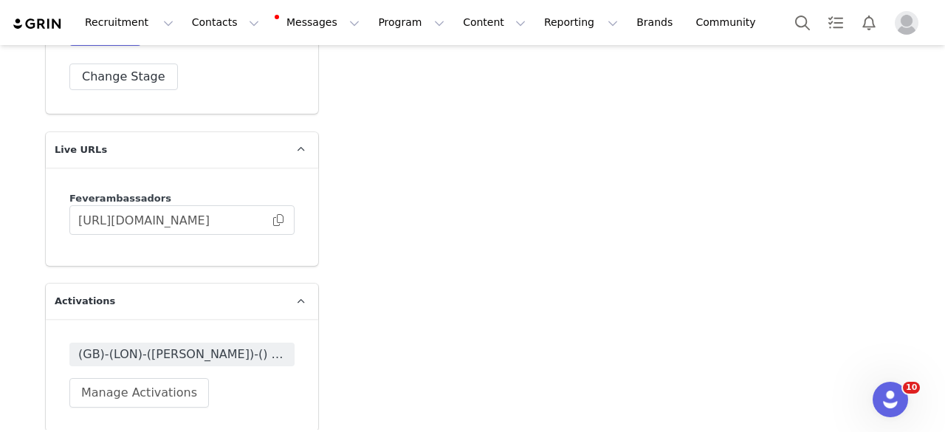
scroll to position [3175, 0]
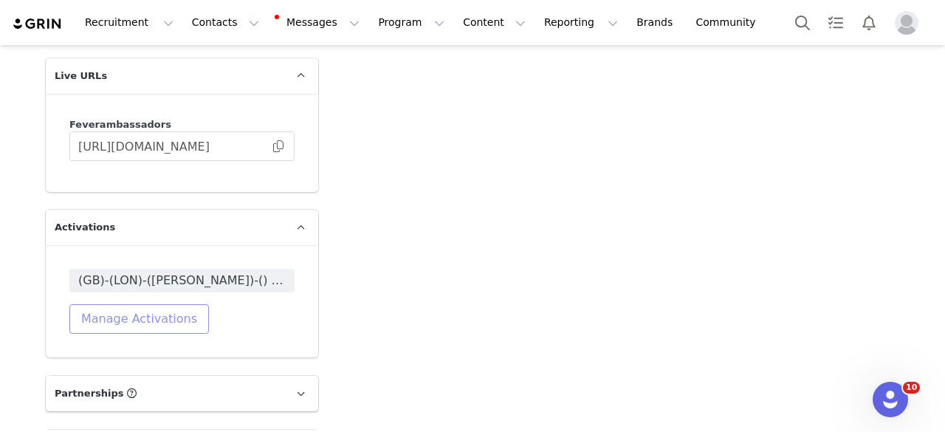
click at [108, 321] on button "Manage Activations" at bounding box center [139, 319] width 140 height 30
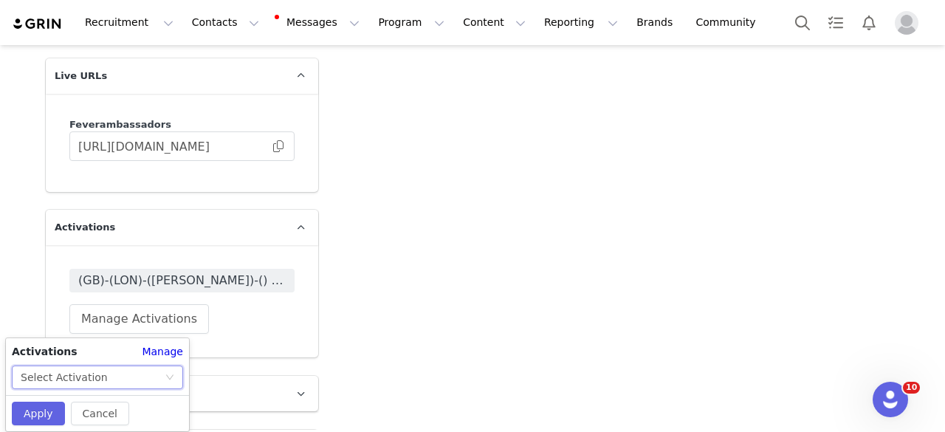
click at [90, 372] on div "Select Activation" at bounding box center [64, 377] width 87 height 22
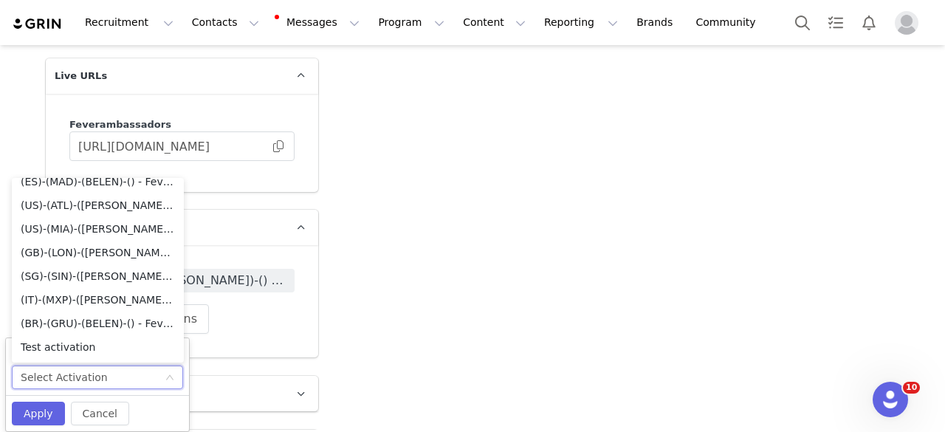
scroll to position [0, 0]
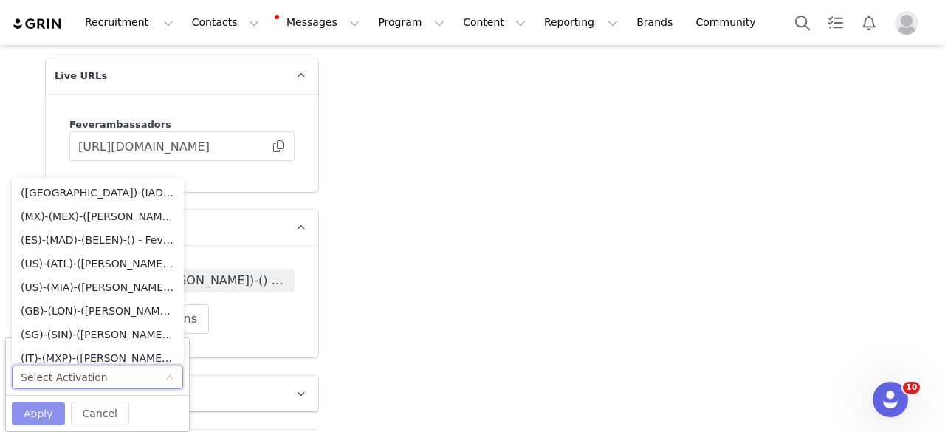
click at [41, 411] on button "Apply" at bounding box center [38, 414] width 53 height 24
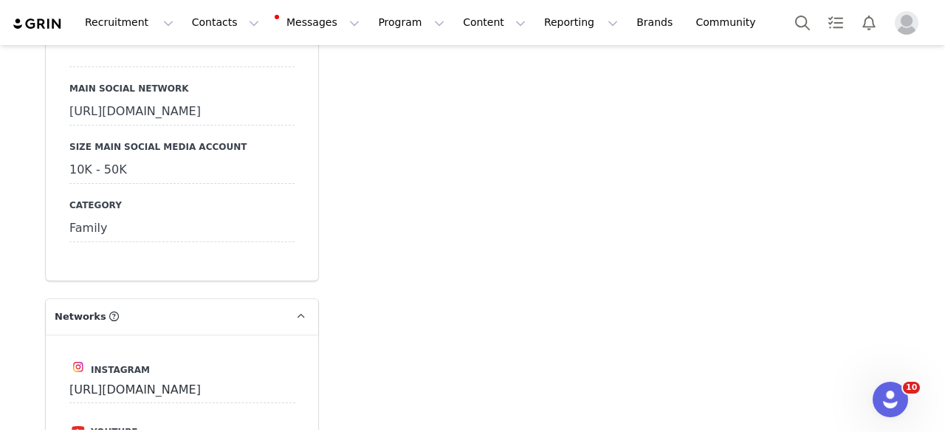
scroll to position [2067, 0]
